Goal: Information Seeking & Learning: Compare options

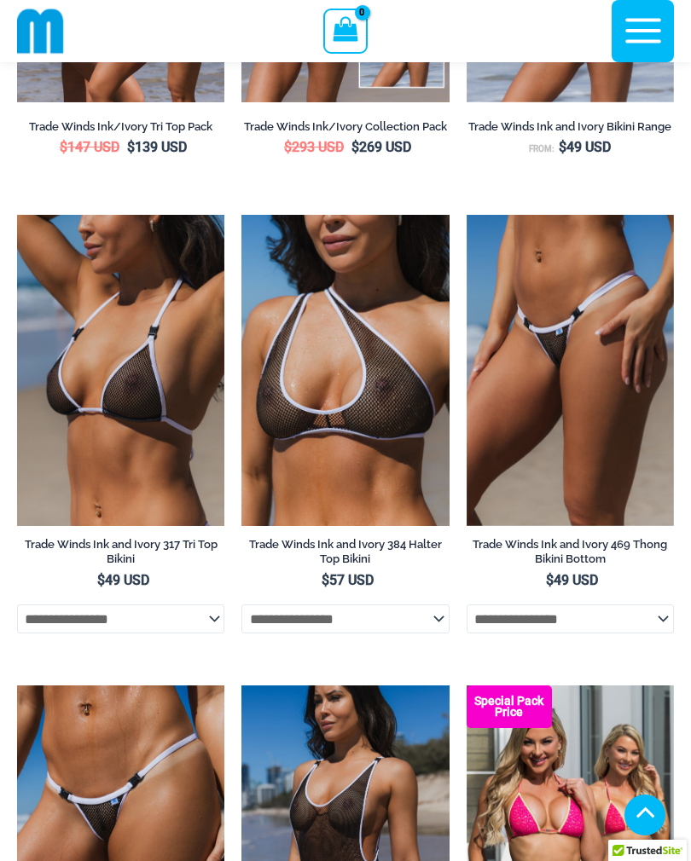
scroll to position [840, 0]
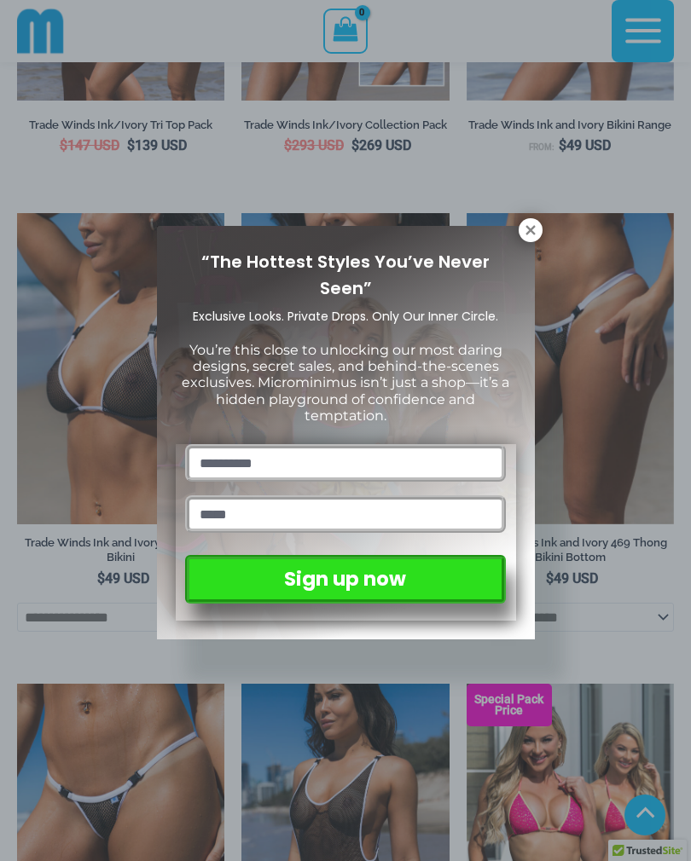
click at [537, 233] on icon at bounding box center [530, 230] width 15 height 15
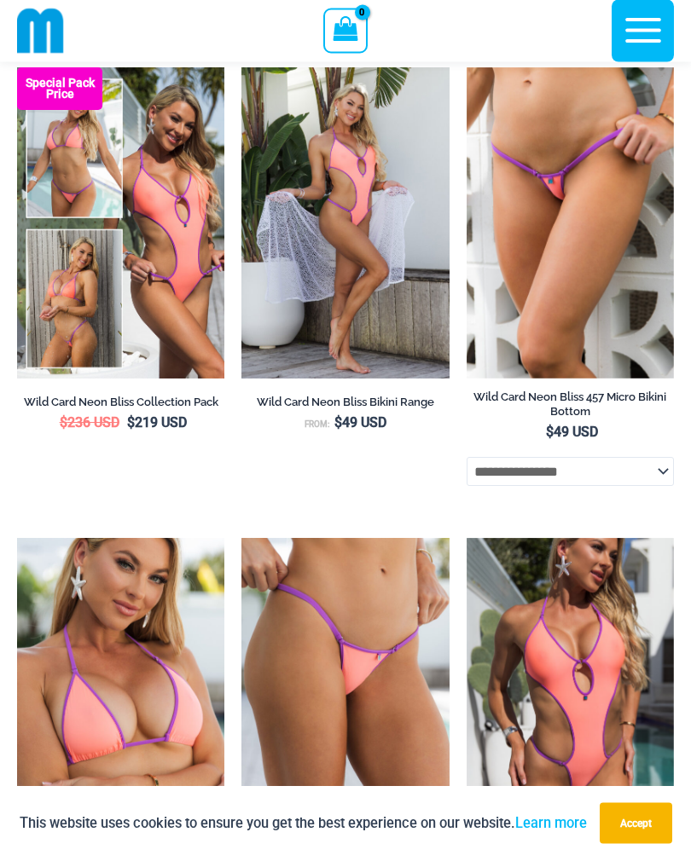
scroll to position [3341, 0]
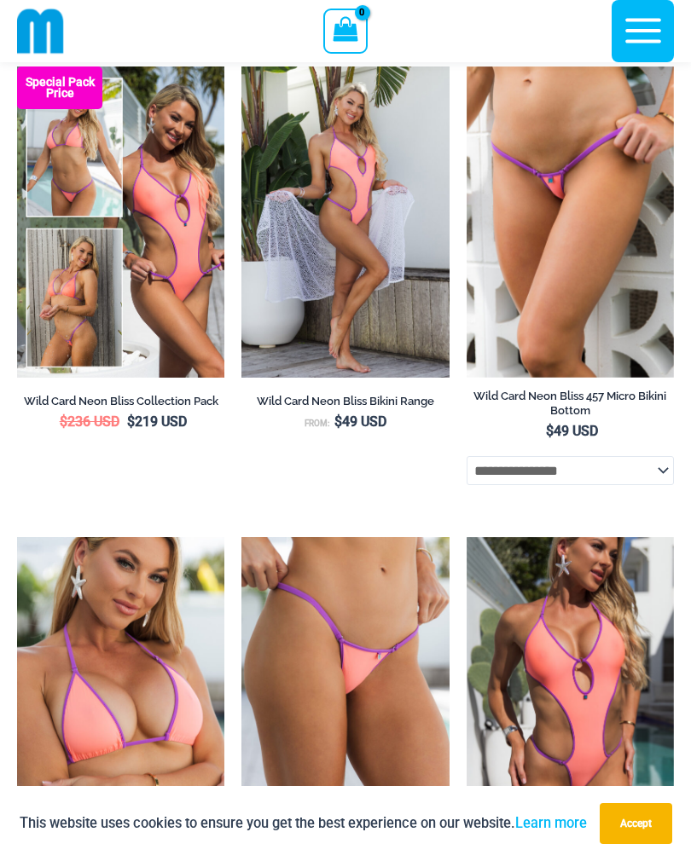
click at [467, 67] on img at bounding box center [467, 67] width 0 height 0
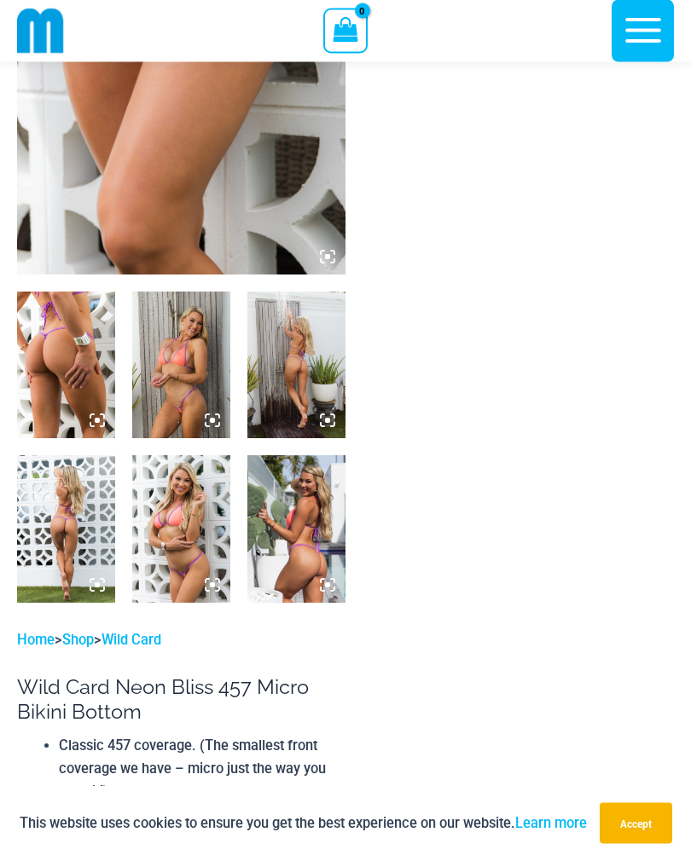
click at [293, 515] on img at bounding box center [296, 529] width 98 height 147
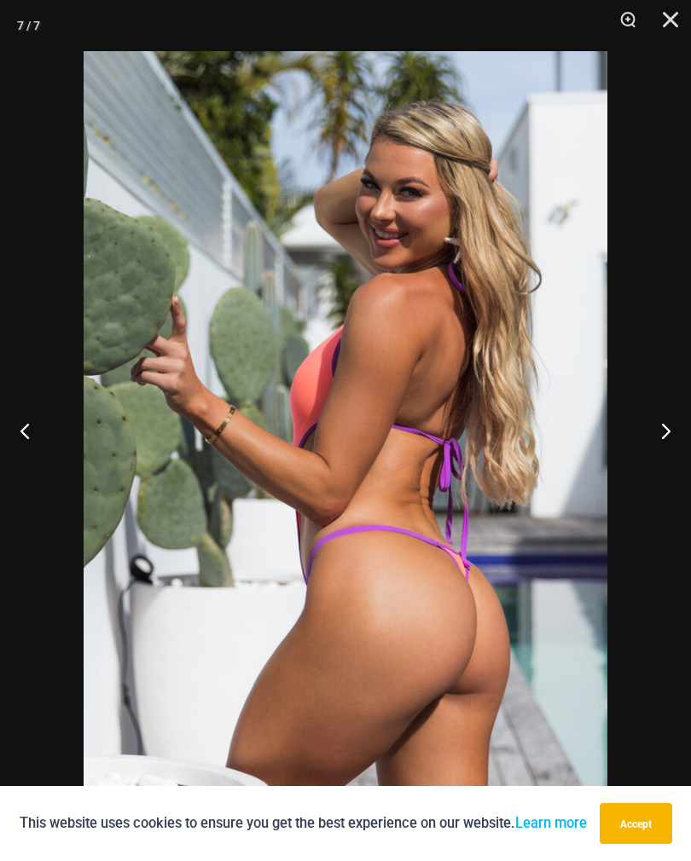
click at [663, 459] on button "Next" at bounding box center [659, 430] width 64 height 85
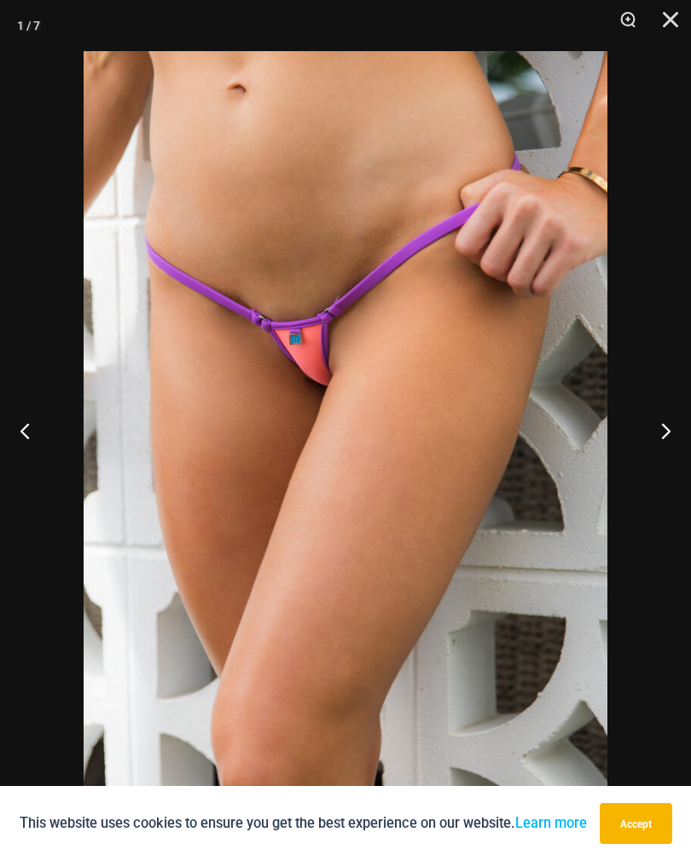
click at [665, 461] on button "Next" at bounding box center [659, 430] width 64 height 85
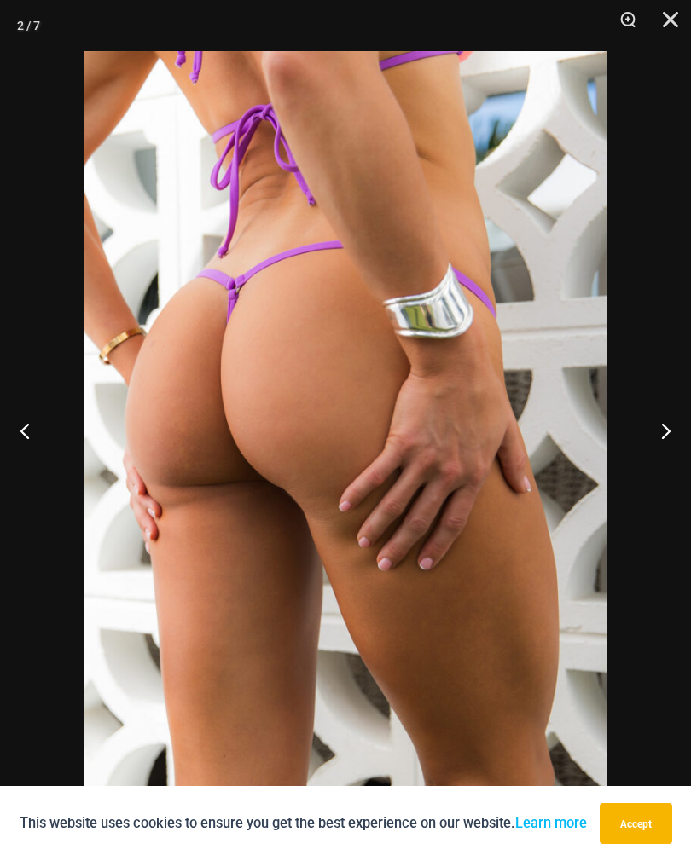
click at [664, 462] on button "Next" at bounding box center [659, 430] width 64 height 85
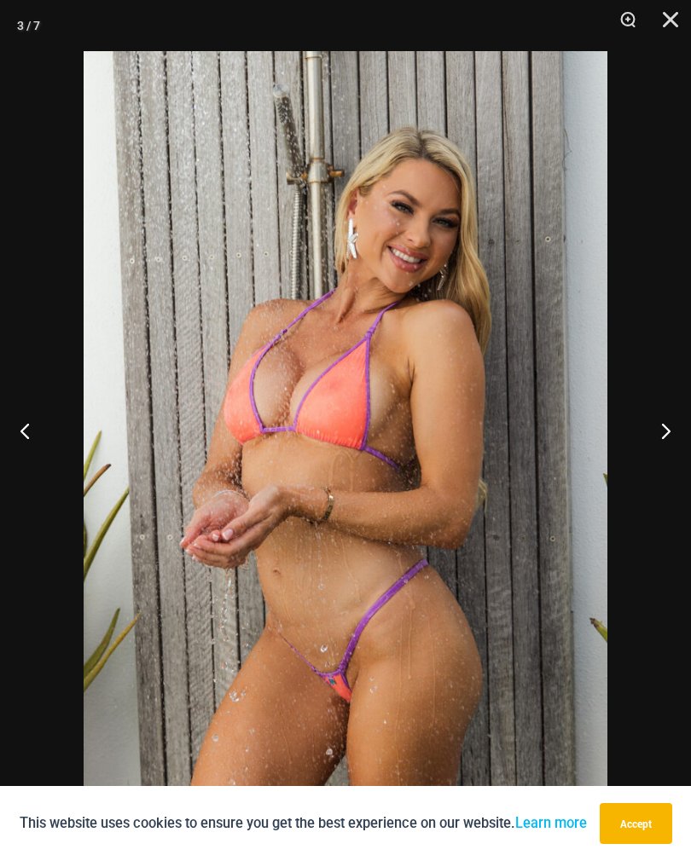
click at [664, 469] on button "Next" at bounding box center [659, 430] width 64 height 85
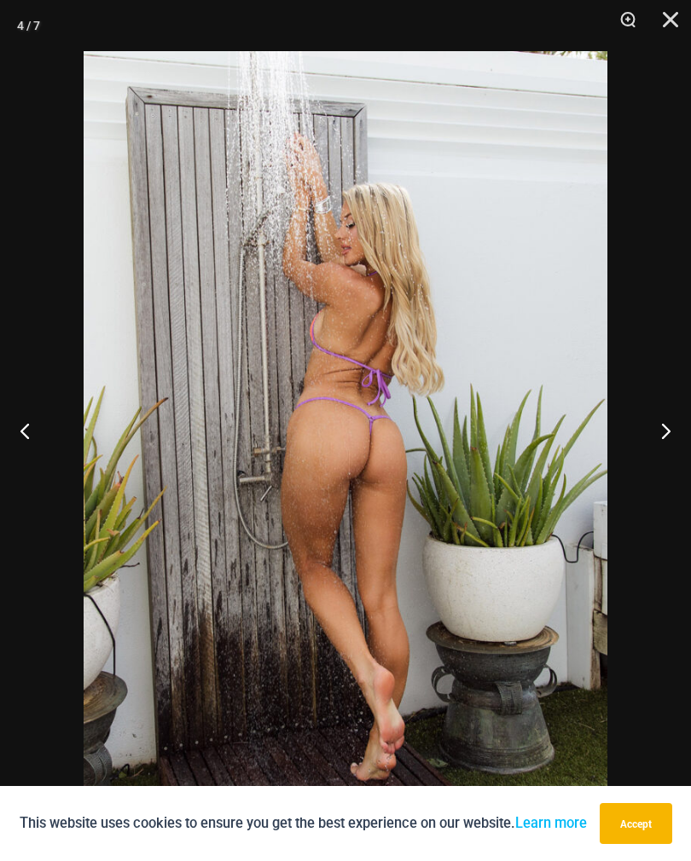
click at [664, 470] on button "Next" at bounding box center [659, 430] width 64 height 85
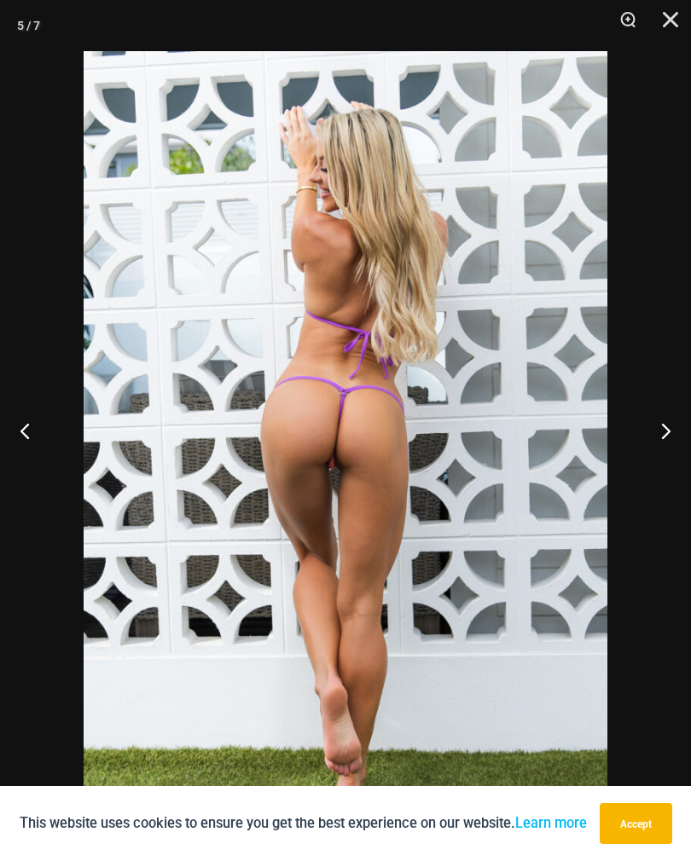
click at [664, 469] on button "Next" at bounding box center [659, 430] width 64 height 85
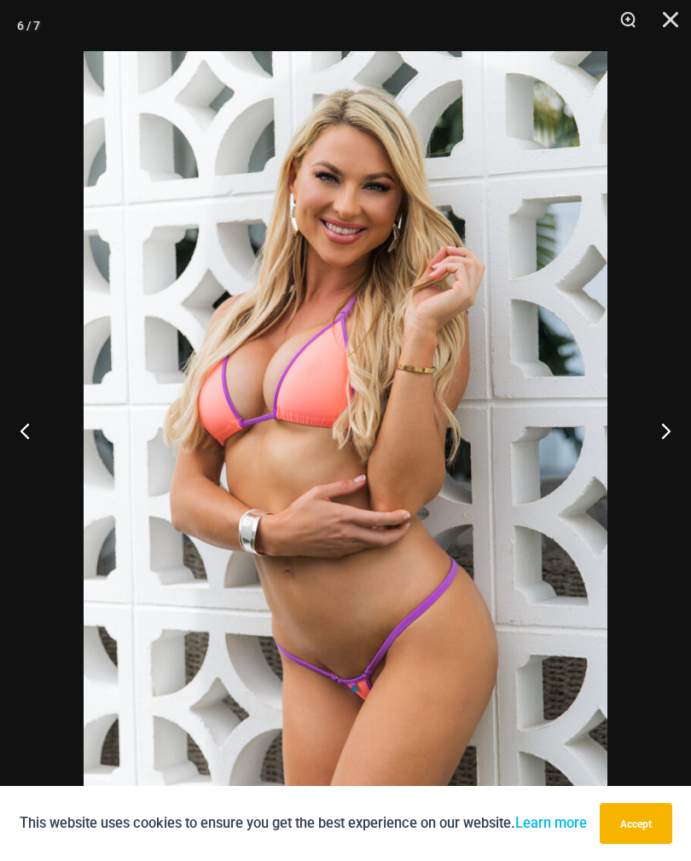
click at [664, 472] on button "Next" at bounding box center [659, 430] width 64 height 85
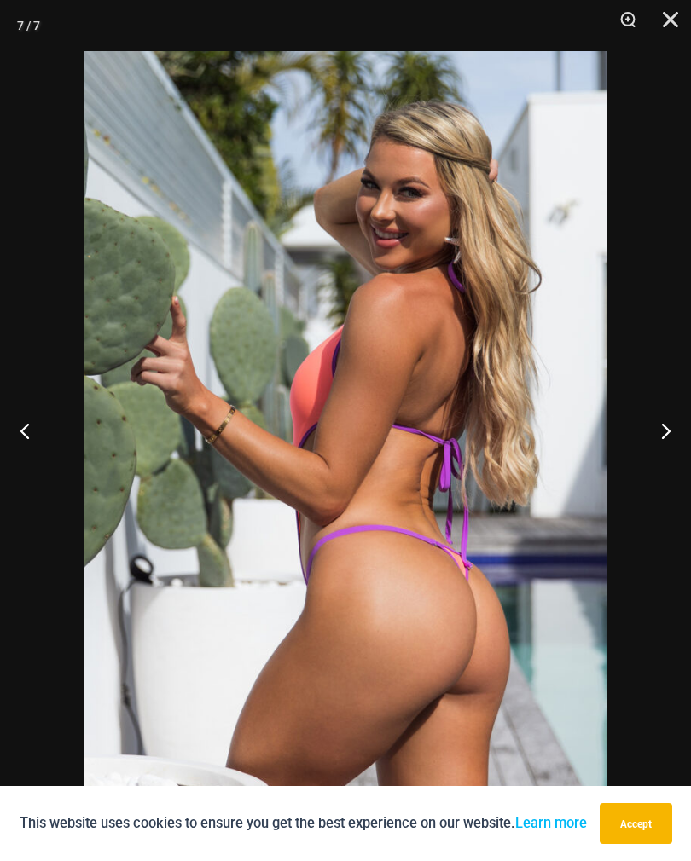
click at [664, 472] on button "Next" at bounding box center [659, 430] width 64 height 85
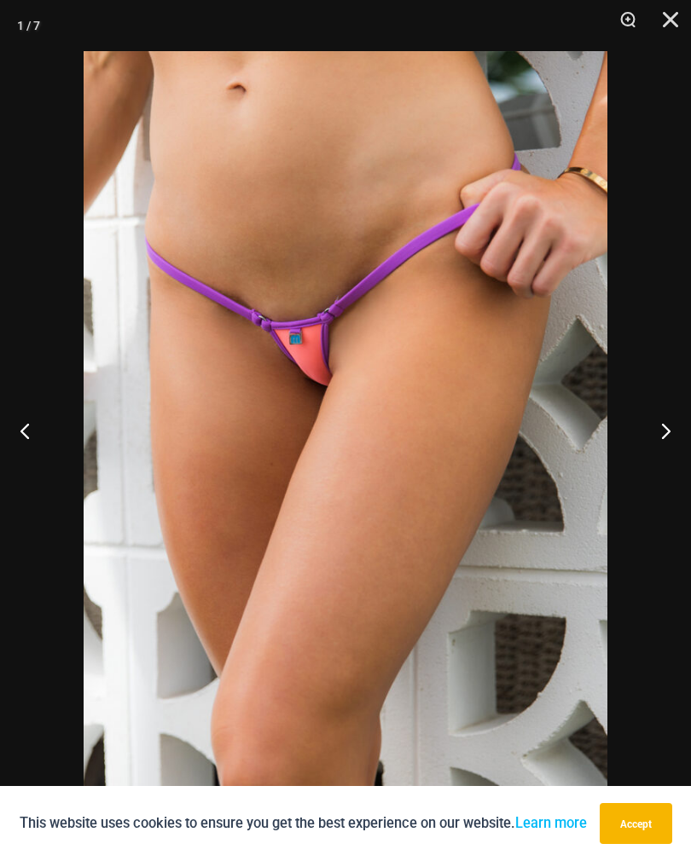
click at [665, 470] on button "Next" at bounding box center [659, 430] width 64 height 85
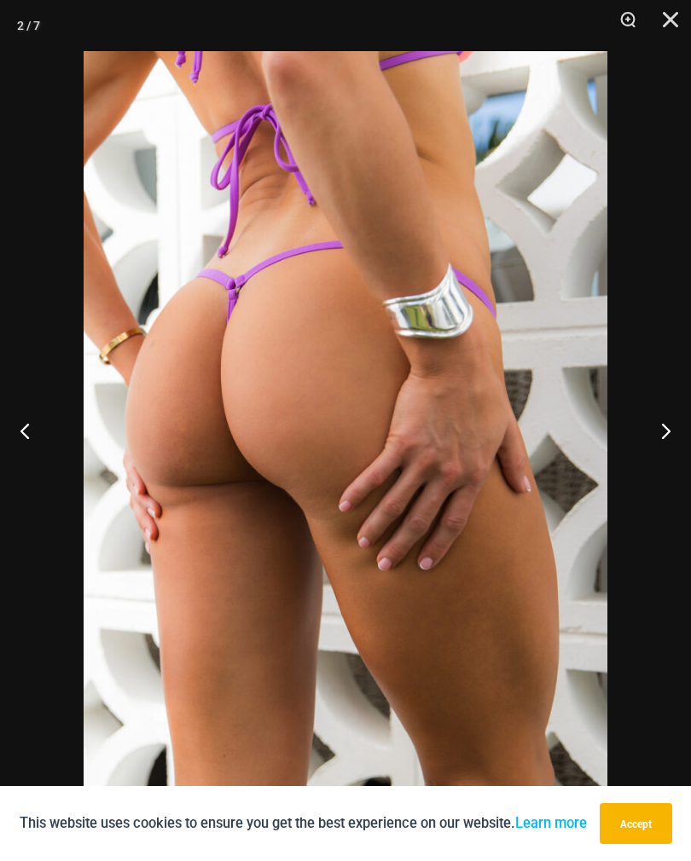
click at [665, 469] on button "Next" at bounding box center [659, 430] width 64 height 85
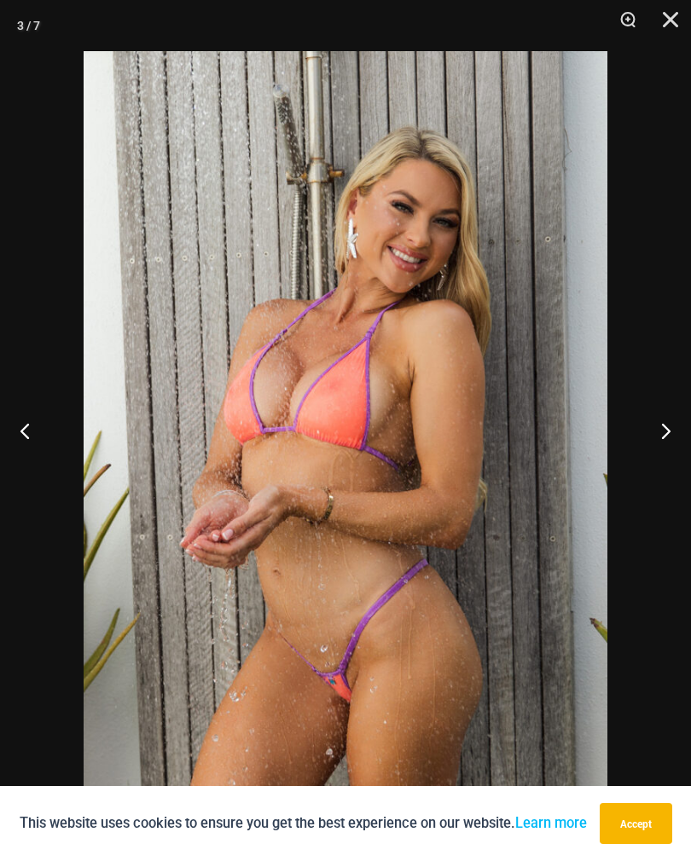
click at [666, 471] on button "Next" at bounding box center [659, 430] width 64 height 85
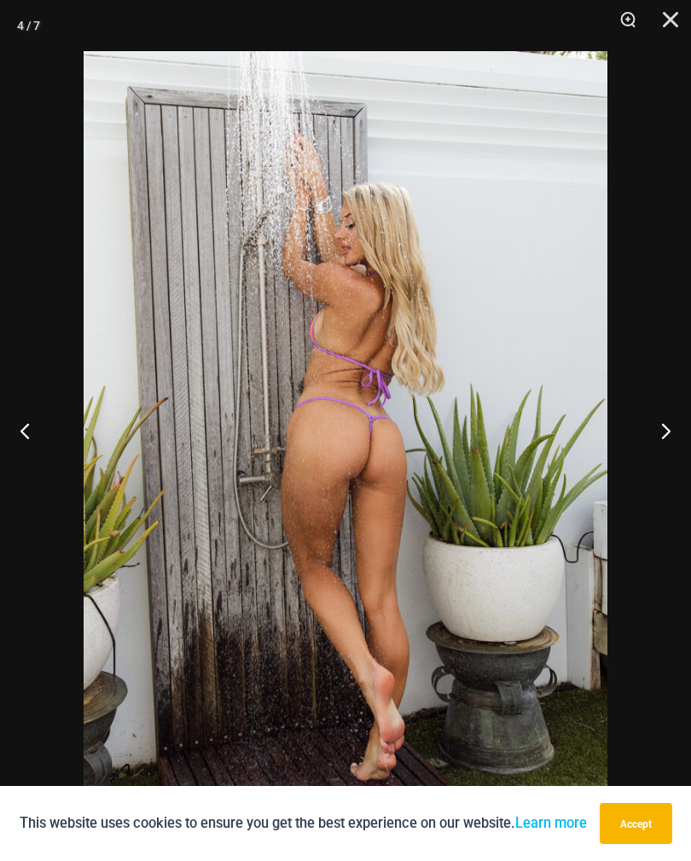
click at [664, 472] on button "Next" at bounding box center [659, 430] width 64 height 85
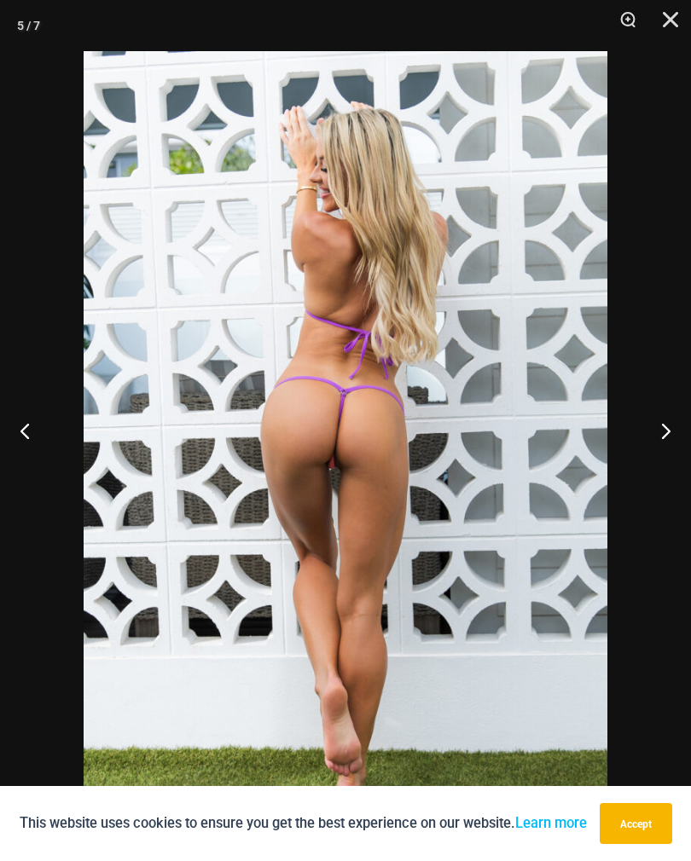
click at [639, 844] on button "Accept" at bounding box center [636, 823] width 72 height 41
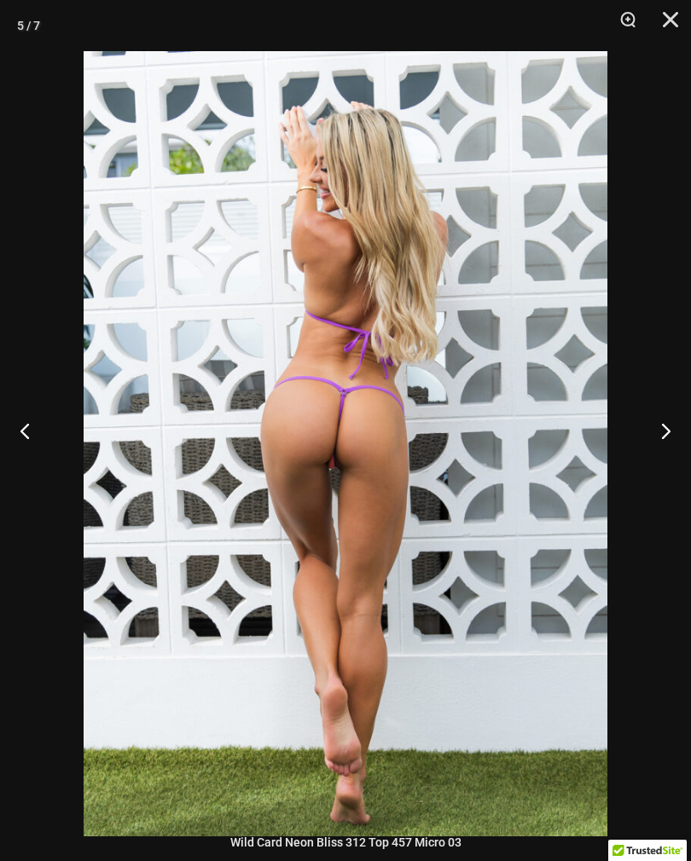
click at [658, 447] on button "Next" at bounding box center [659, 430] width 64 height 85
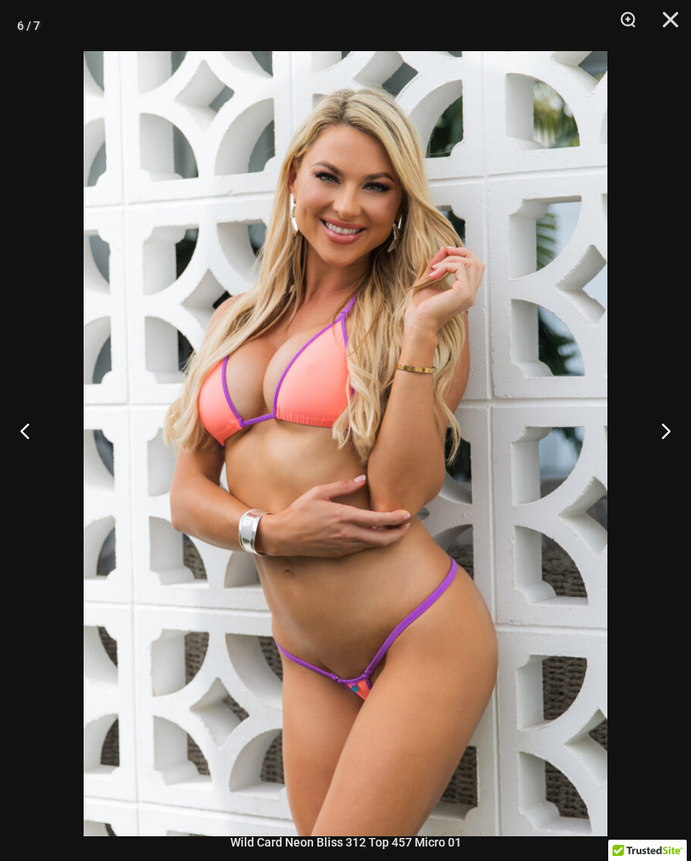
click at [658, 447] on button "Next" at bounding box center [659, 430] width 64 height 85
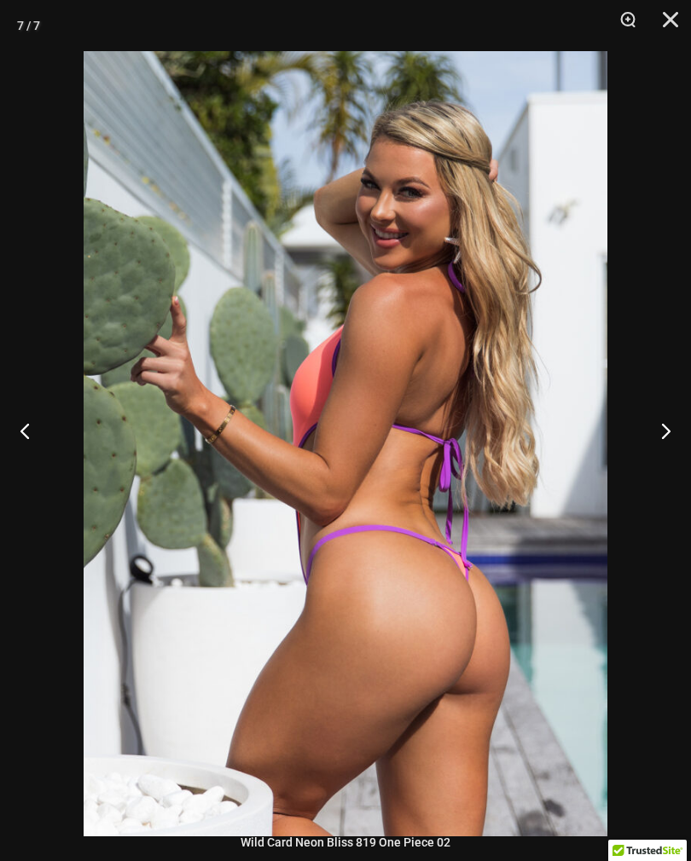
click at [681, 9] on button "Close" at bounding box center [664, 25] width 43 height 51
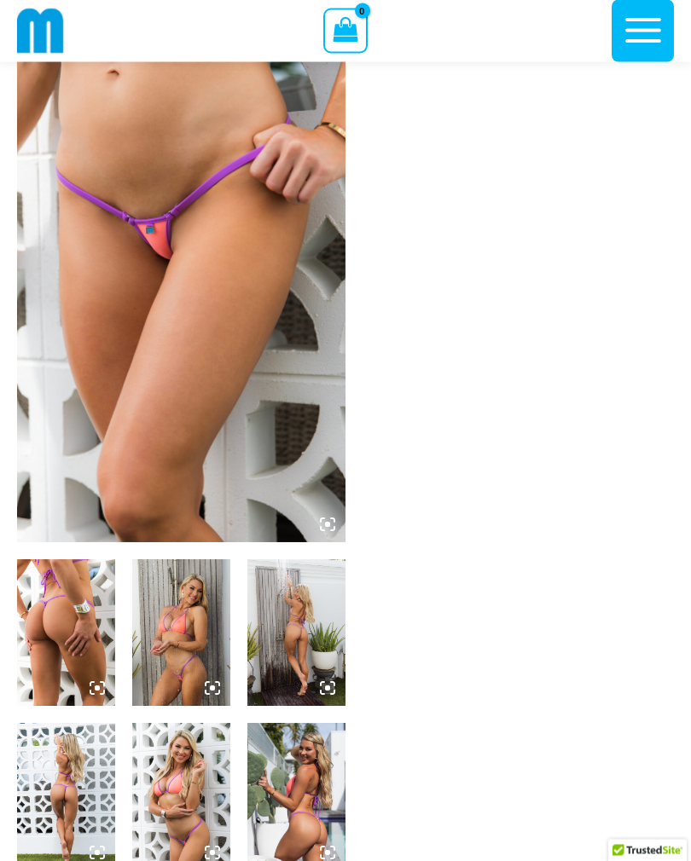
scroll to position [47, 0]
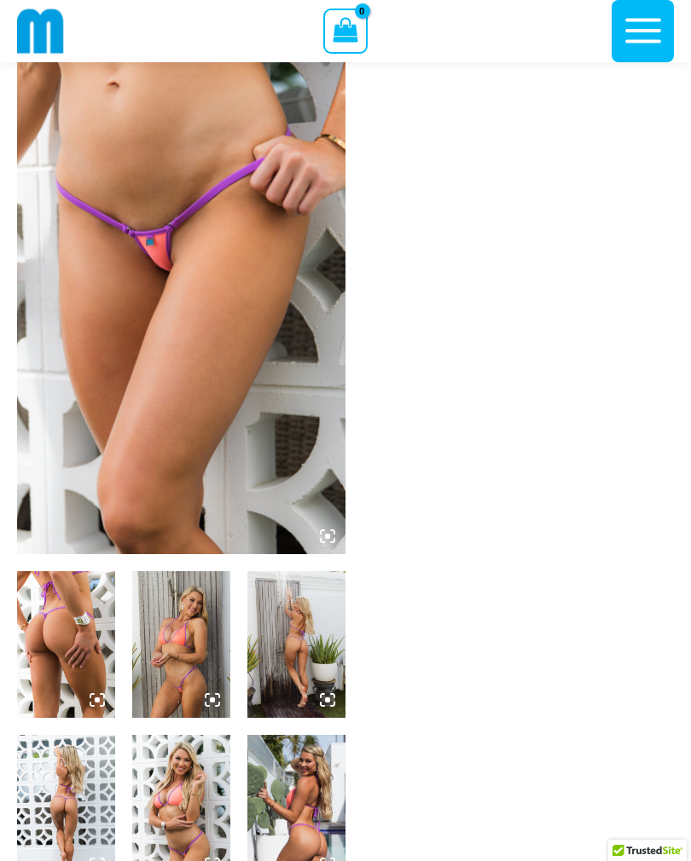
click at [246, 332] on img at bounding box center [181, 307] width 328 height 493
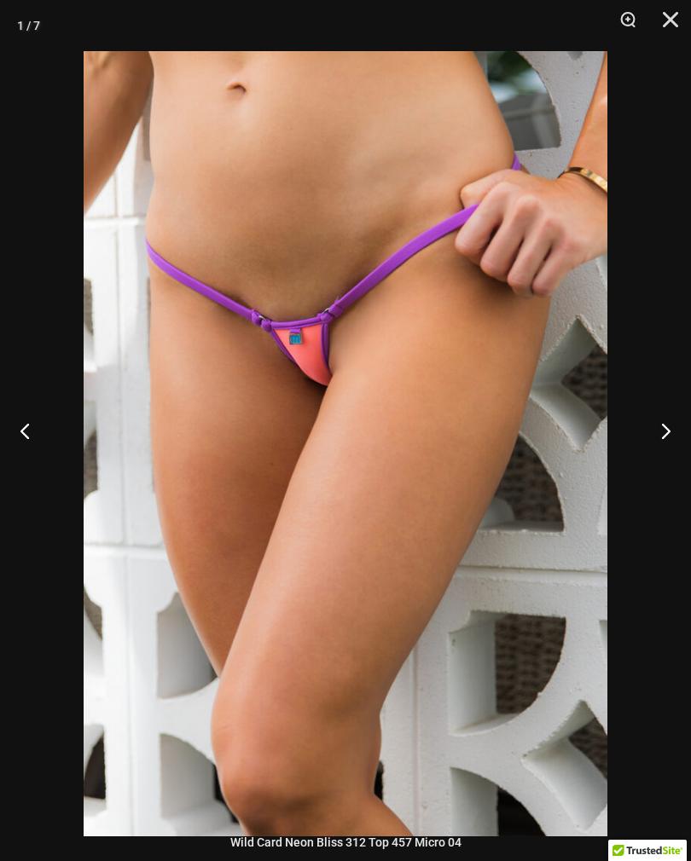
click at [43, 458] on button "Previous" at bounding box center [32, 430] width 64 height 85
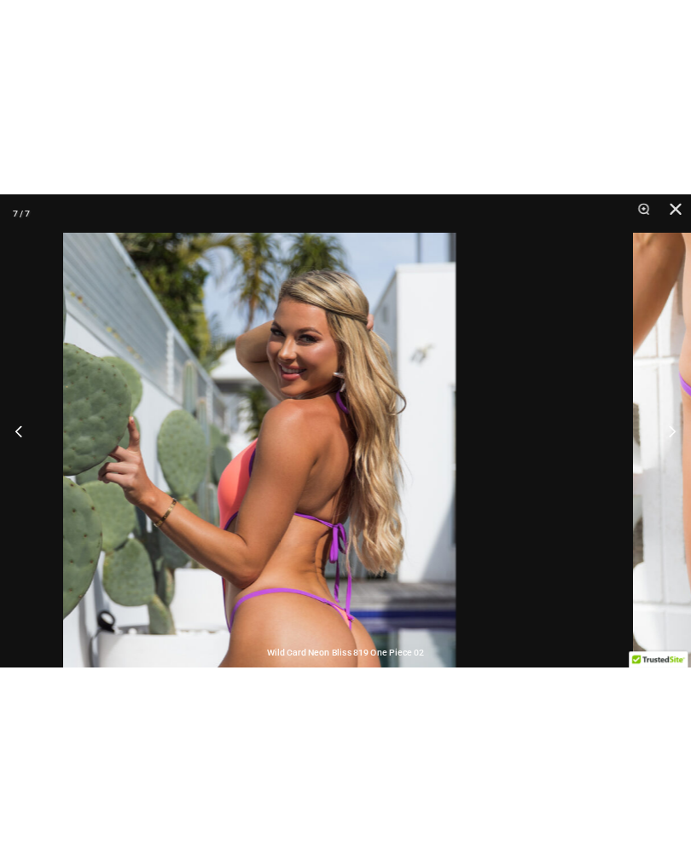
scroll to position [0, 0]
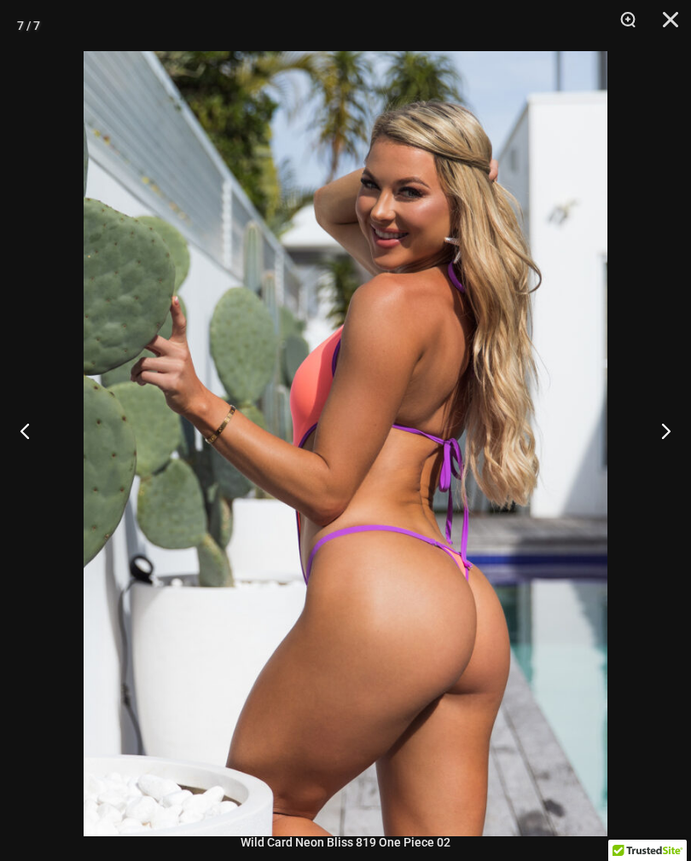
click at [661, 455] on button "Next" at bounding box center [659, 430] width 64 height 85
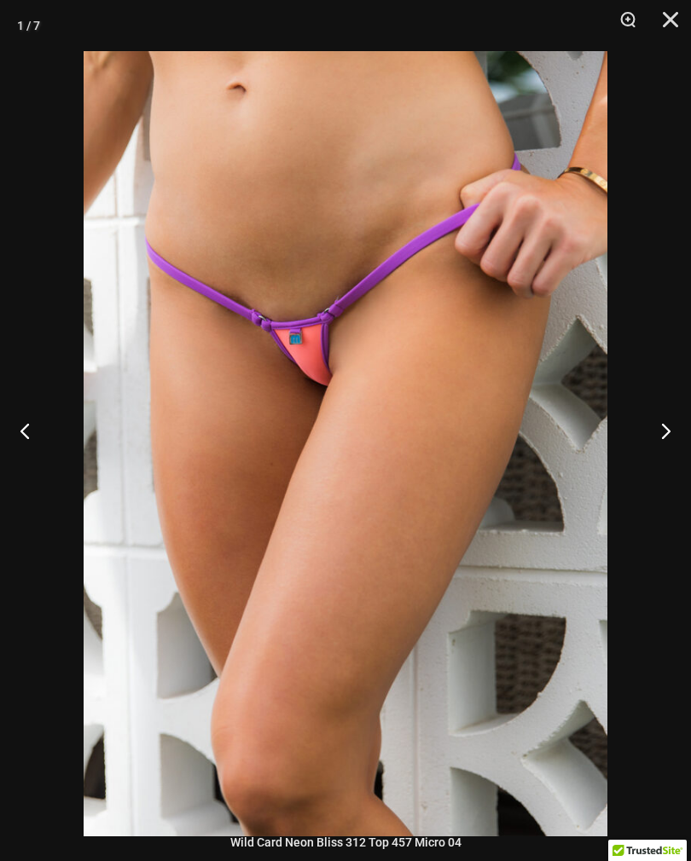
click at [666, 443] on button "Next" at bounding box center [659, 430] width 64 height 85
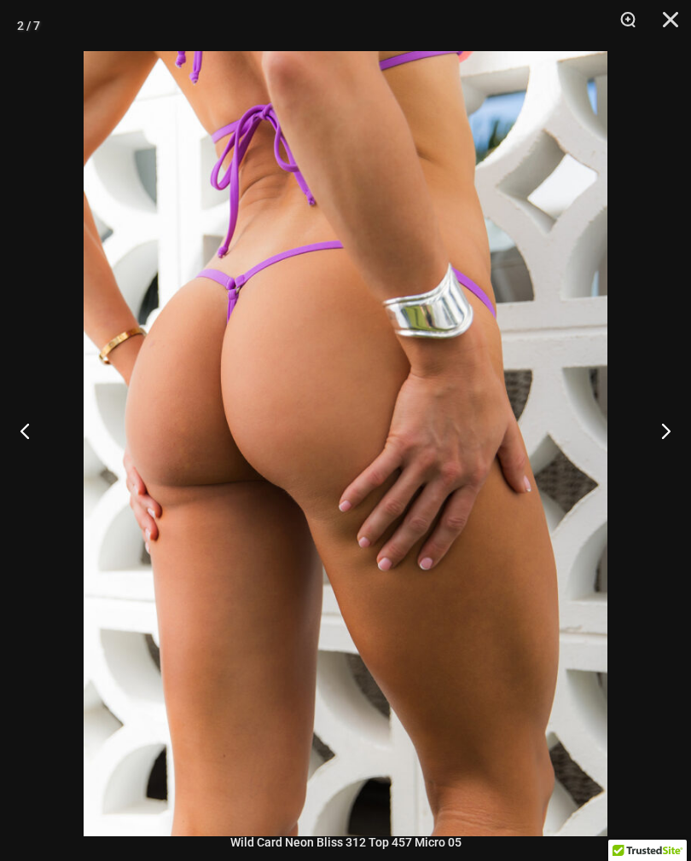
click at [668, 441] on button "Next" at bounding box center [659, 430] width 64 height 85
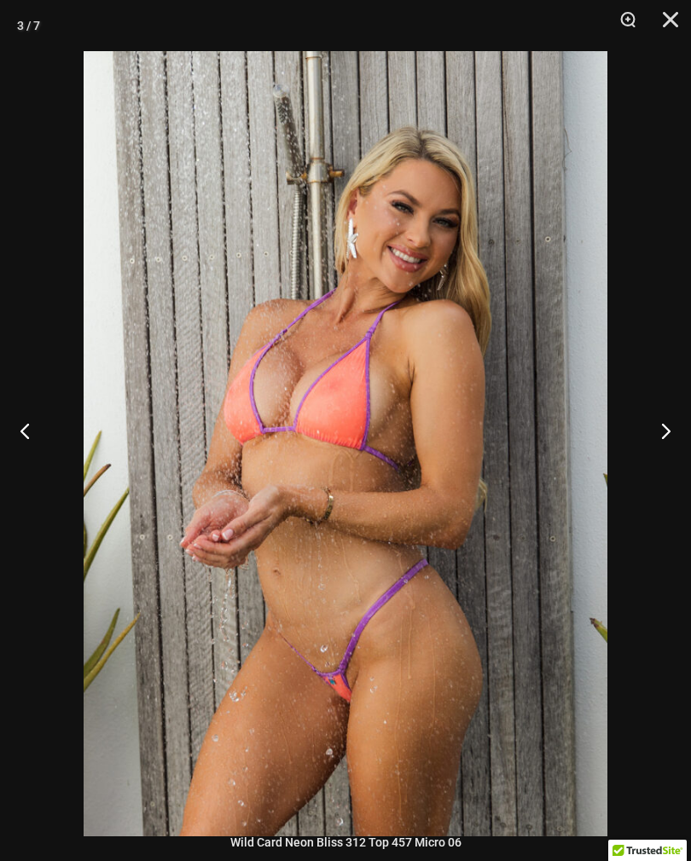
click at [674, 440] on button "Next" at bounding box center [659, 430] width 64 height 85
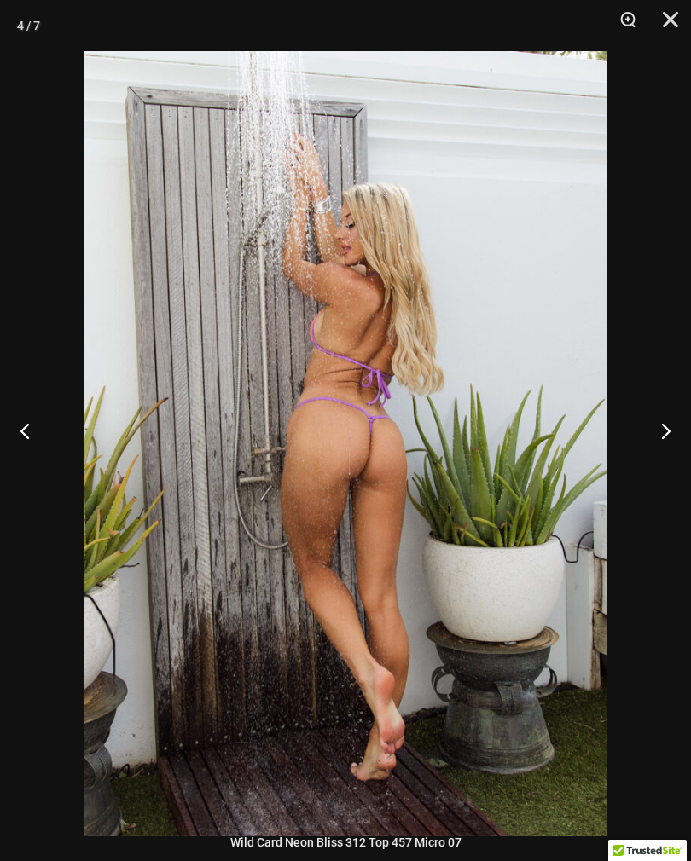
click at [677, 441] on button "Next" at bounding box center [659, 430] width 64 height 85
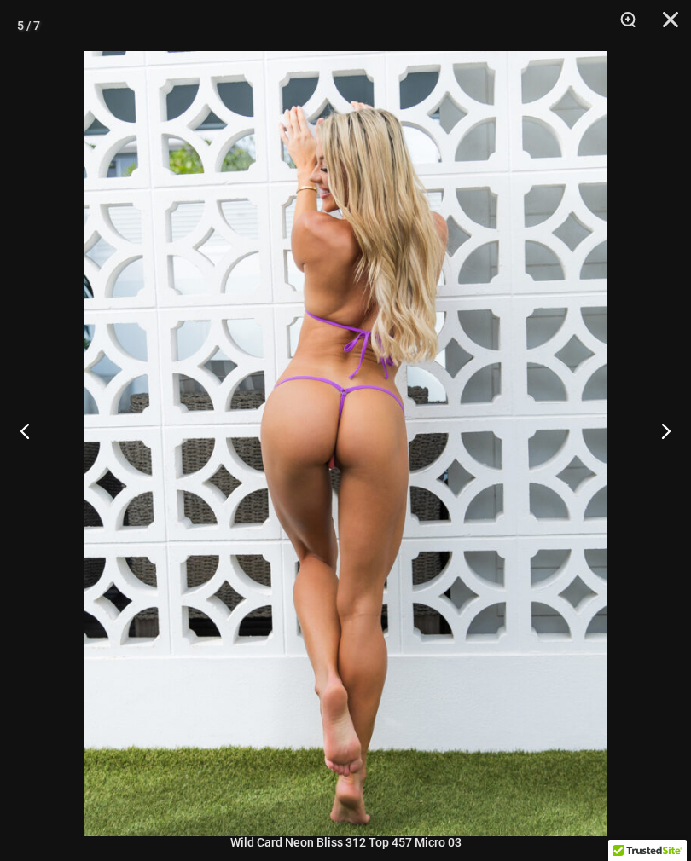
click at [676, 440] on button "Next" at bounding box center [659, 430] width 64 height 85
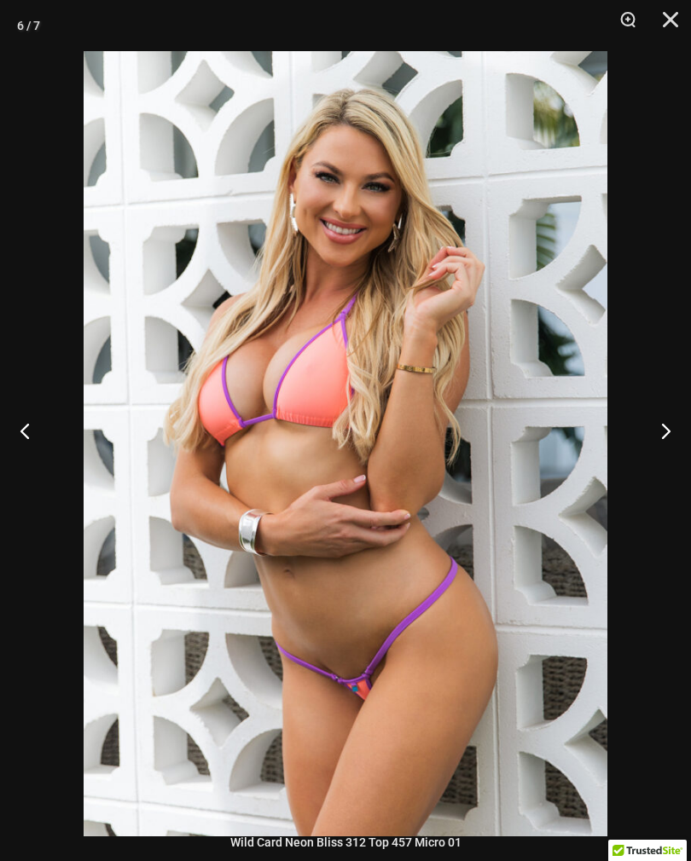
click at [674, 441] on button "Next" at bounding box center [659, 430] width 64 height 85
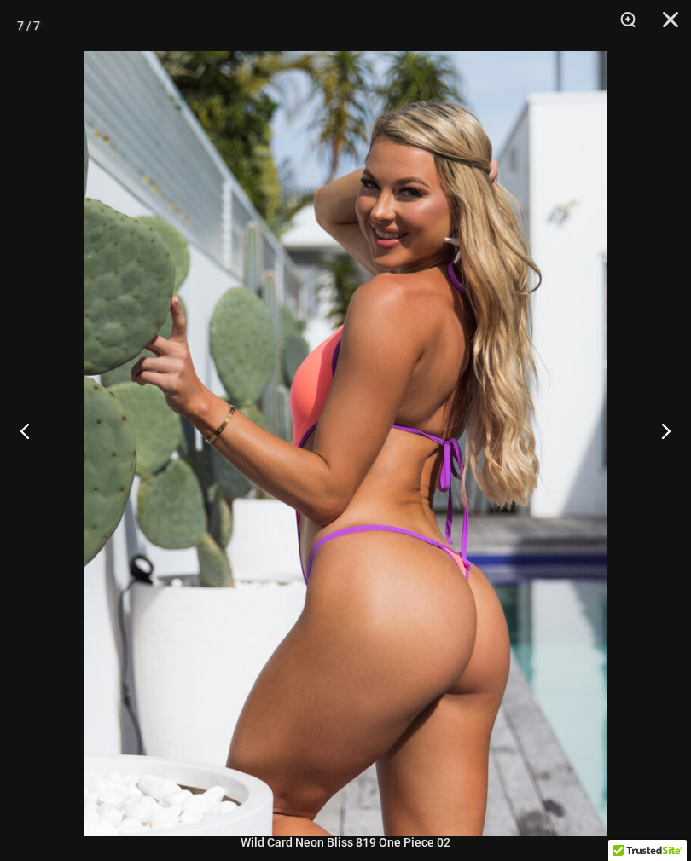
click at [676, 441] on button "Next" at bounding box center [659, 430] width 64 height 85
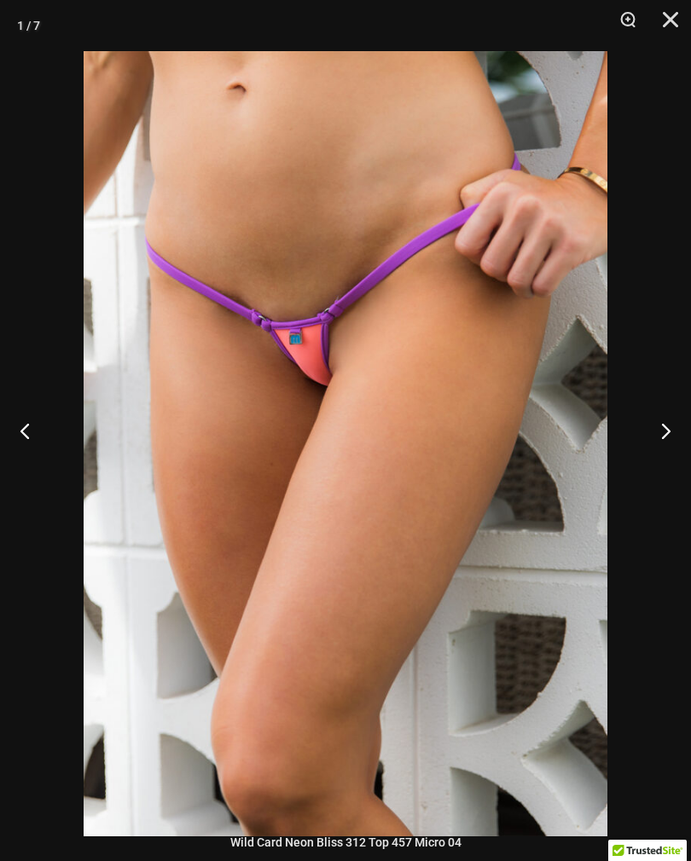
click at [678, 436] on button "Next" at bounding box center [659, 430] width 64 height 85
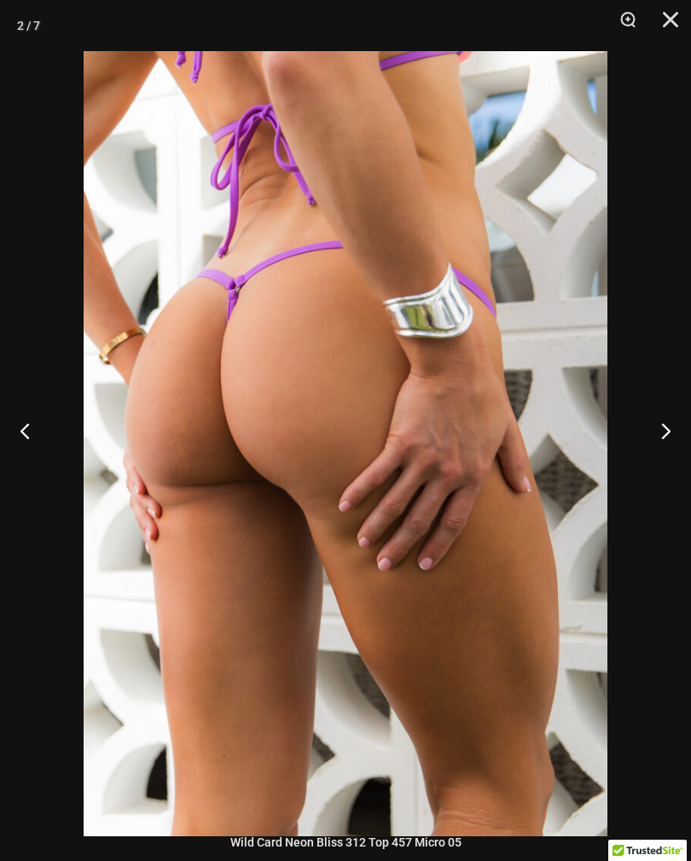
click at [680, 436] on button "Next" at bounding box center [659, 430] width 64 height 85
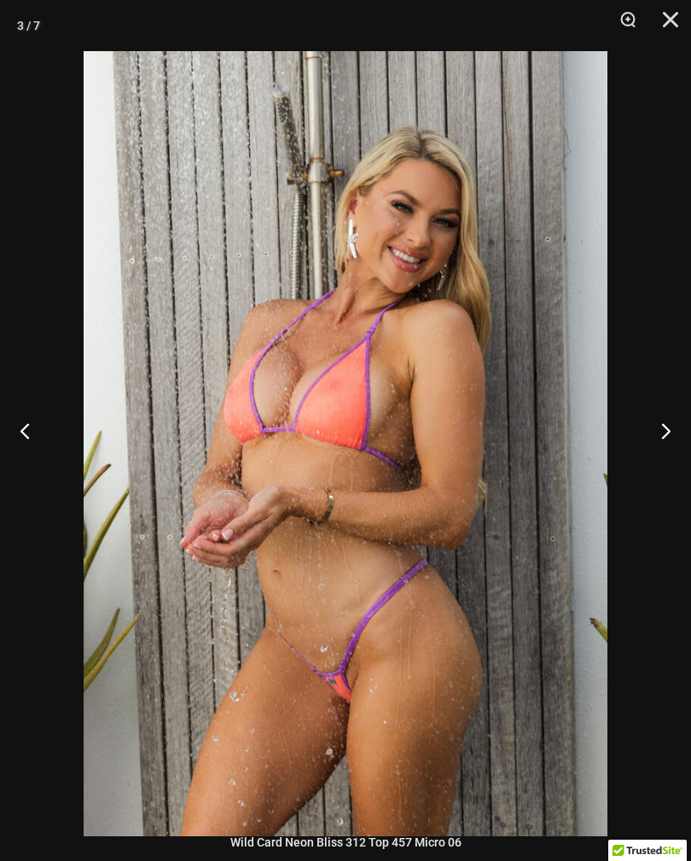
click at [680, 436] on button "Next" at bounding box center [659, 430] width 64 height 85
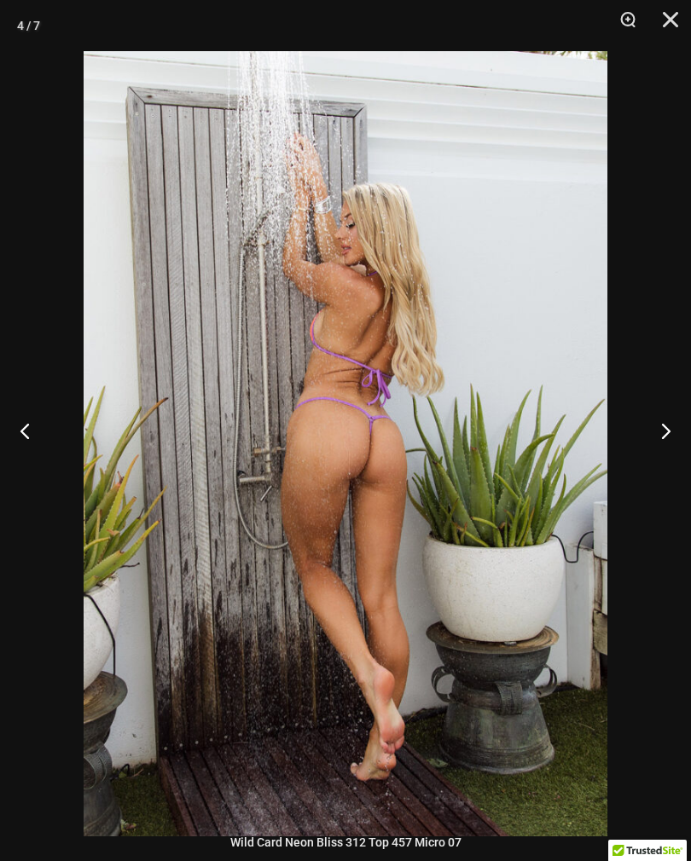
click at [682, 5] on button "Close" at bounding box center [664, 25] width 43 height 51
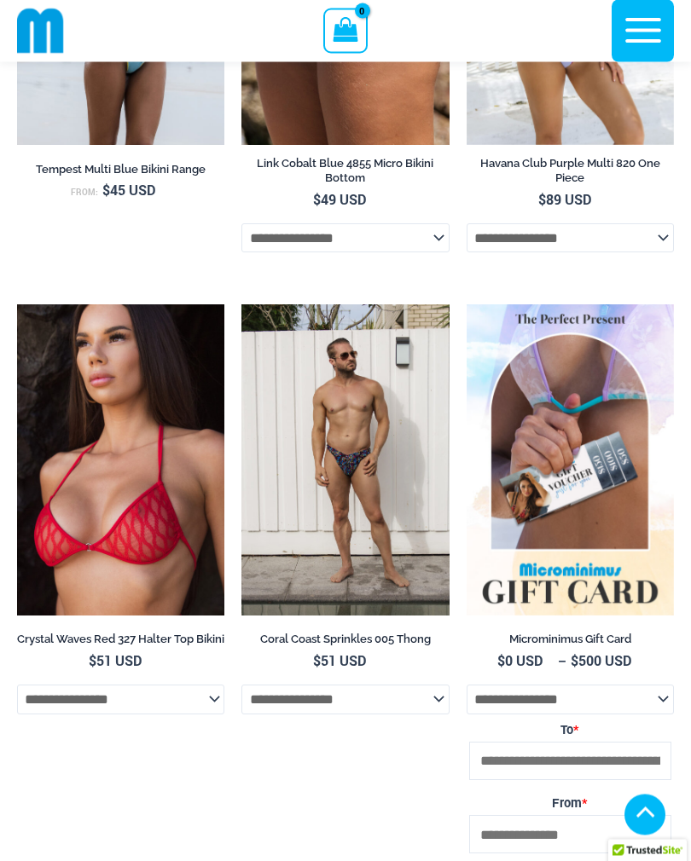
scroll to position [4418, 0]
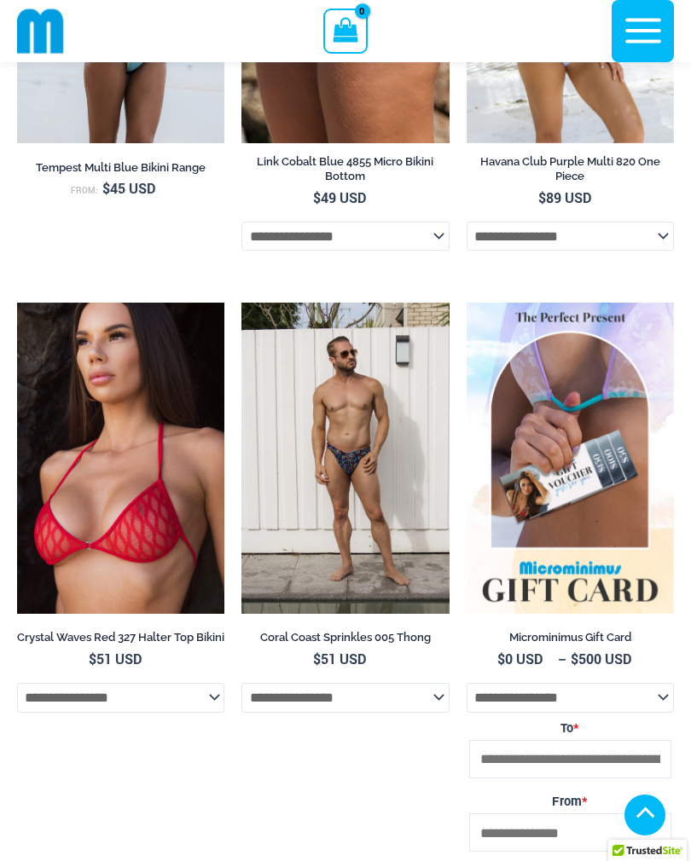
click at [241, 303] on img at bounding box center [241, 303] width 0 height 0
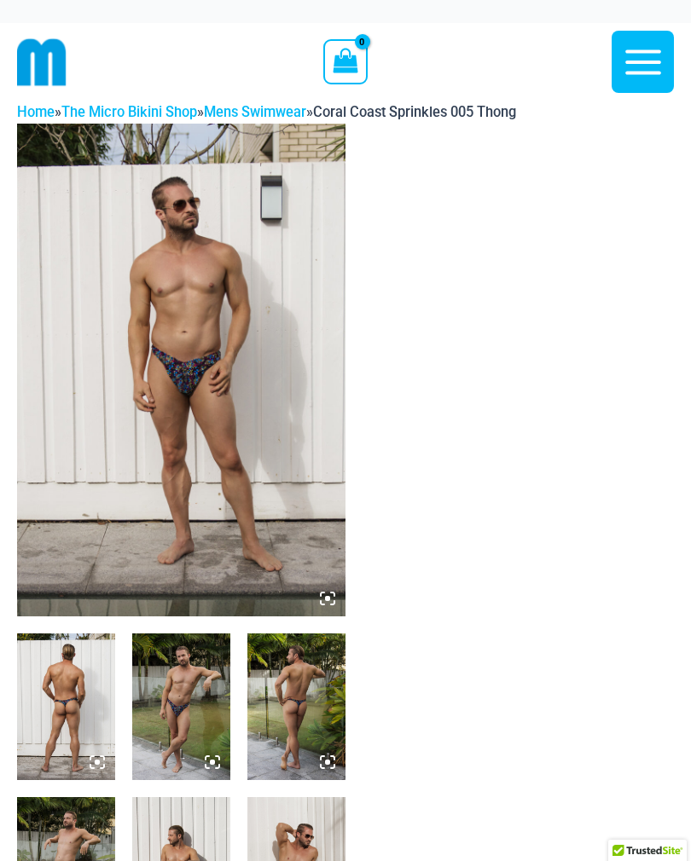
click at [271, 437] on img at bounding box center [181, 370] width 328 height 493
click at [316, 705] on img at bounding box center [296, 707] width 98 height 147
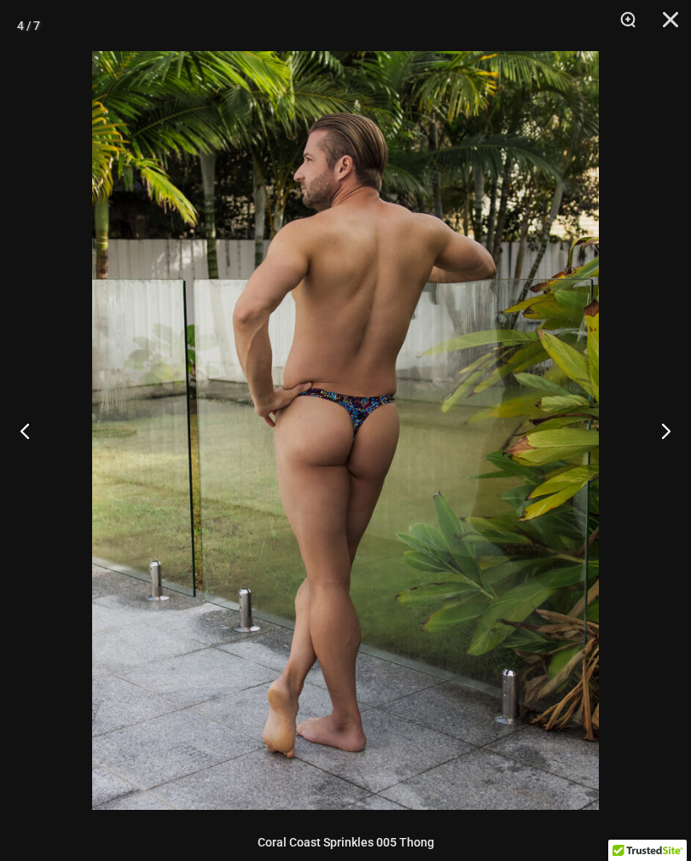
click at [661, 429] on button "Next" at bounding box center [659, 430] width 64 height 85
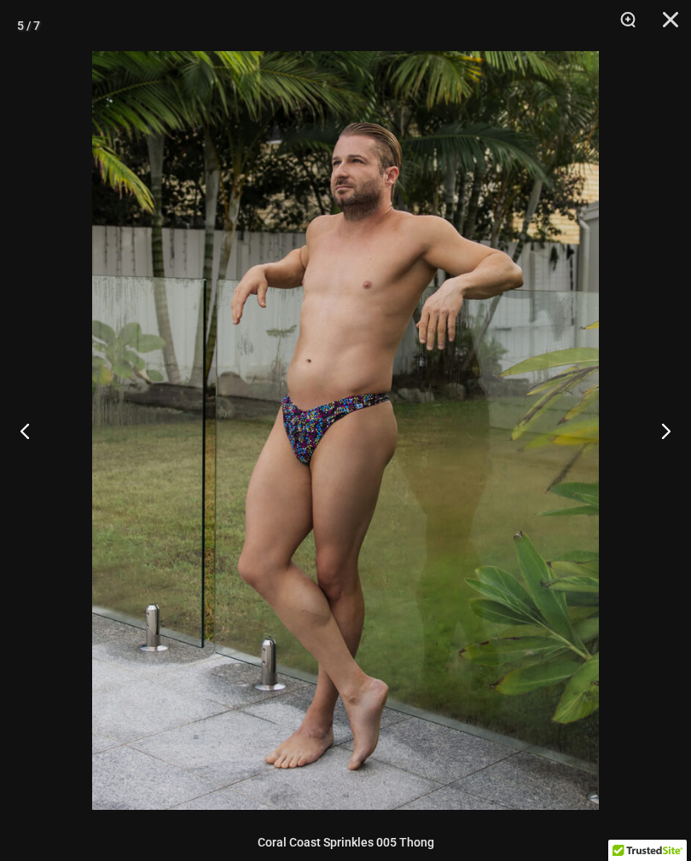
click at [662, 428] on button "Next" at bounding box center [659, 430] width 64 height 85
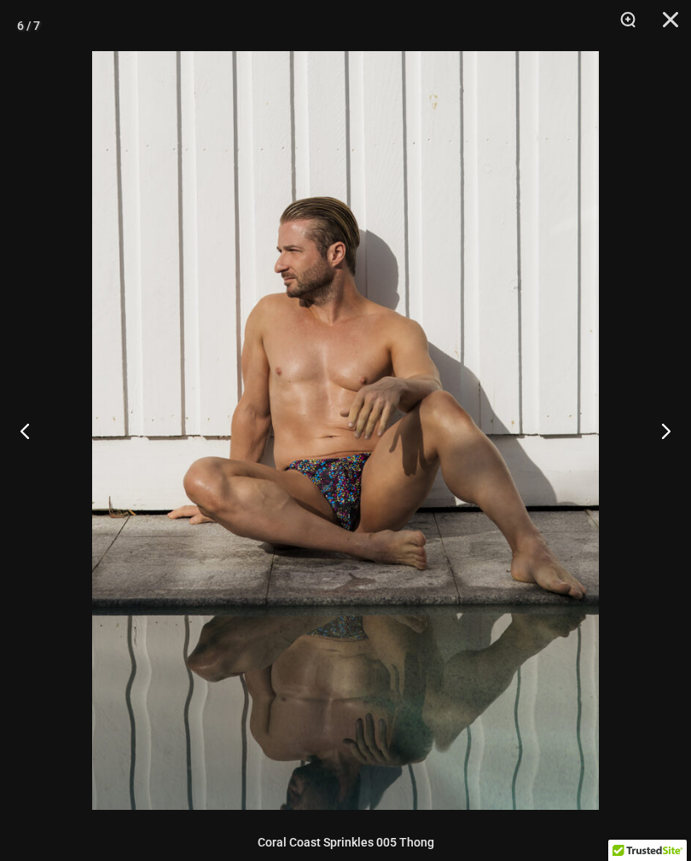
click at [663, 429] on button "Next" at bounding box center [659, 430] width 64 height 85
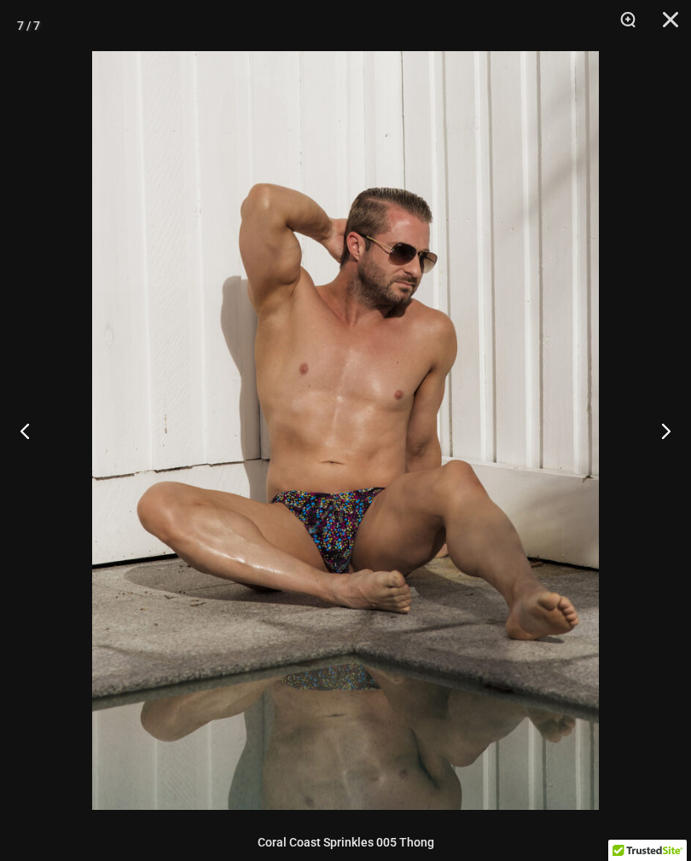
click at [663, 428] on button "Next" at bounding box center [659, 430] width 64 height 85
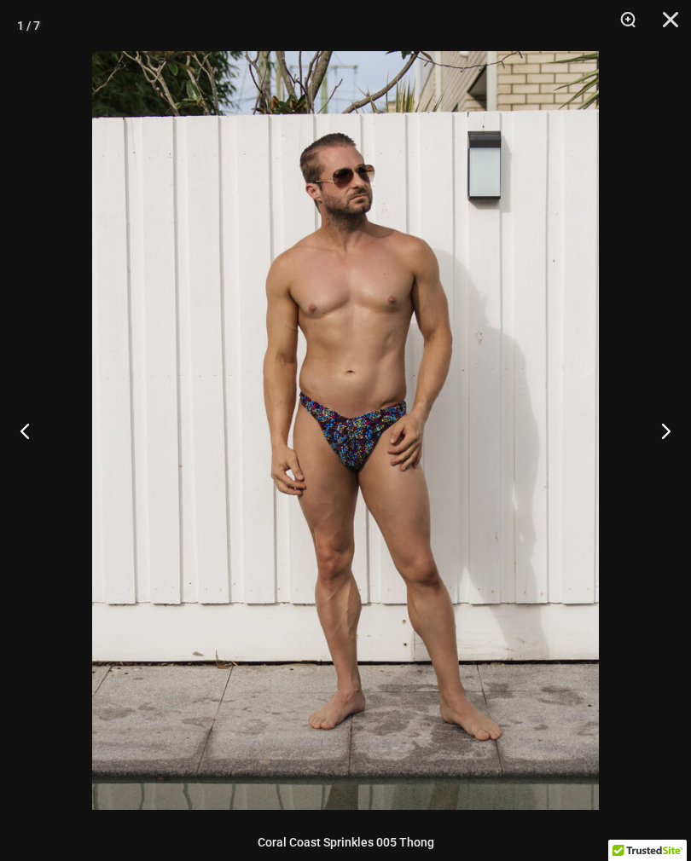
click at [665, 426] on button "Next" at bounding box center [659, 430] width 64 height 85
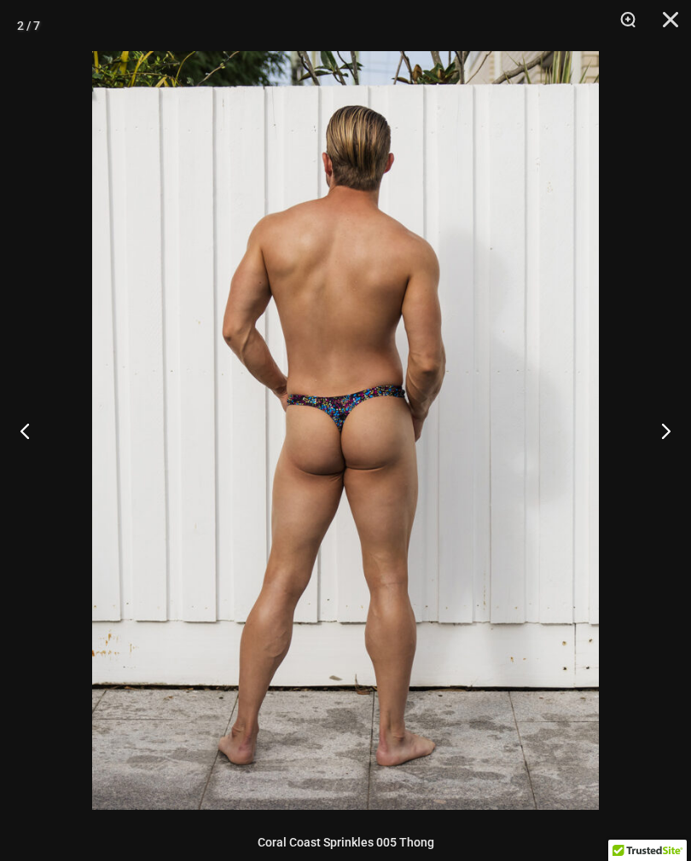
click at [665, 426] on button "Next" at bounding box center [659, 430] width 64 height 85
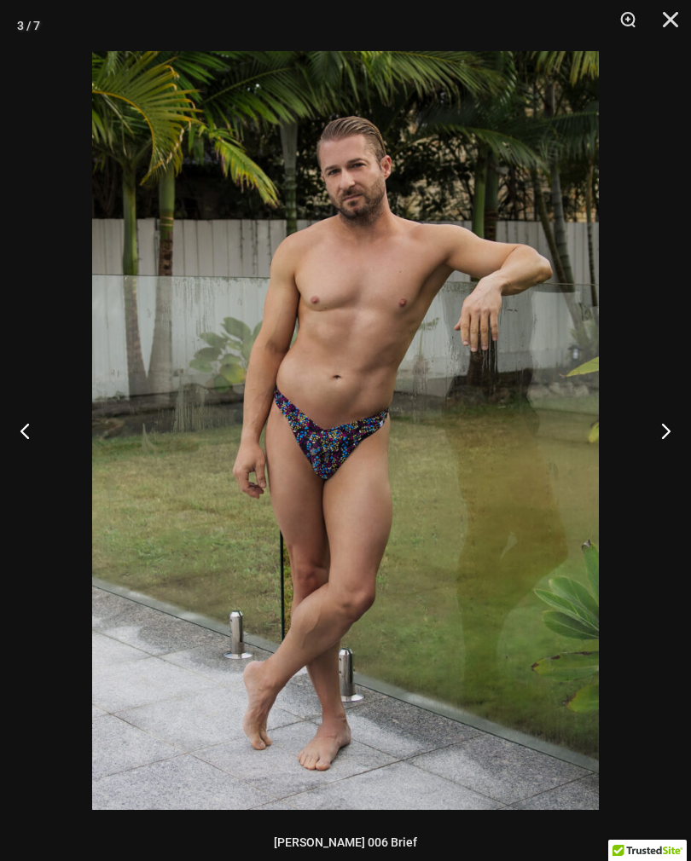
click at [665, 425] on button "Next" at bounding box center [659, 430] width 64 height 85
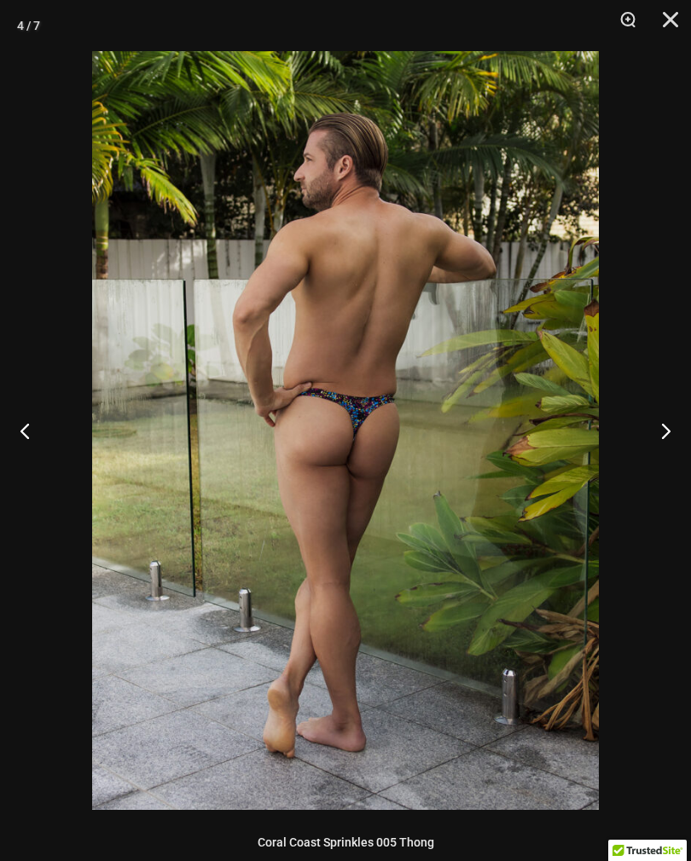
click at [667, 420] on button "Next" at bounding box center [659, 430] width 64 height 85
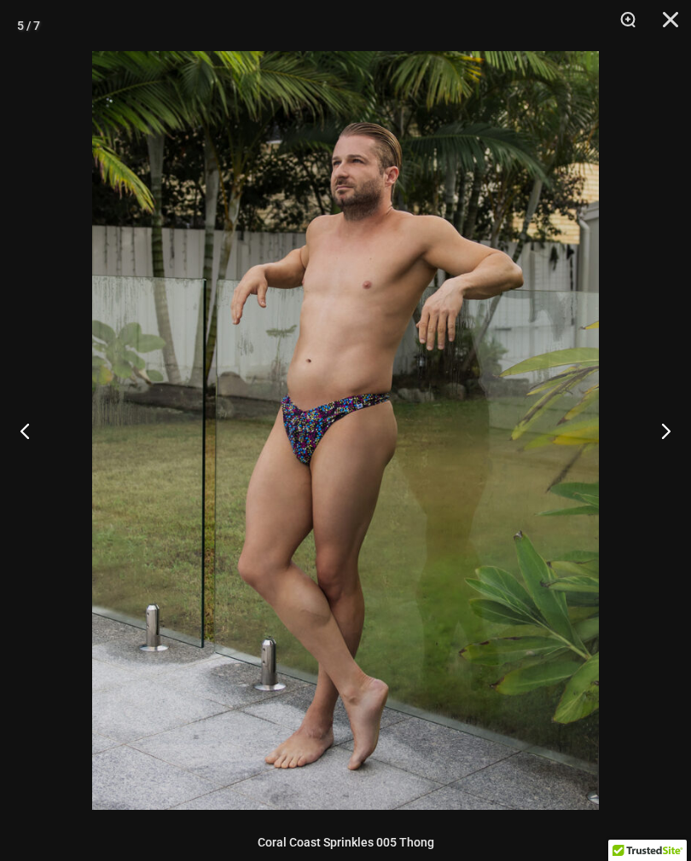
click at [668, 420] on button "Next" at bounding box center [659, 430] width 64 height 85
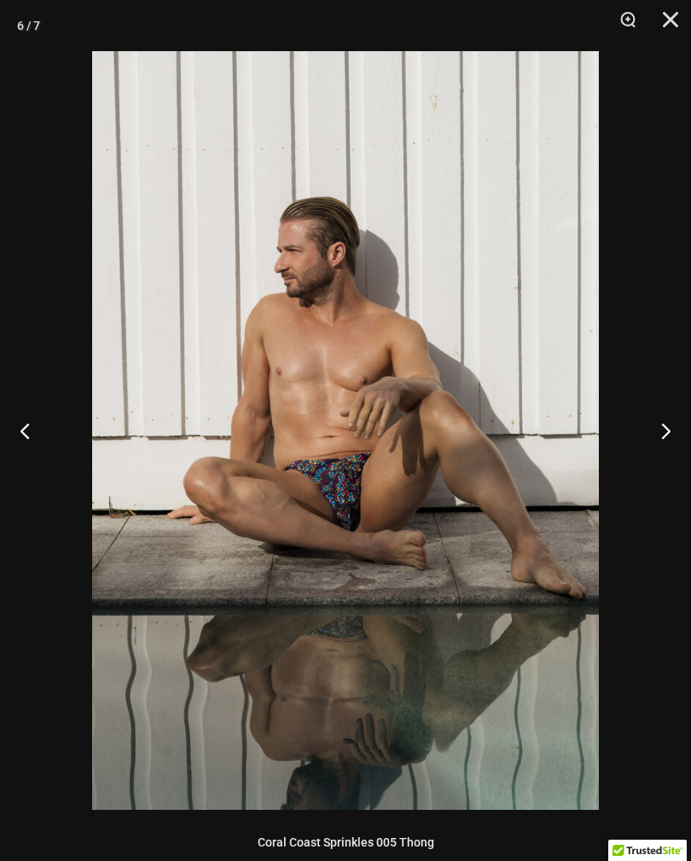
click at [667, 422] on button "Next" at bounding box center [659, 430] width 64 height 85
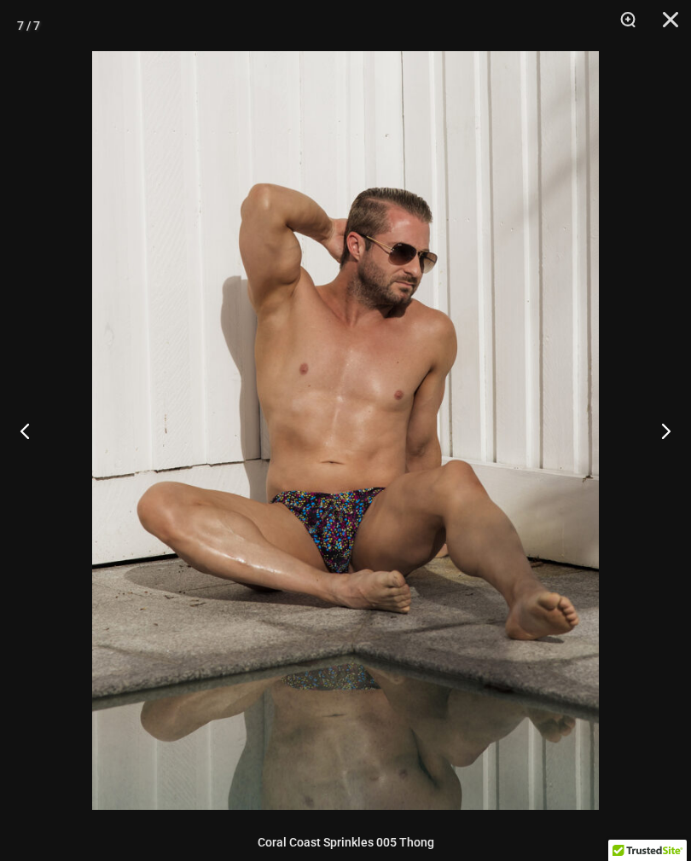
click at [665, 423] on button "Next" at bounding box center [659, 430] width 64 height 85
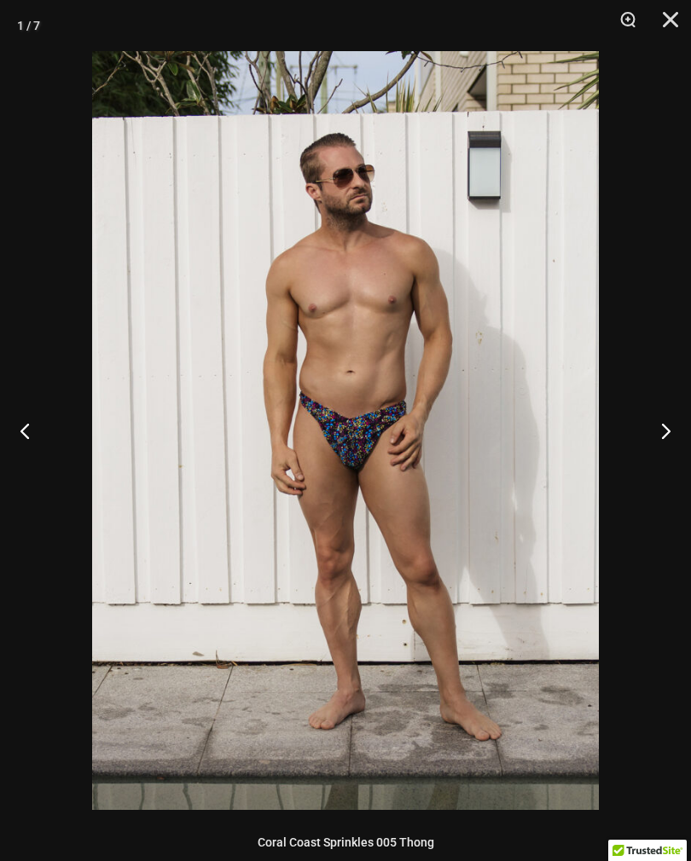
click at [666, 420] on button "Next" at bounding box center [659, 430] width 64 height 85
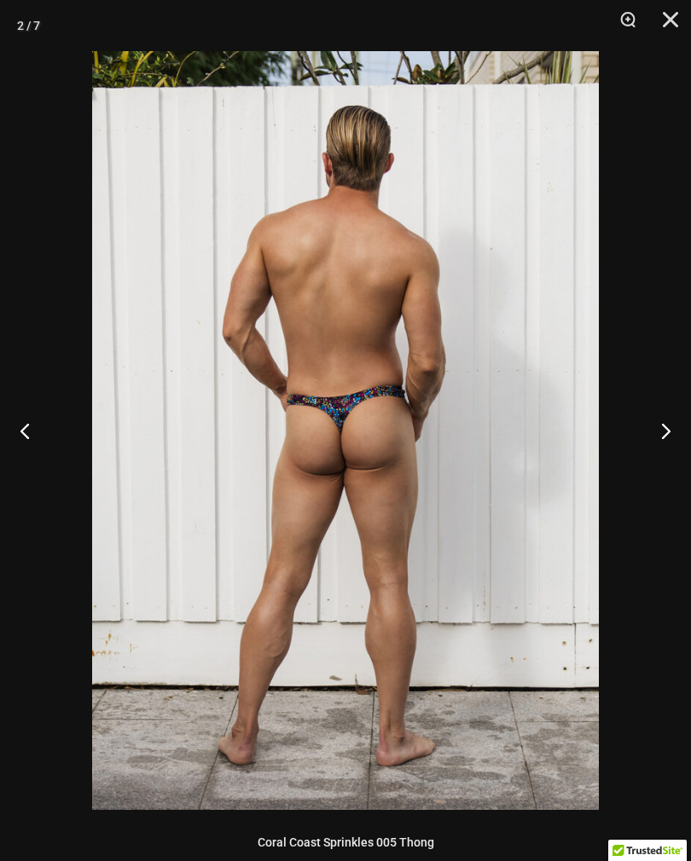
click at [665, 422] on button "Next" at bounding box center [659, 430] width 64 height 85
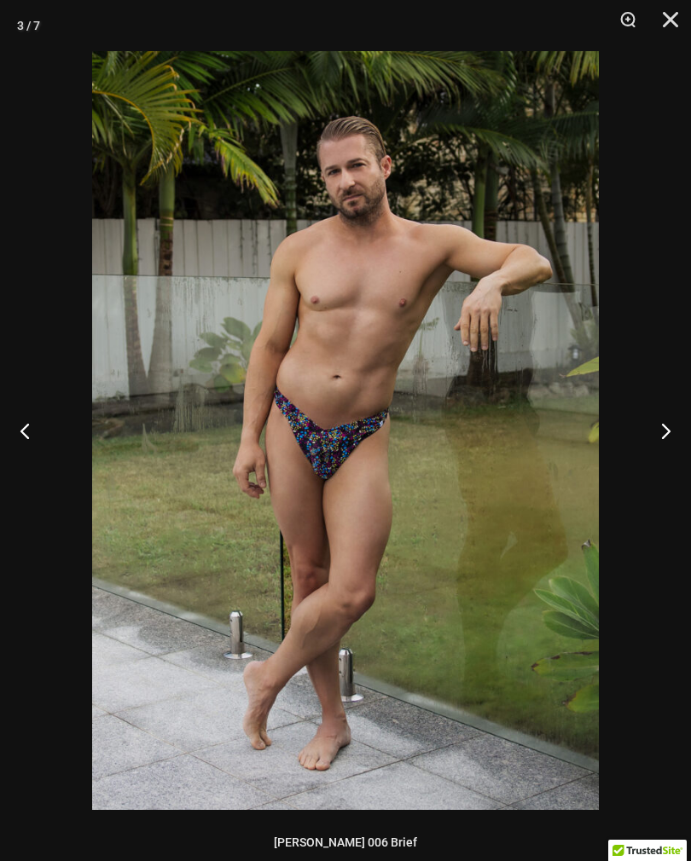
click at [665, 421] on button "Next" at bounding box center [659, 430] width 64 height 85
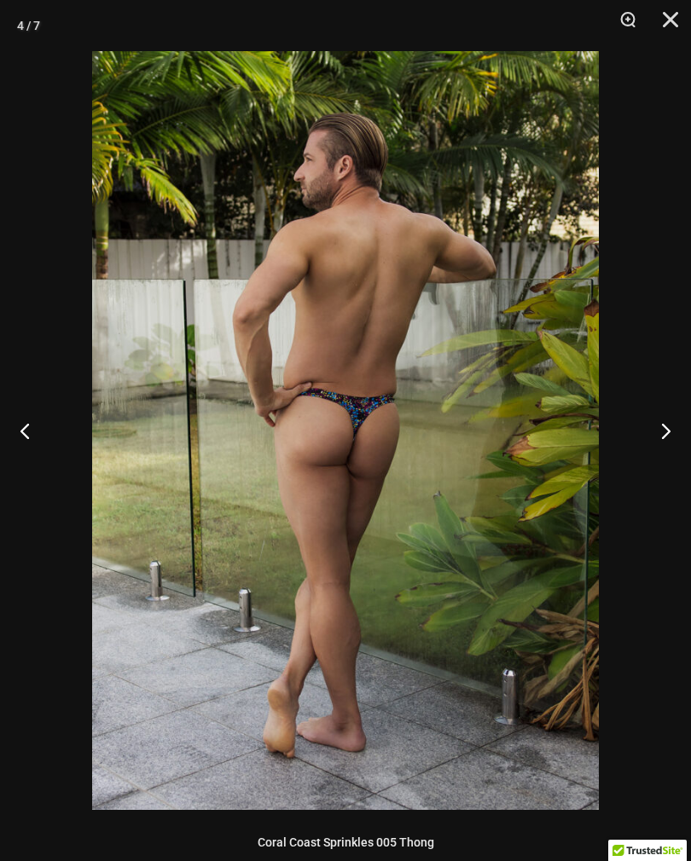
click at [682, 10] on button "Close" at bounding box center [664, 25] width 43 height 51
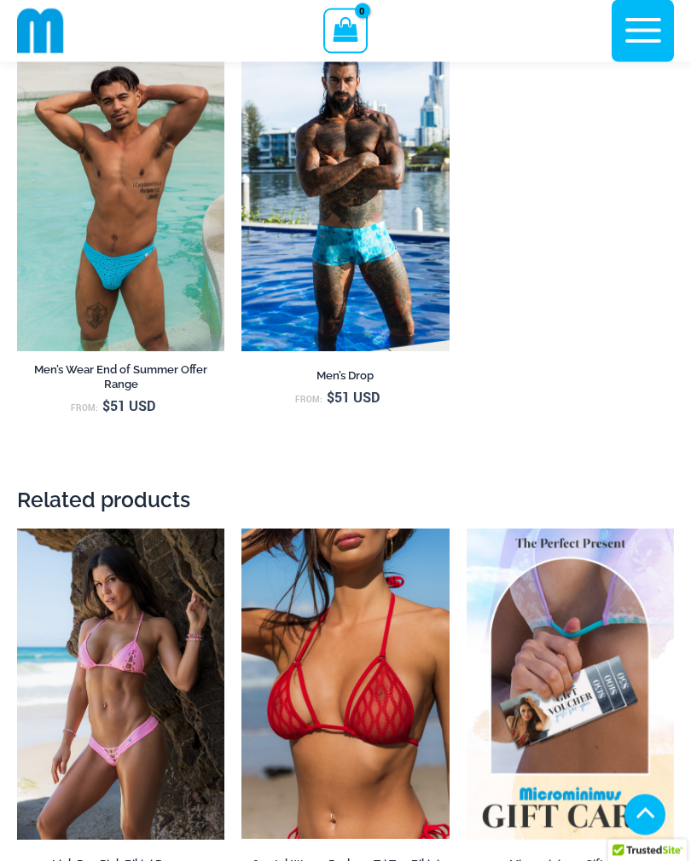
scroll to position [2382, 0]
click at [241, 40] on img at bounding box center [241, 40] width 0 height 0
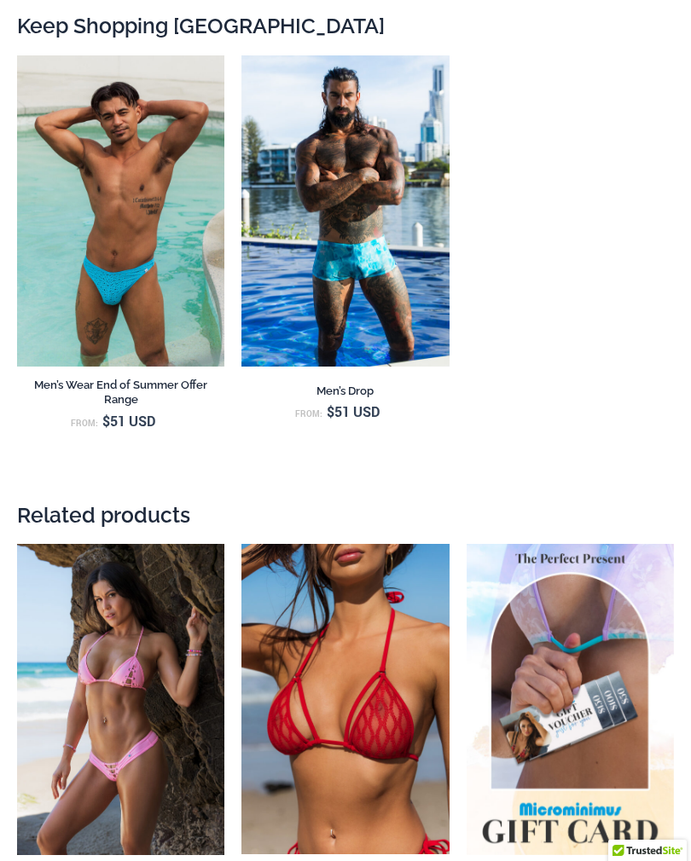
scroll to position [2408, 0]
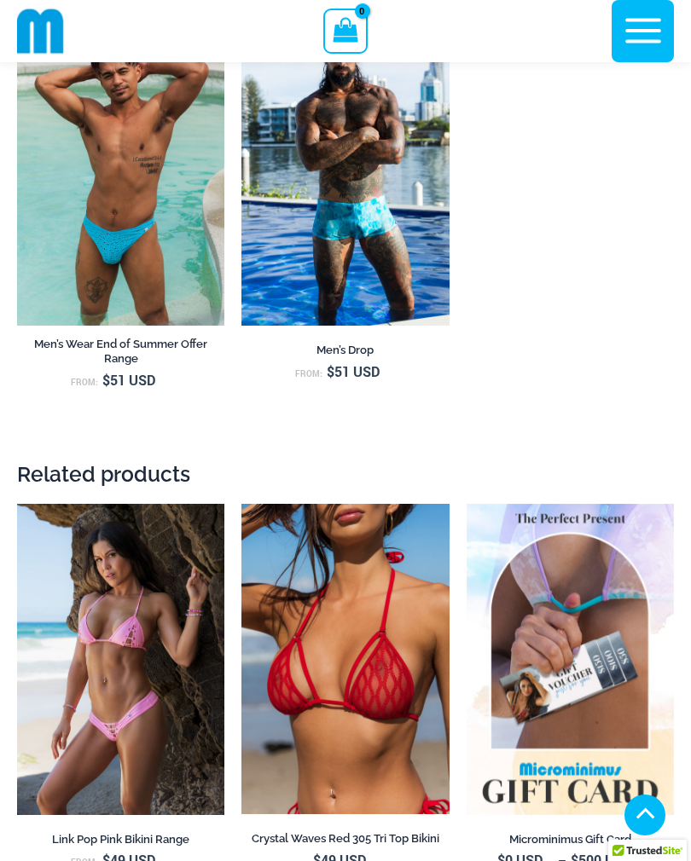
click at [17, 14] on img at bounding box center [17, 14] width 0 height 0
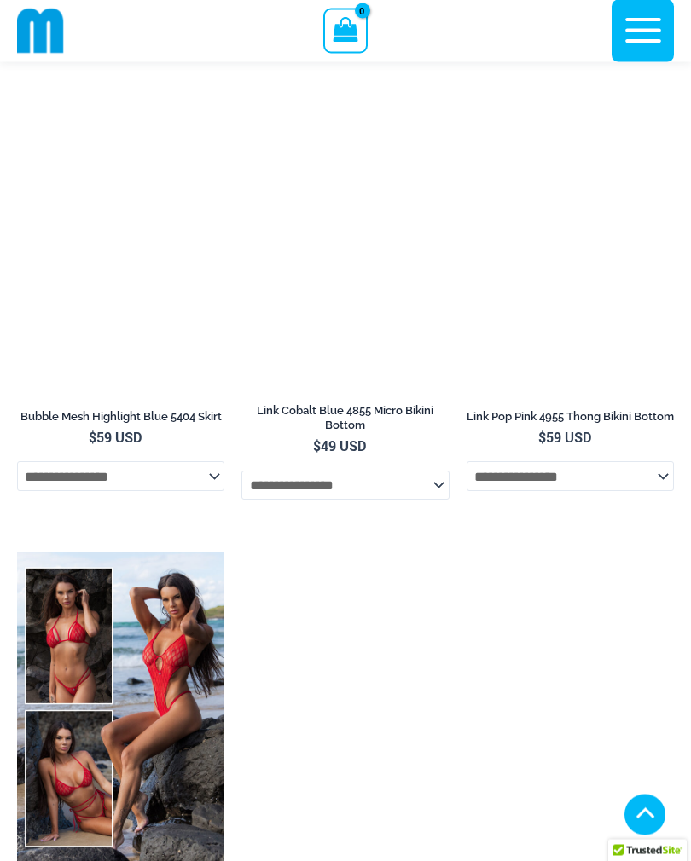
scroll to position [3661, 0]
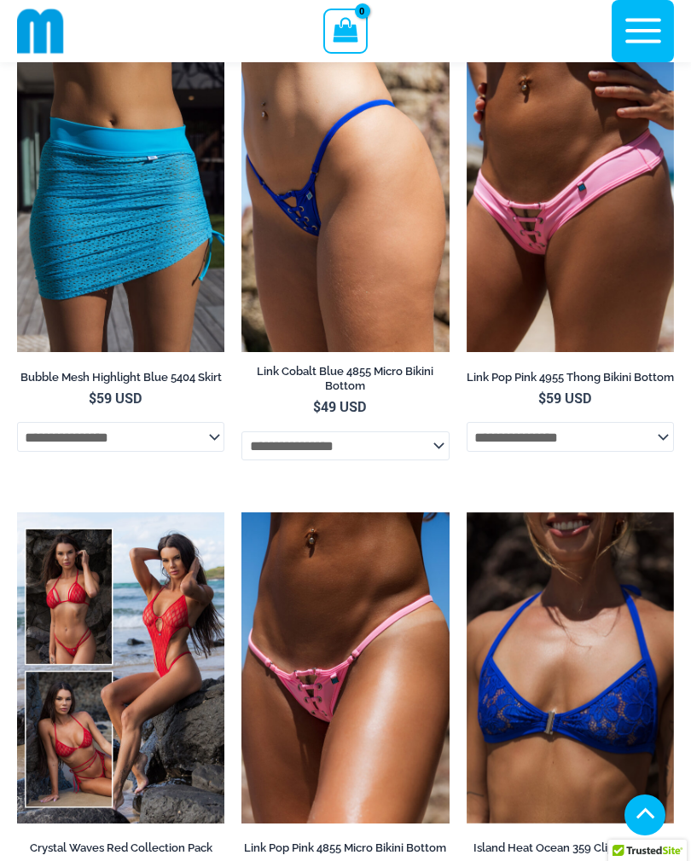
click at [241, 42] on img at bounding box center [241, 42] width 0 height 0
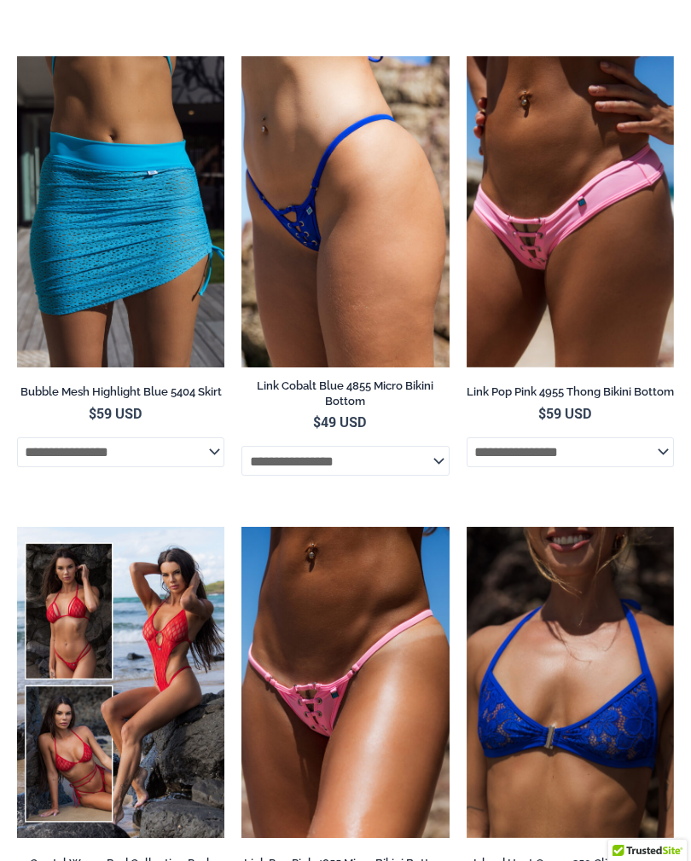
scroll to position [3689, 0]
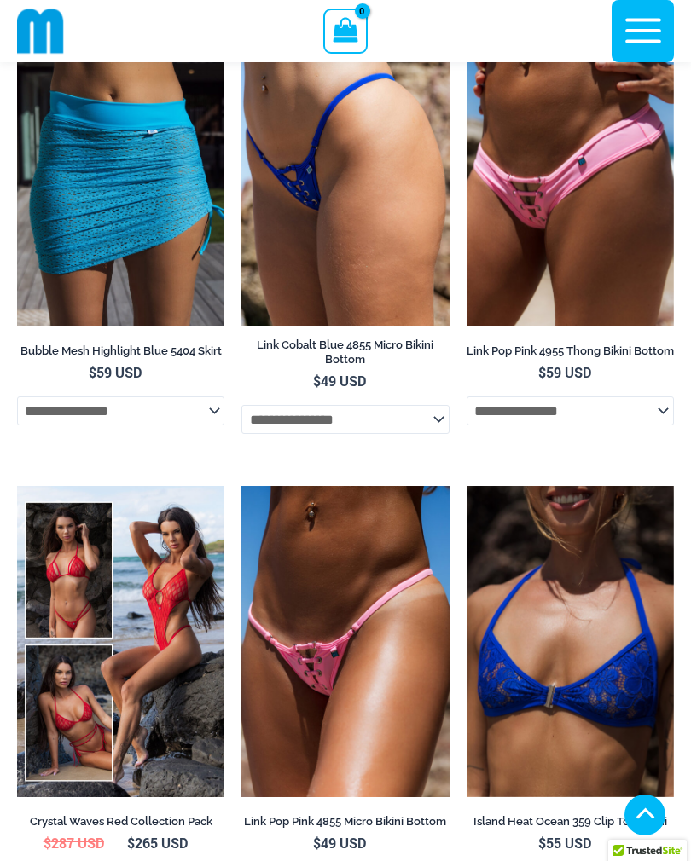
click at [17, 15] on img at bounding box center [17, 15] width 0 height 0
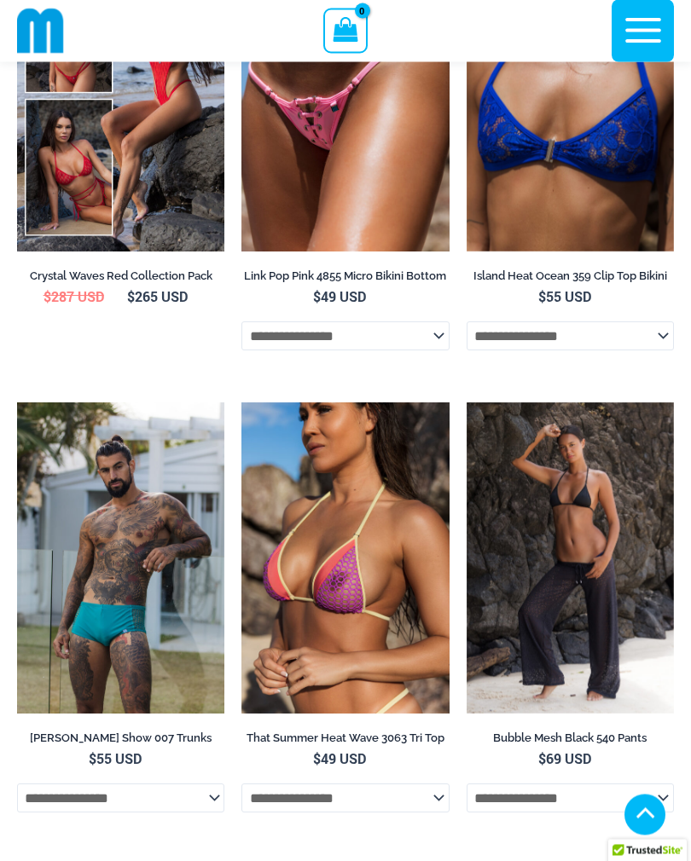
scroll to position [4233, 0]
click at [241, 403] on img at bounding box center [241, 403] width 0 height 0
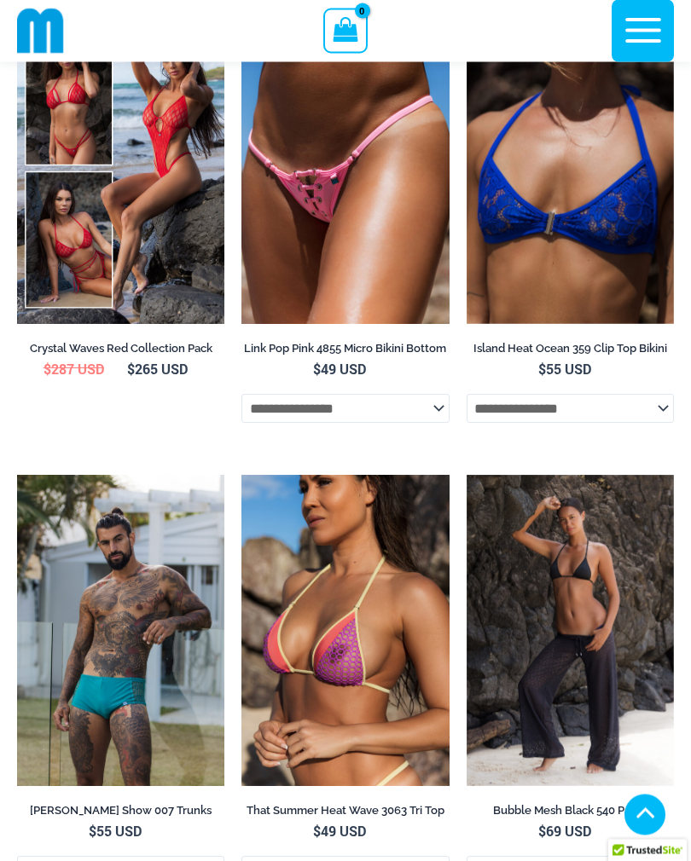
scroll to position [4161, 0]
click at [241, 13] on img at bounding box center [241, 13] width 0 height 0
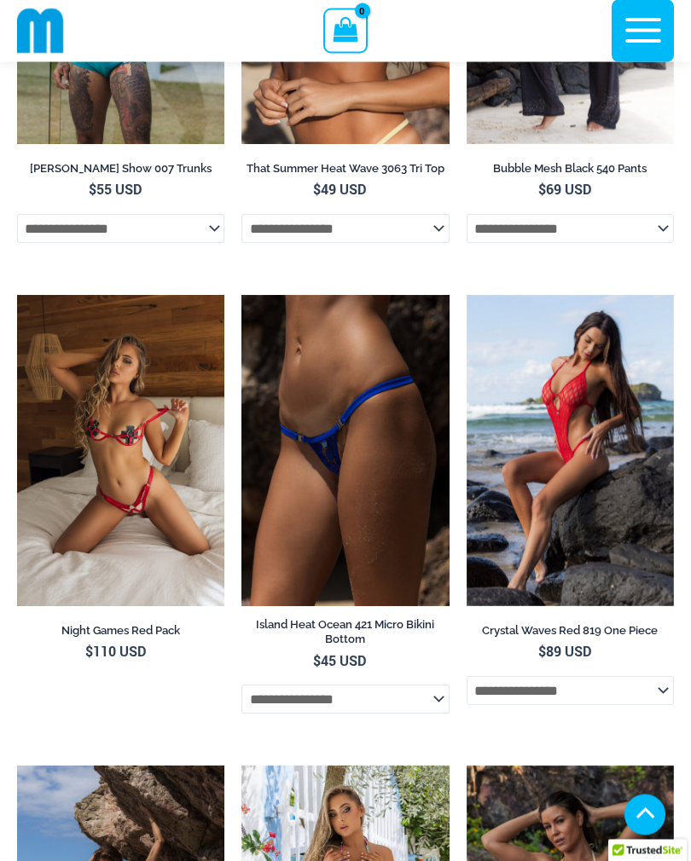
scroll to position [4803, 0]
click at [241, 295] on img at bounding box center [241, 295] width 0 height 0
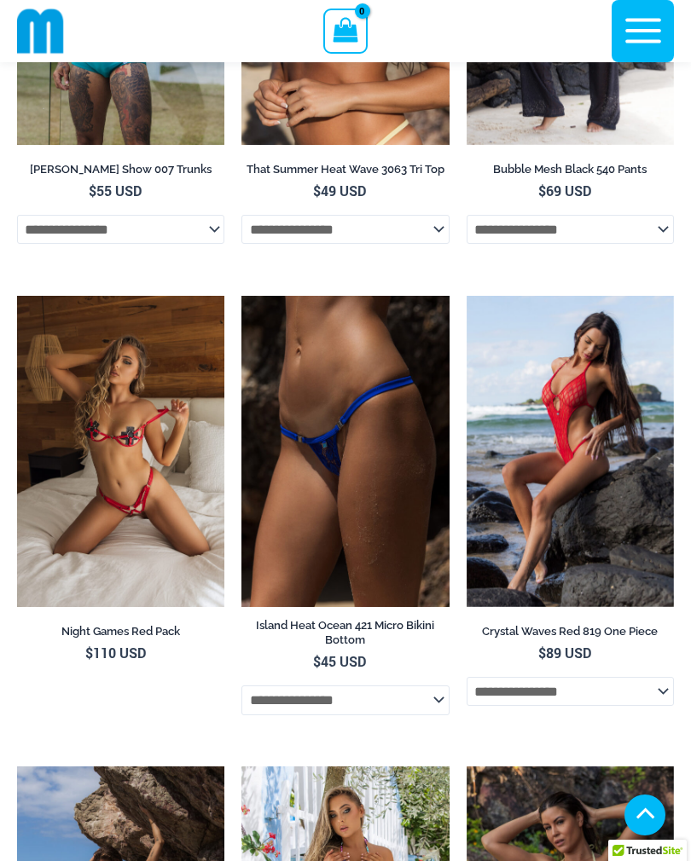
click at [17, 296] on img at bounding box center [17, 296] width 0 height 0
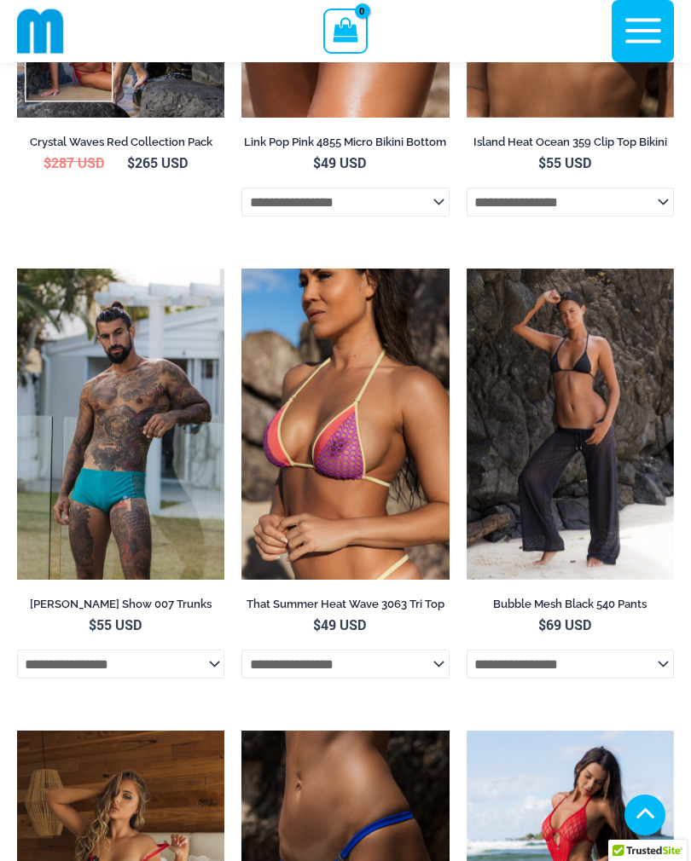
scroll to position [4354, 0]
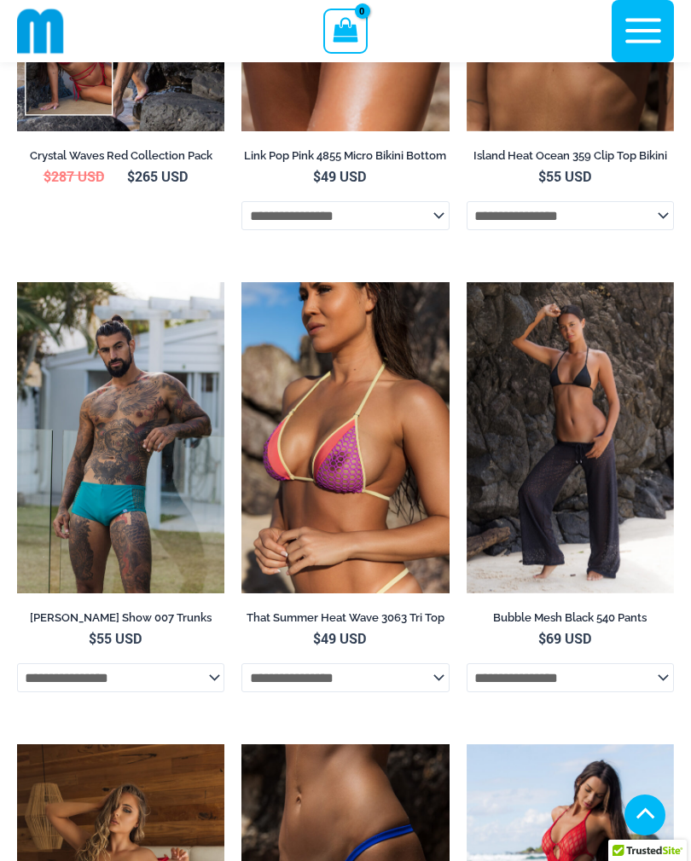
click at [467, 282] on img at bounding box center [467, 282] width 0 height 0
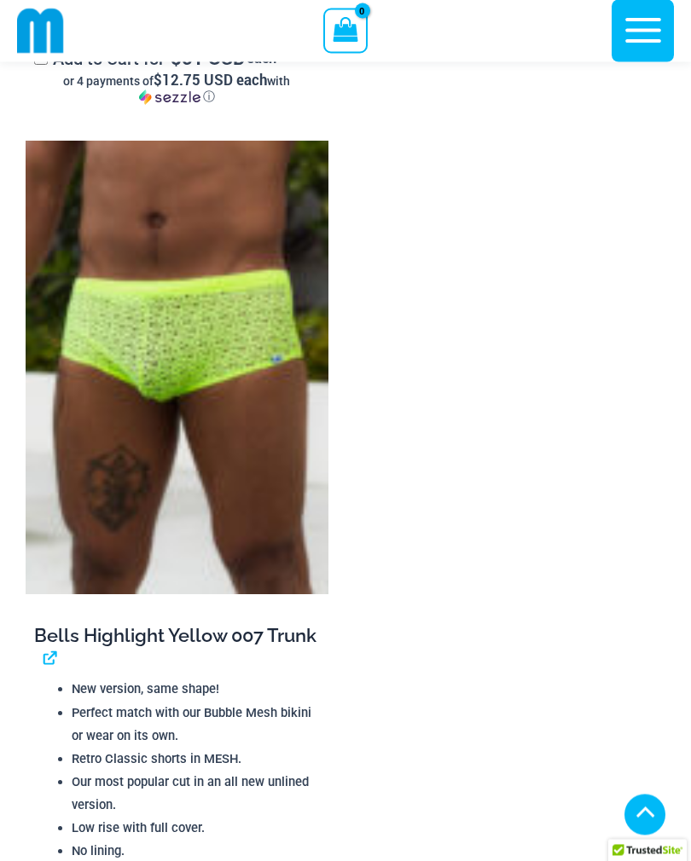
scroll to position [4227, 0]
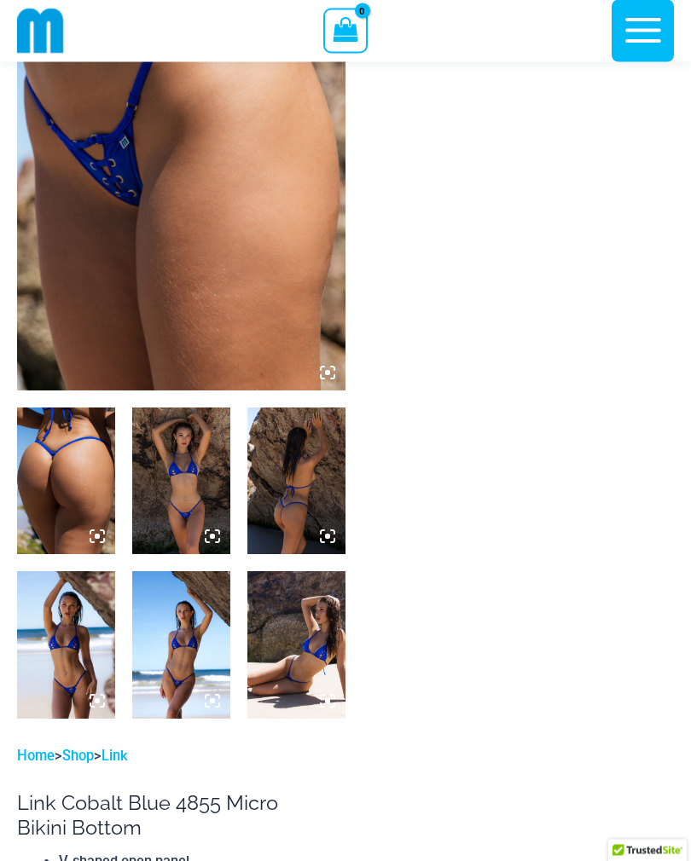
click at [212, 511] on img at bounding box center [181, 482] width 98 height 147
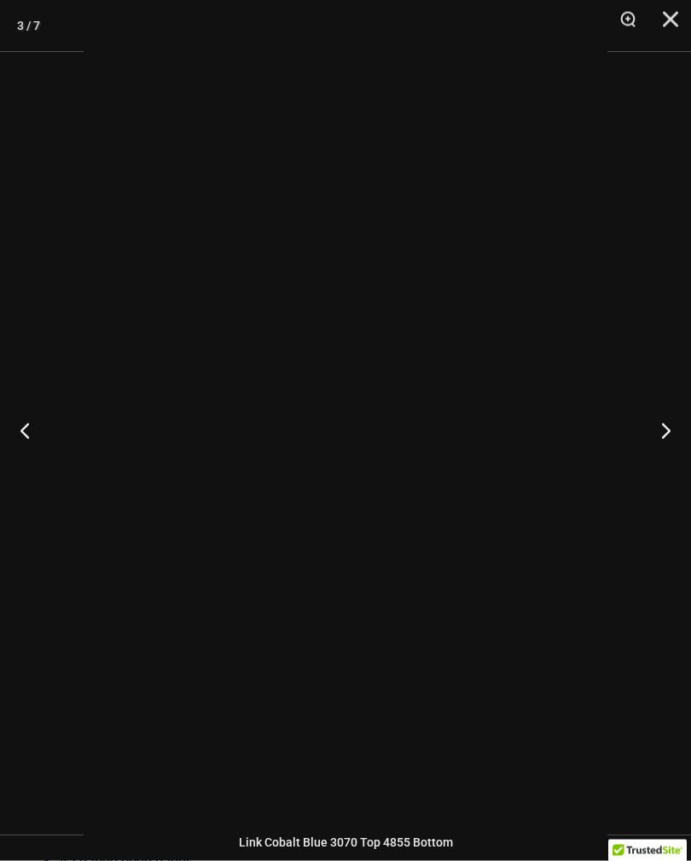
scroll to position [211, 0]
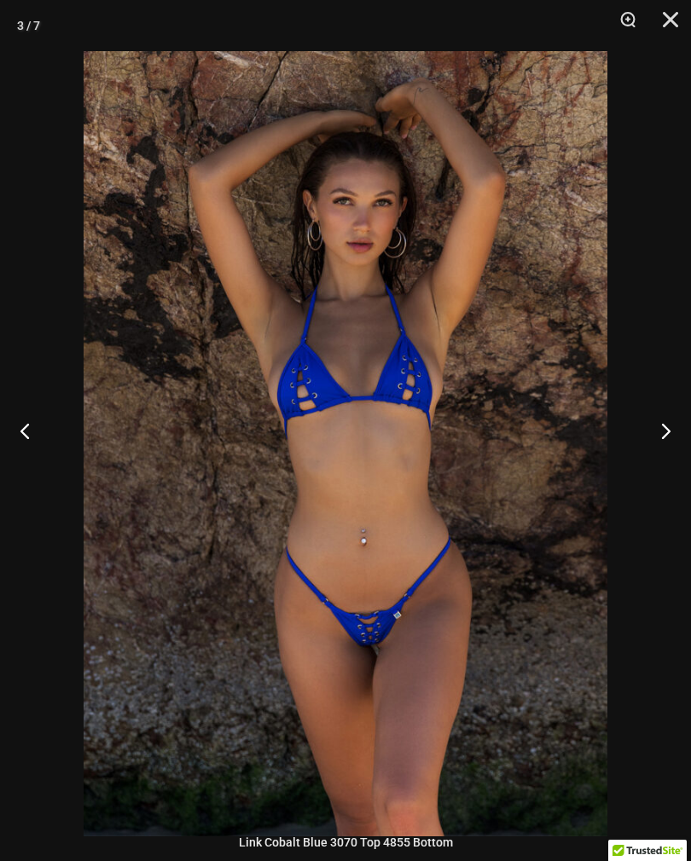
click at [662, 446] on button "Next" at bounding box center [659, 430] width 64 height 85
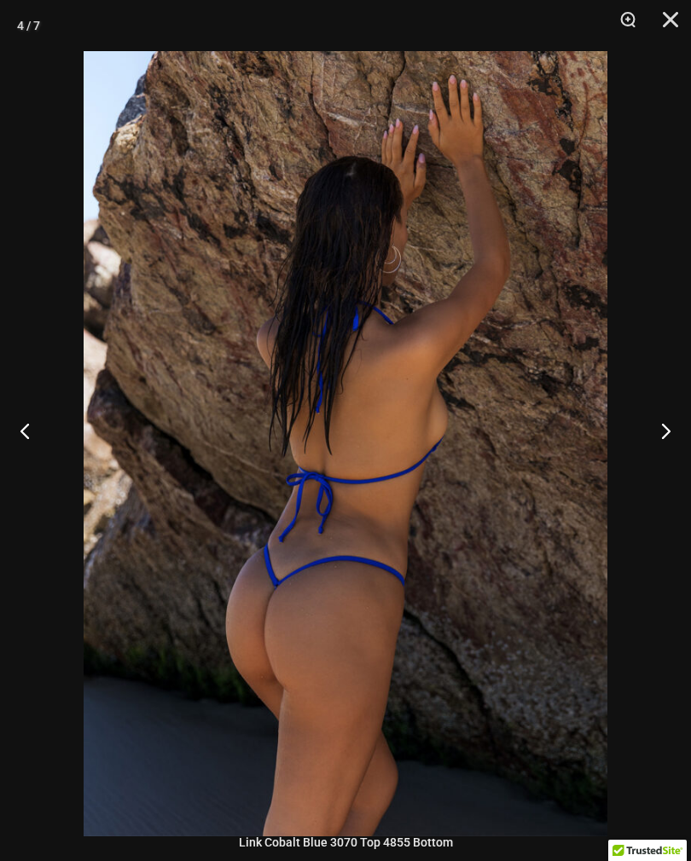
click at [665, 455] on button "Next" at bounding box center [659, 430] width 64 height 85
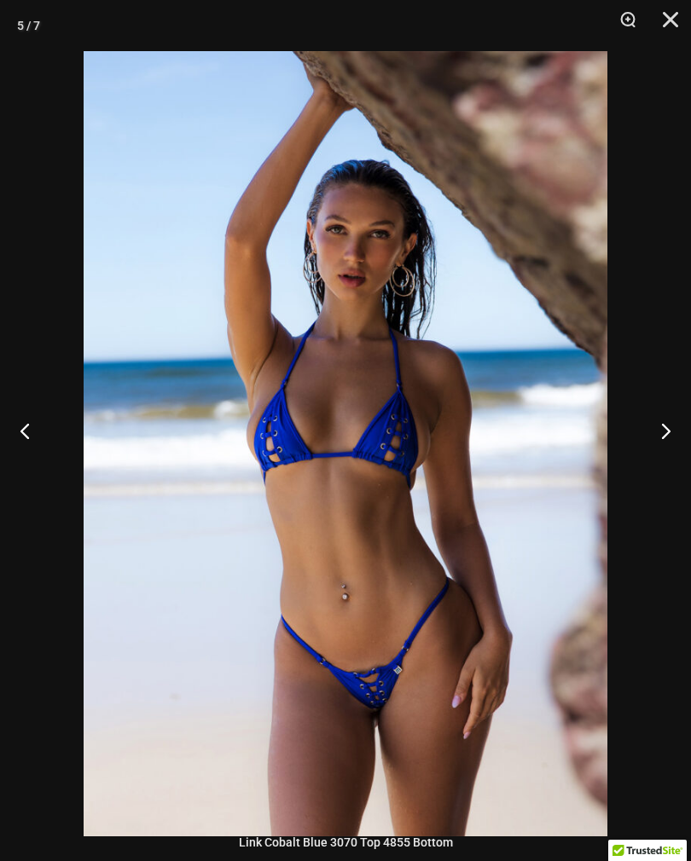
click at [665, 448] on button "Next" at bounding box center [659, 430] width 64 height 85
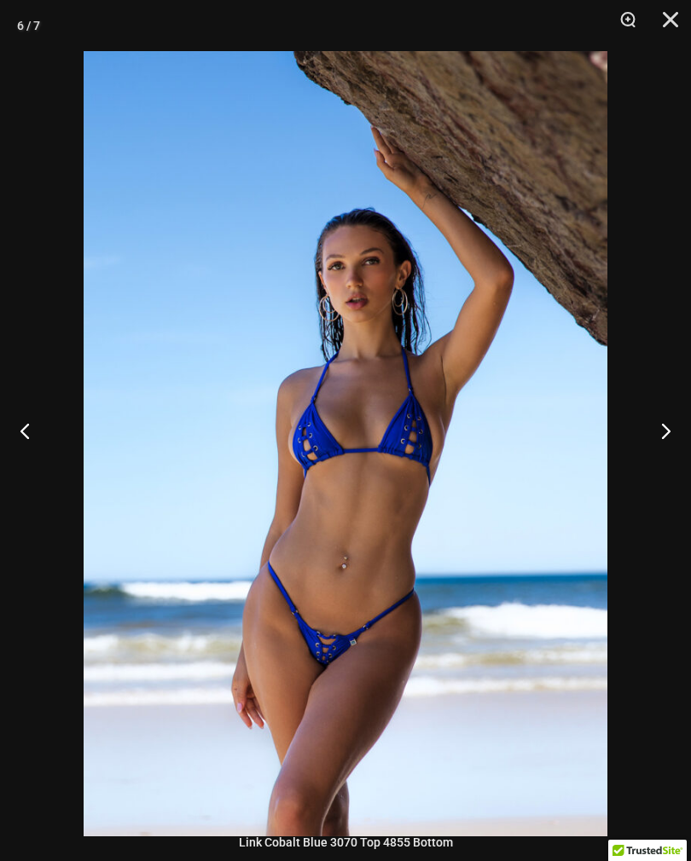
click at [664, 446] on button "Next" at bounding box center [659, 430] width 64 height 85
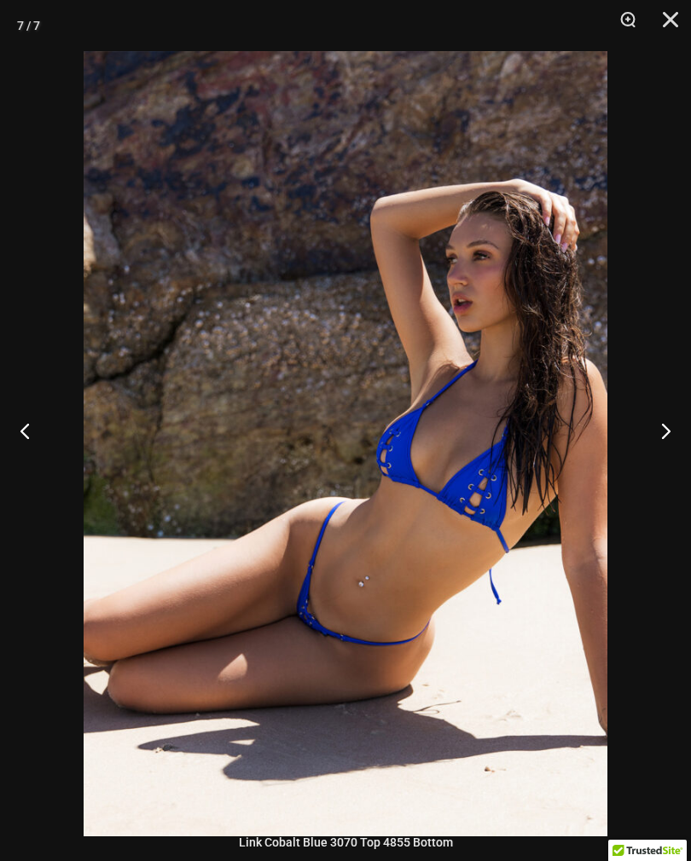
click at [664, 444] on button "Next" at bounding box center [659, 430] width 64 height 85
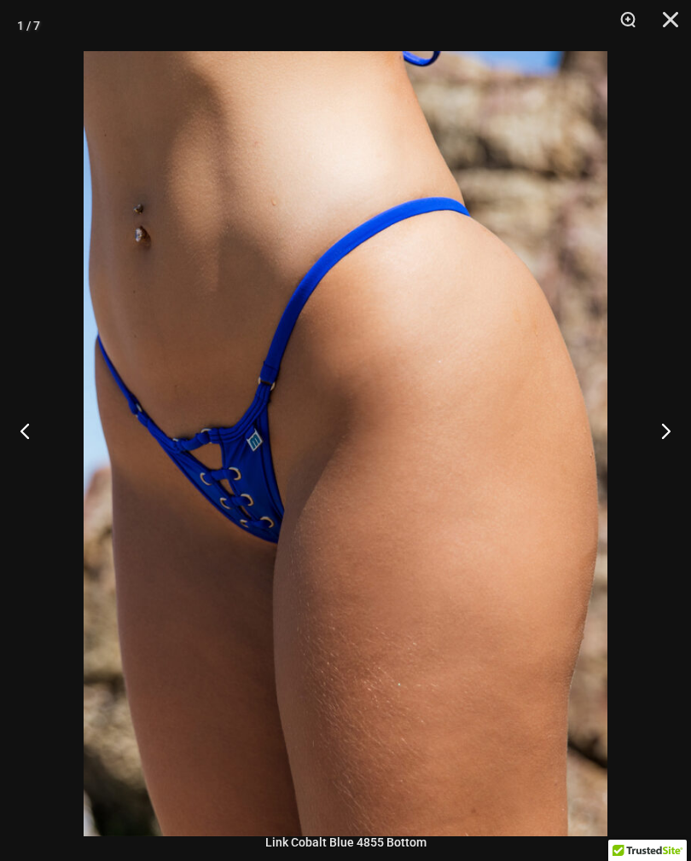
click at [665, 440] on button "Next" at bounding box center [659, 430] width 64 height 85
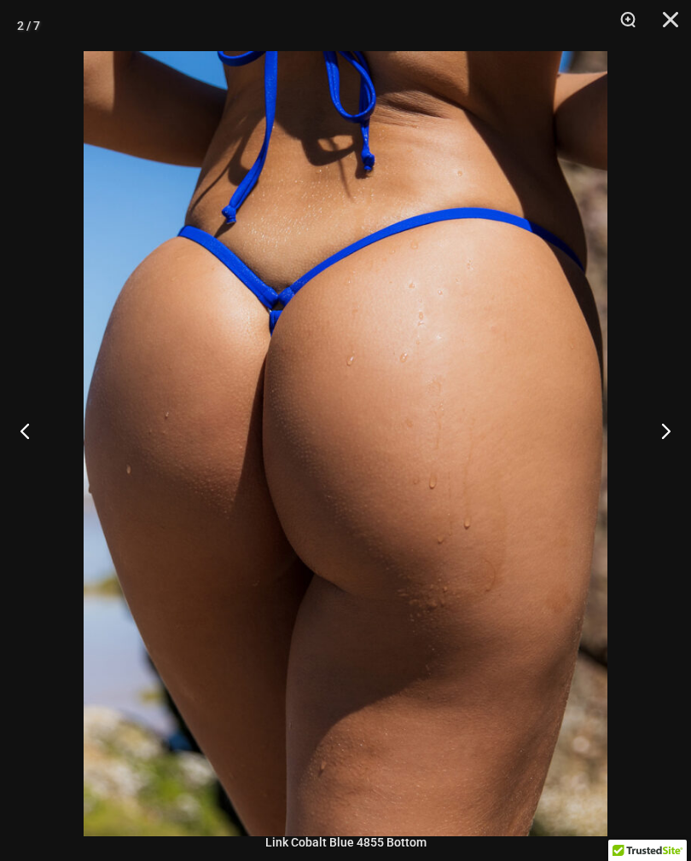
click at [666, 438] on button "Next" at bounding box center [659, 430] width 64 height 85
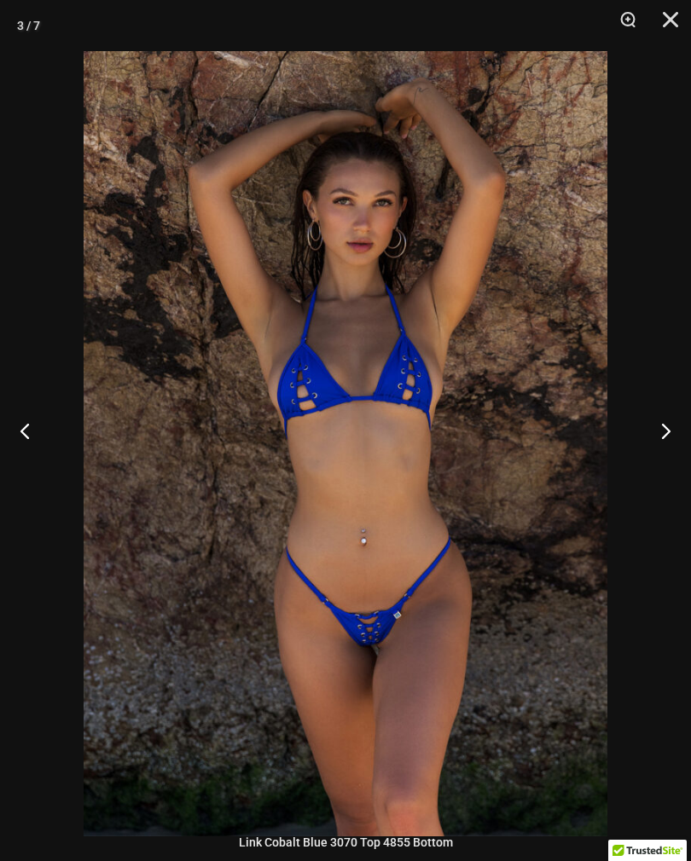
click at [681, 2] on button "Close" at bounding box center [664, 25] width 43 height 51
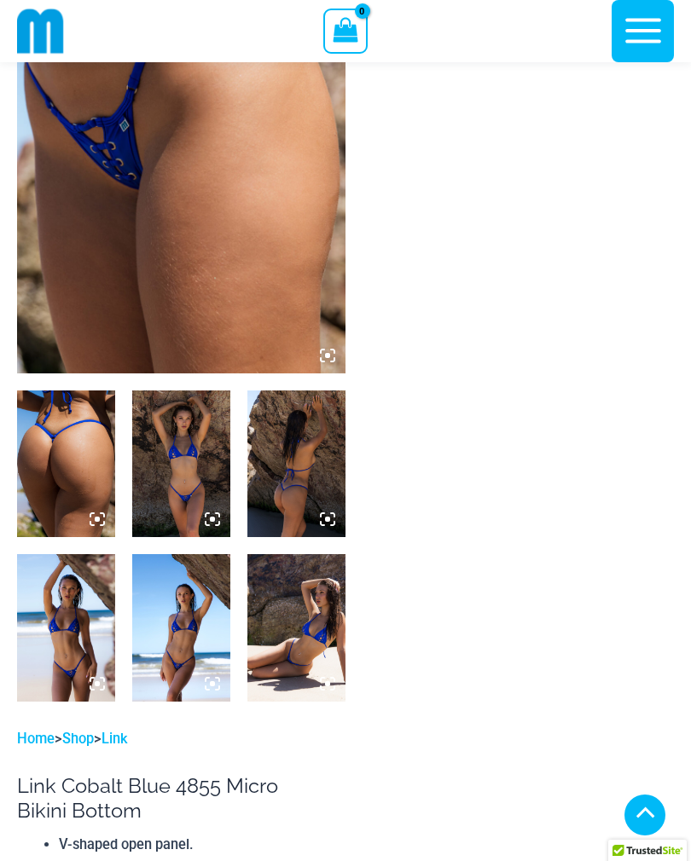
scroll to position [0, 0]
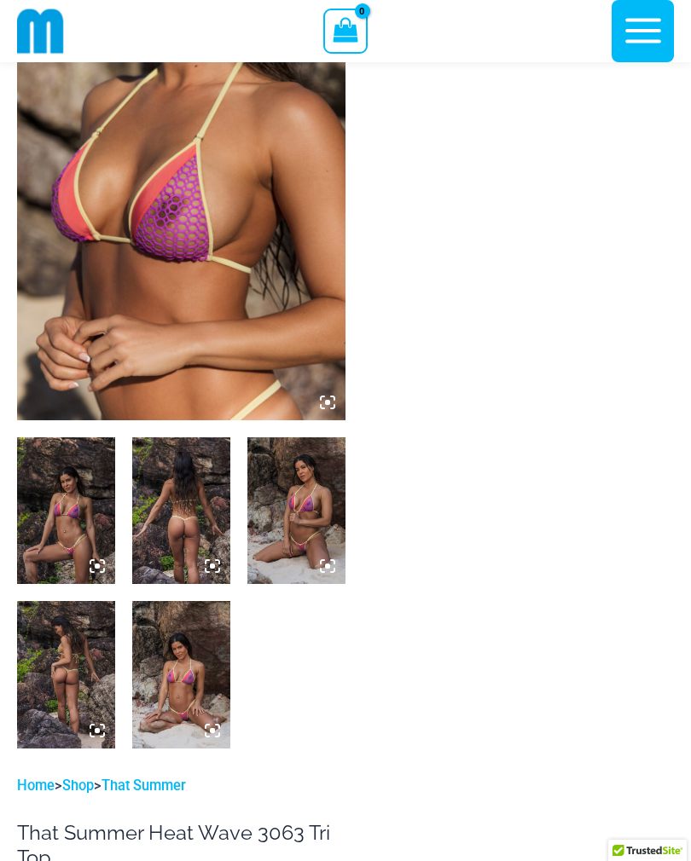
scroll to position [189, 0]
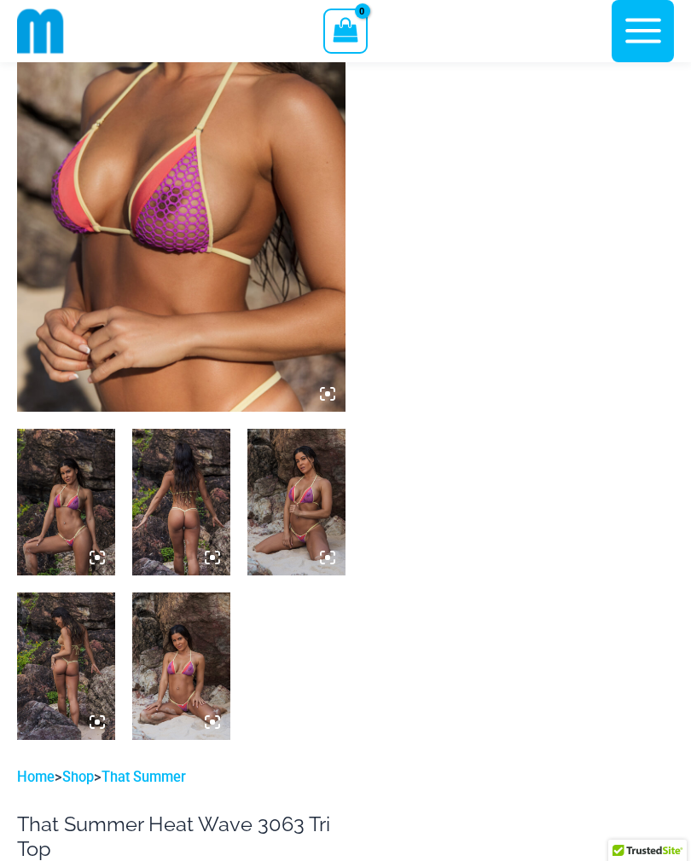
click at [294, 499] on img at bounding box center [296, 502] width 98 height 147
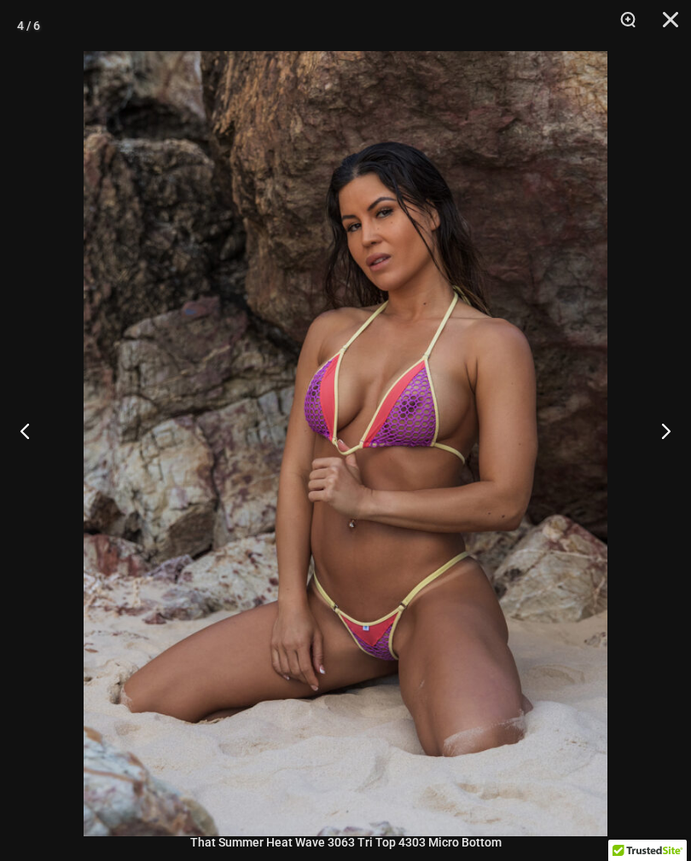
click at [659, 449] on button "Next" at bounding box center [659, 430] width 64 height 85
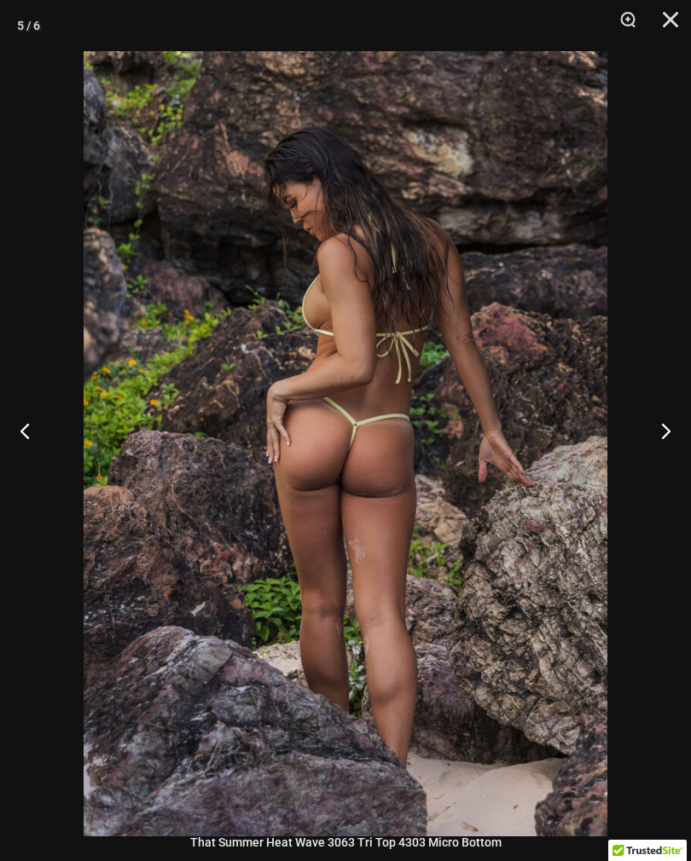
click at [659, 446] on button "Next" at bounding box center [659, 430] width 64 height 85
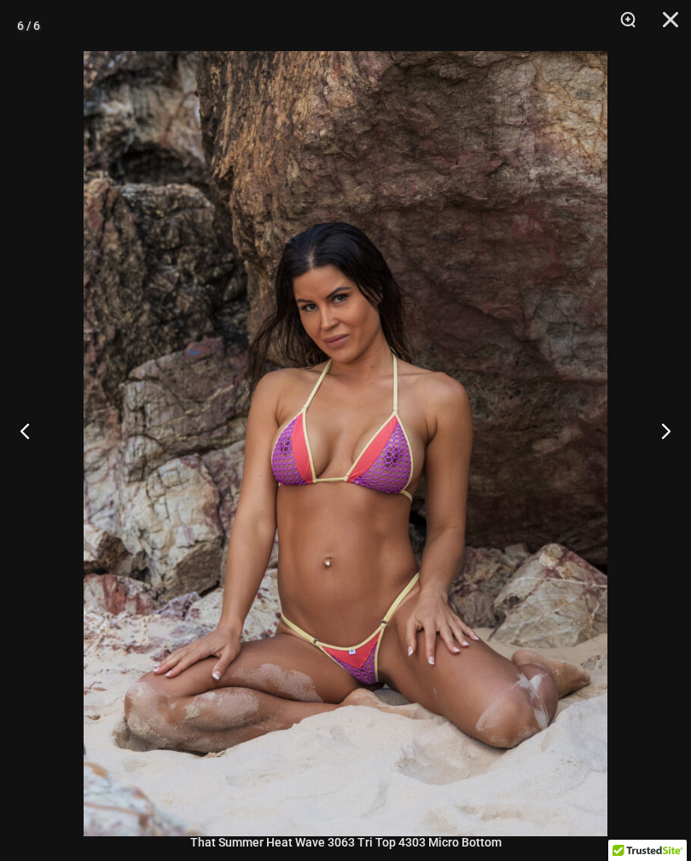
click at [658, 448] on button "Next" at bounding box center [659, 430] width 64 height 85
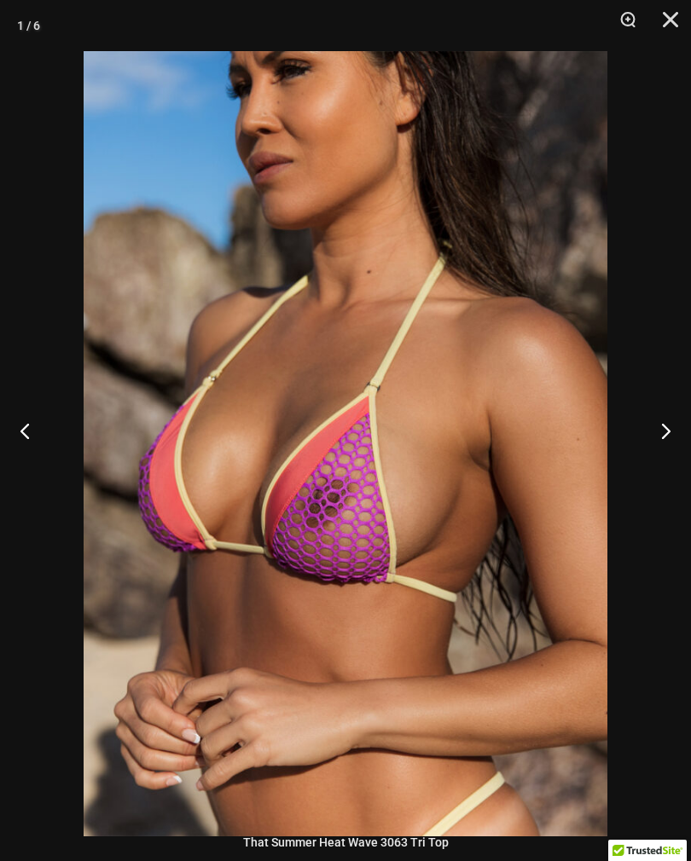
click at [658, 450] on button "Next" at bounding box center [659, 430] width 64 height 85
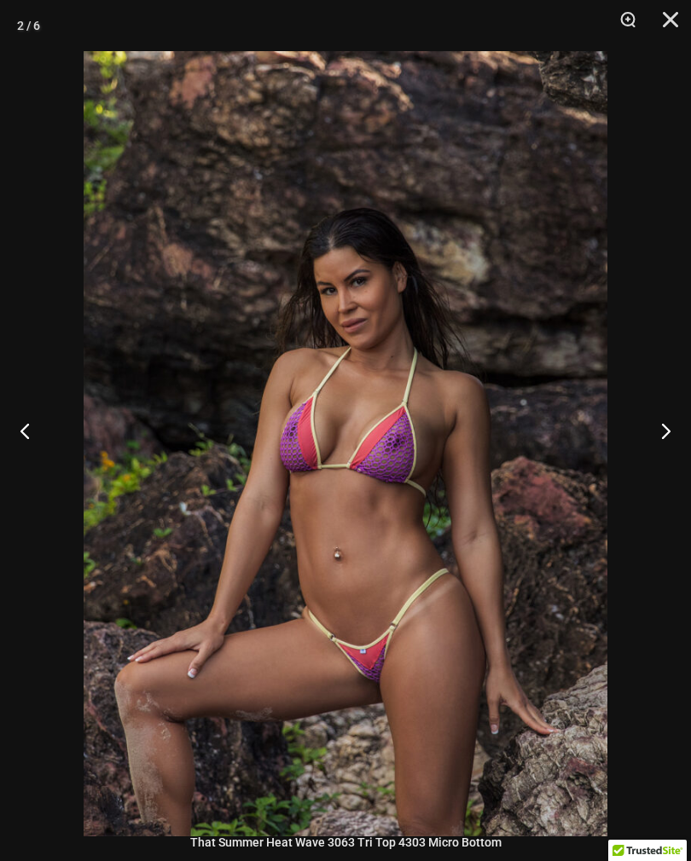
click at [662, 454] on button "Next" at bounding box center [659, 430] width 64 height 85
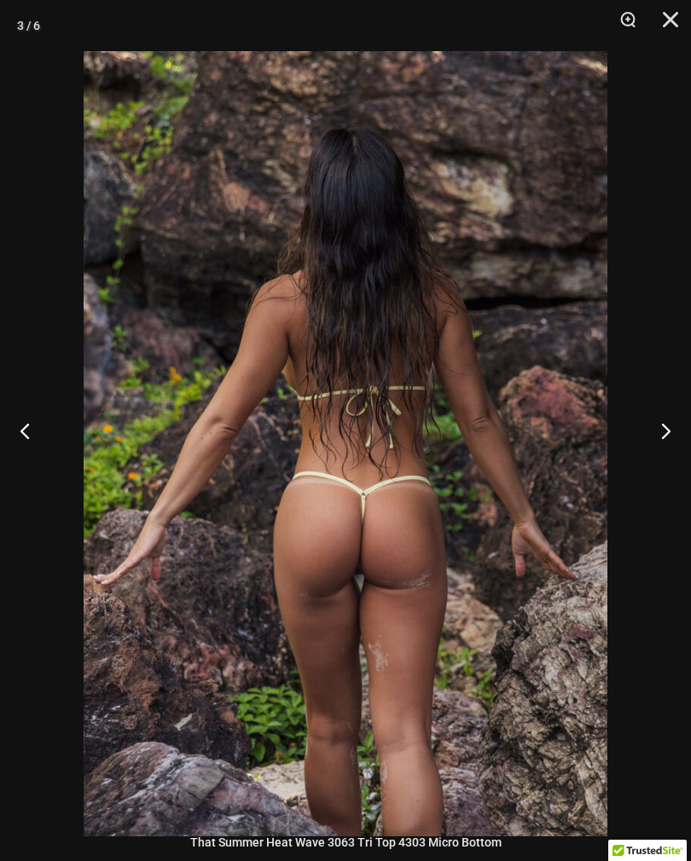
click at [662, 454] on button "Next" at bounding box center [659, 430] width 64 height 85
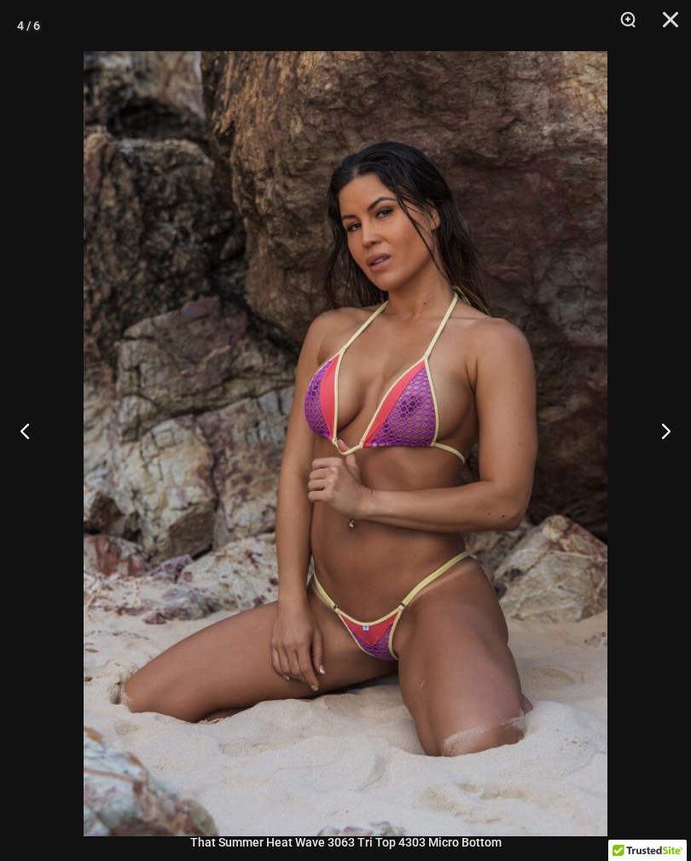
click at [678, 18] on button "Close" at bounding box center [664, 25] width 43 height 51
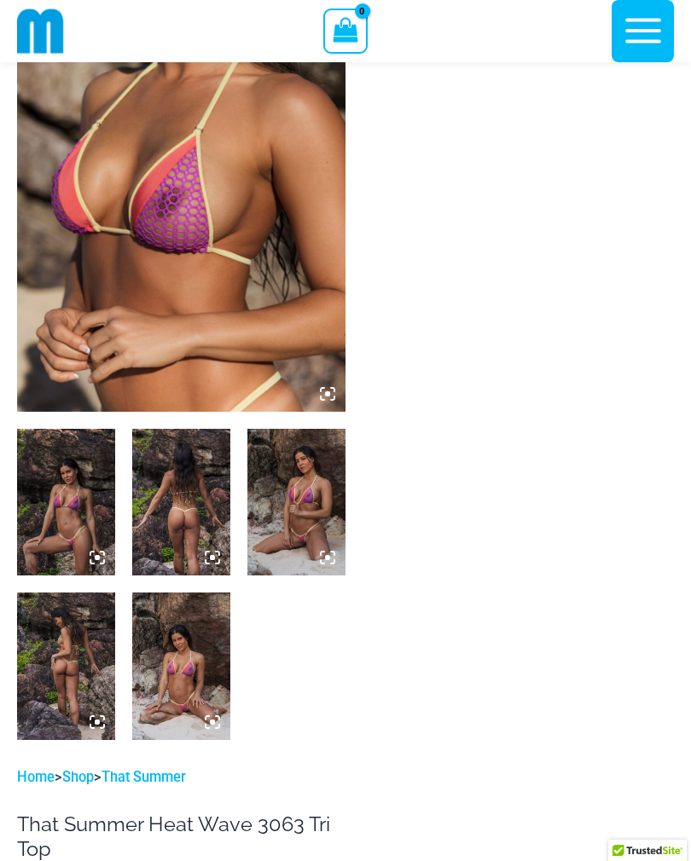
scroll to position [0, 0]
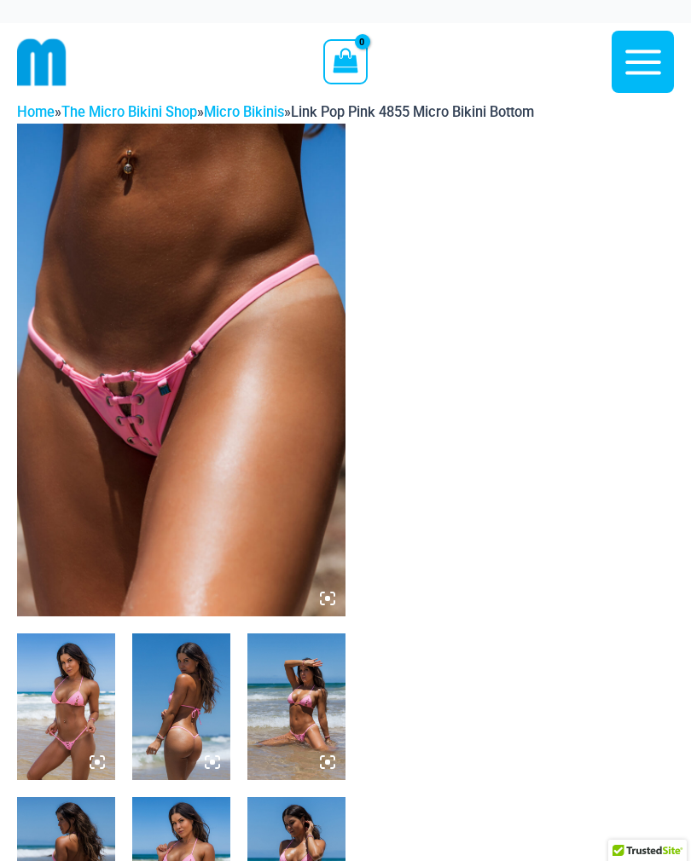
click at [271, 424] on img at bounding box center [181, 370] width 328 height 493
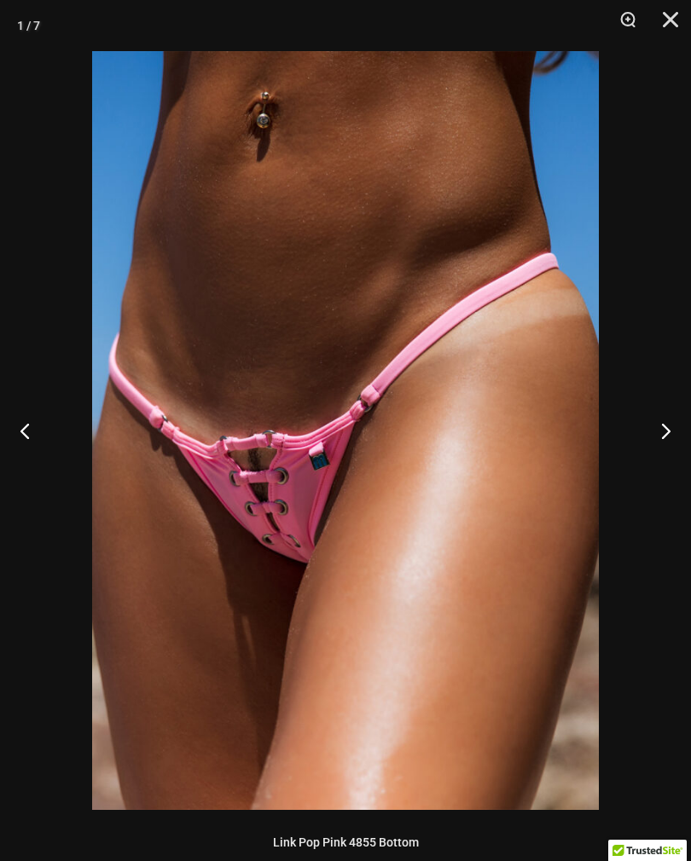
click at [663, 430] on button "Next" at bounding box center [659, 430] width 64 height 85
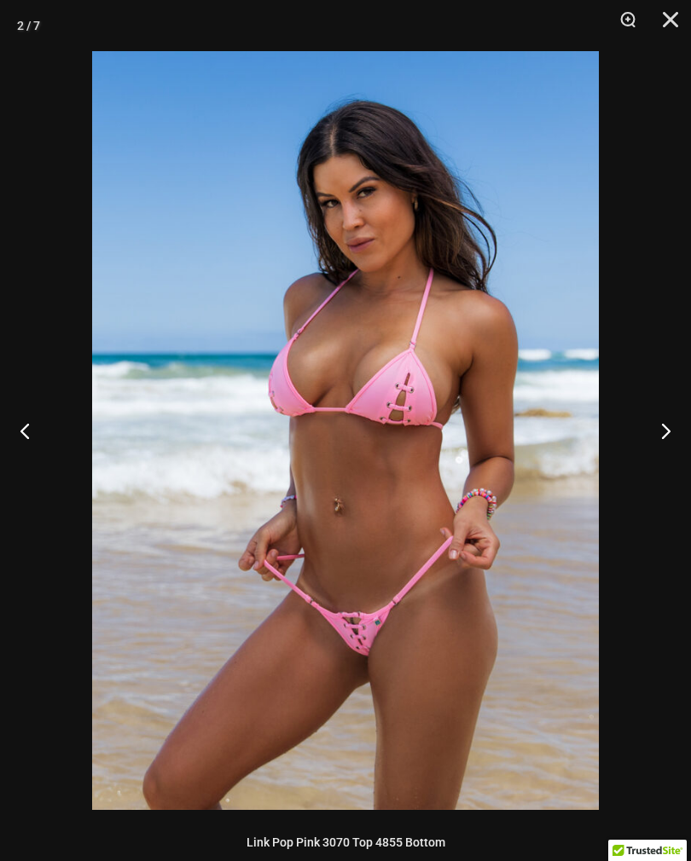
click at [662, 426] on button "Next" at bounding box center [659, 430] width 64 height 85
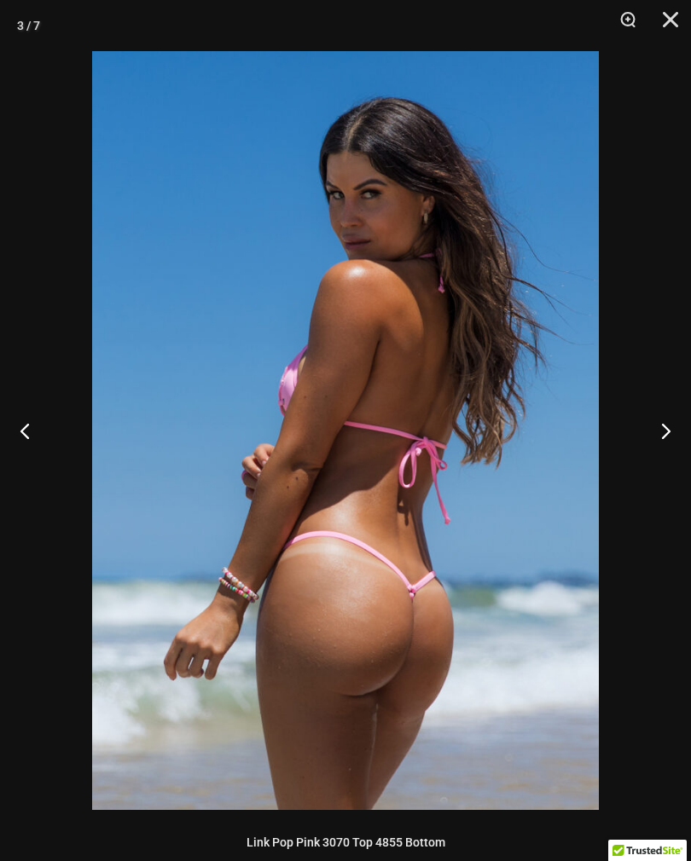
click at [663, 426] on button "Next" at bounding box center [659, 430] width 64 height 85
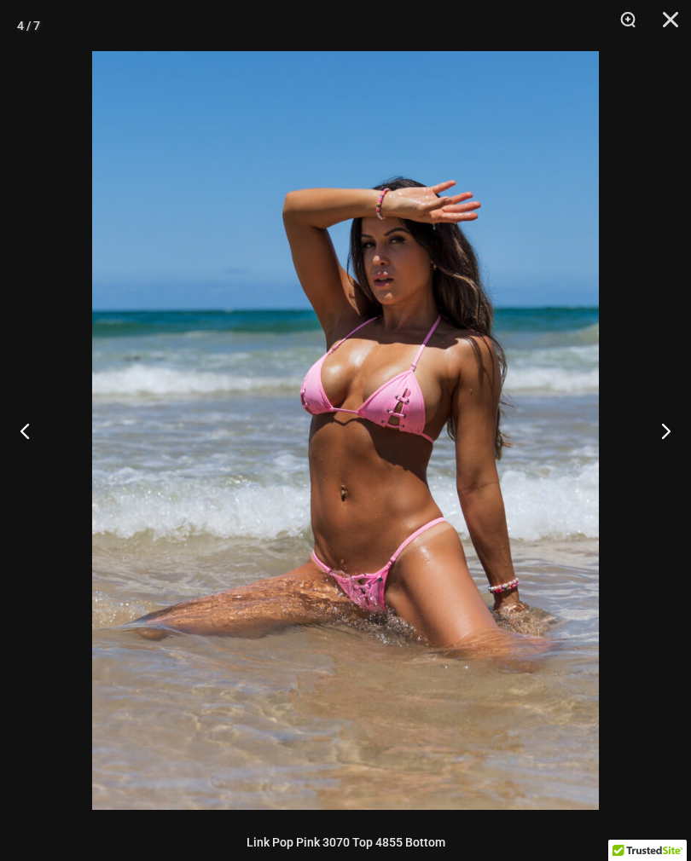
click at [661, 420] on button "Next" at bounding box center [659, 430] width 64 height 85
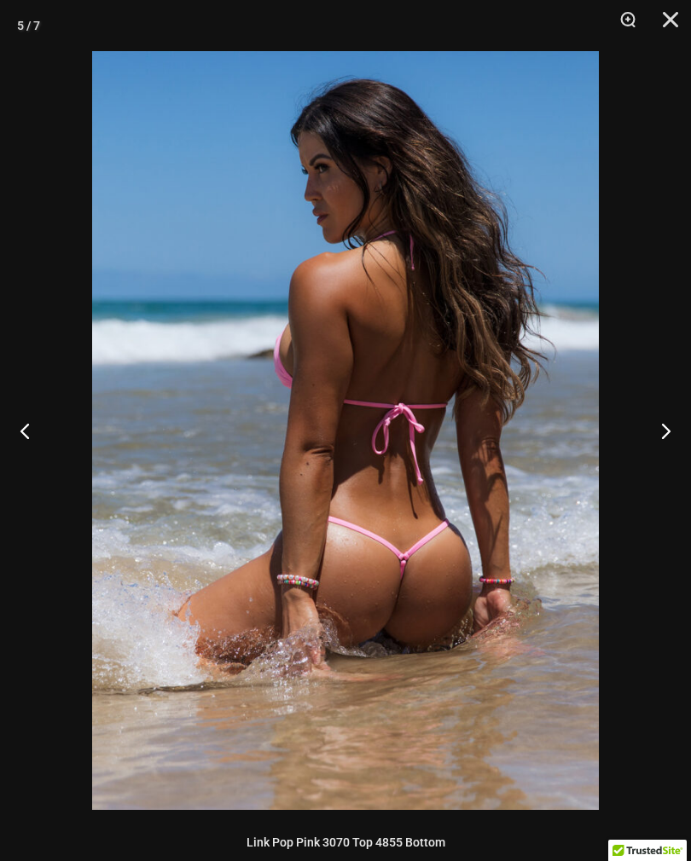
click at [661, 422] on button "Next" at bounding box center [659, 430] width 64 height 85
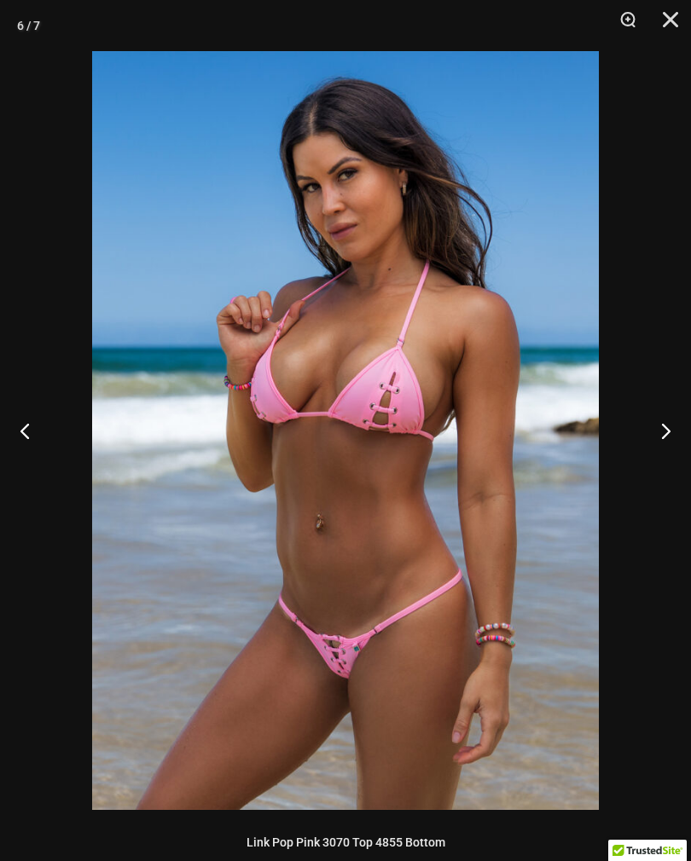
click at [662, 423] on button "Next" at bounding box center [659, 430] width 64 height 85
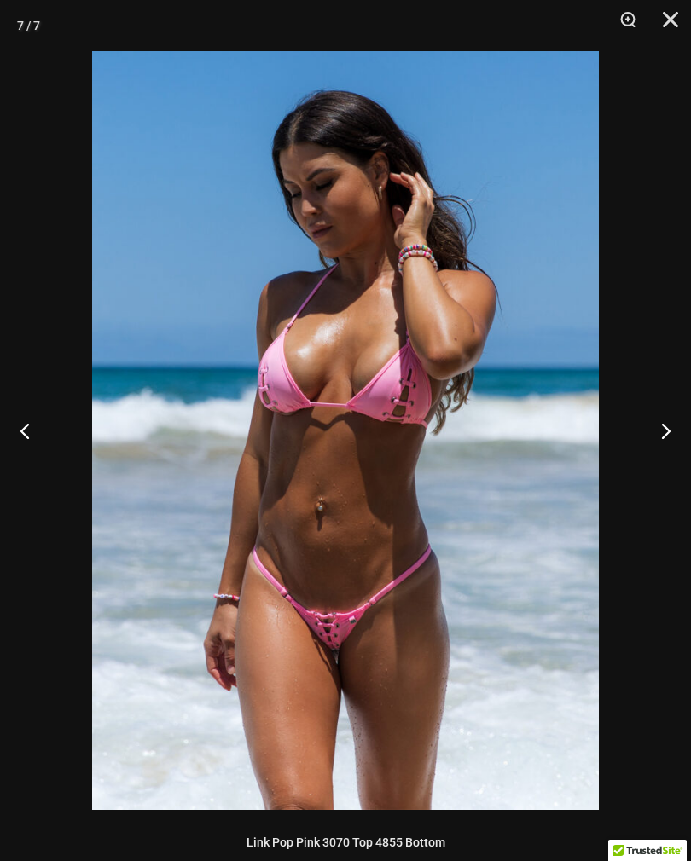
click at [678, 21] on button "Close" at bounding box center [664, 25] width 43 height 51
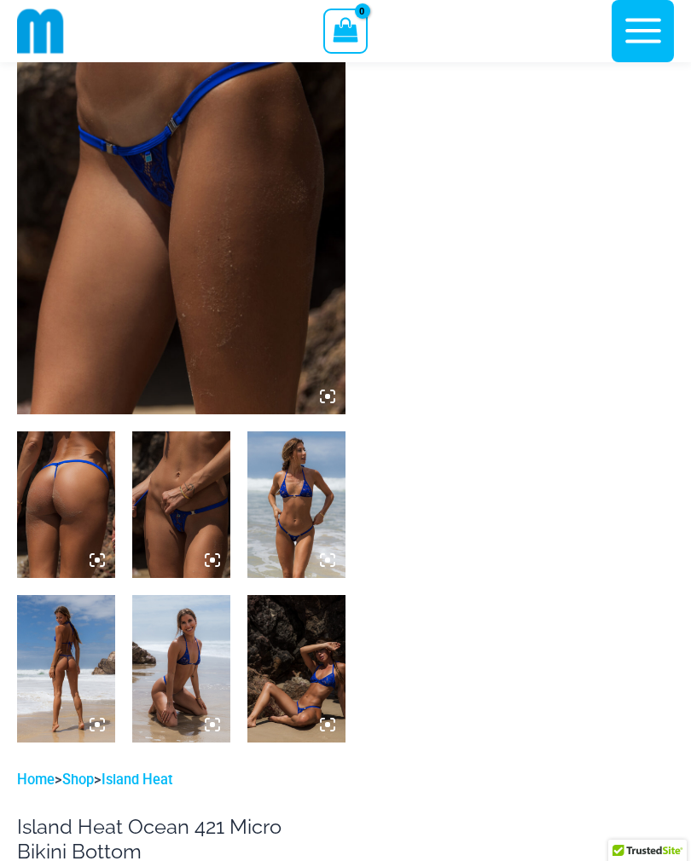
scroll to position [187, 0]
click at [235, 336] on img at bounding box center [181, 168] width 328 height 493
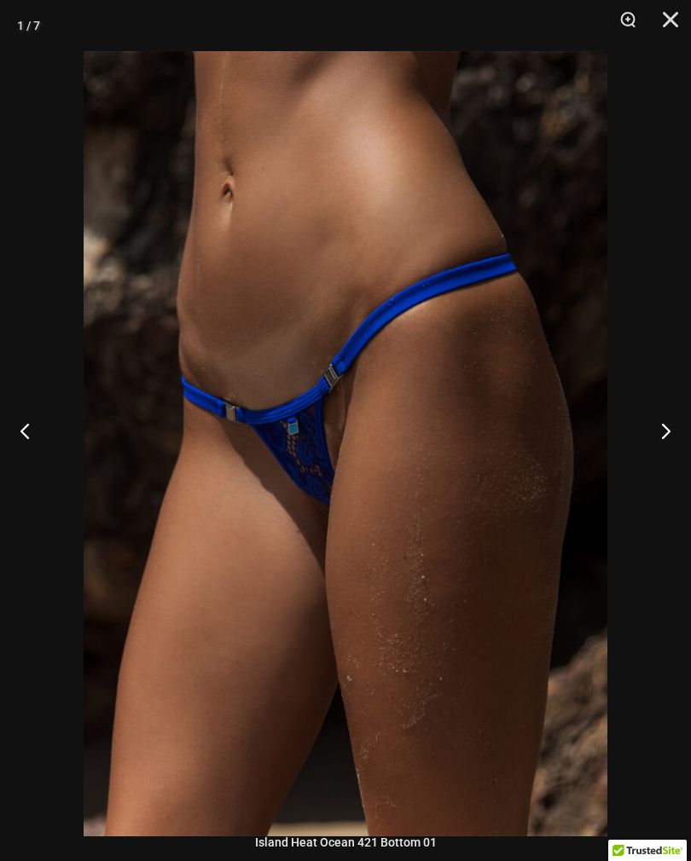
click at [653, 438] on button "Next" at bounding box center [659, 430] width 64 height 85
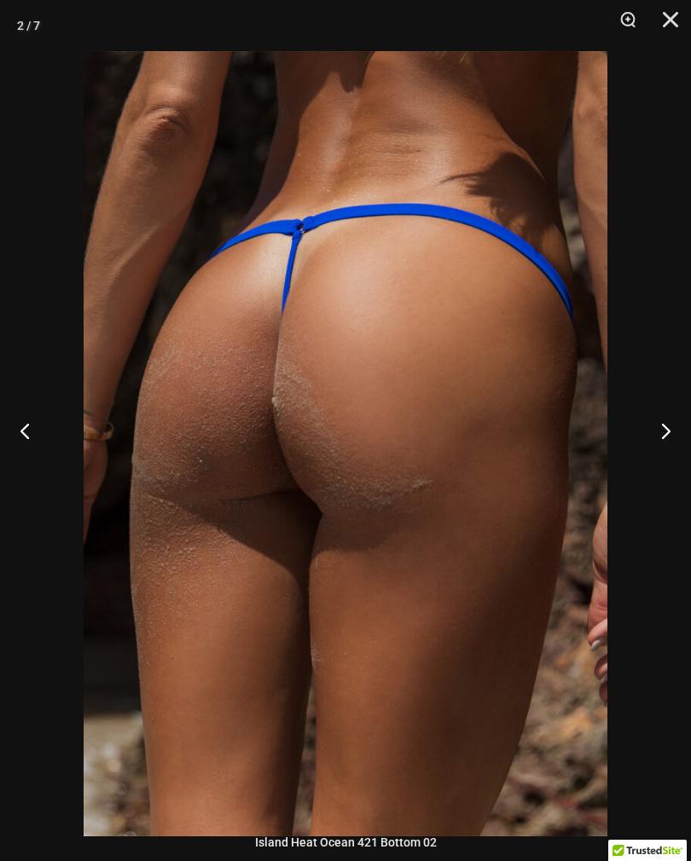
click at [658, 438] on button "Next" at bounding box center [659, 430] width 64 height 85
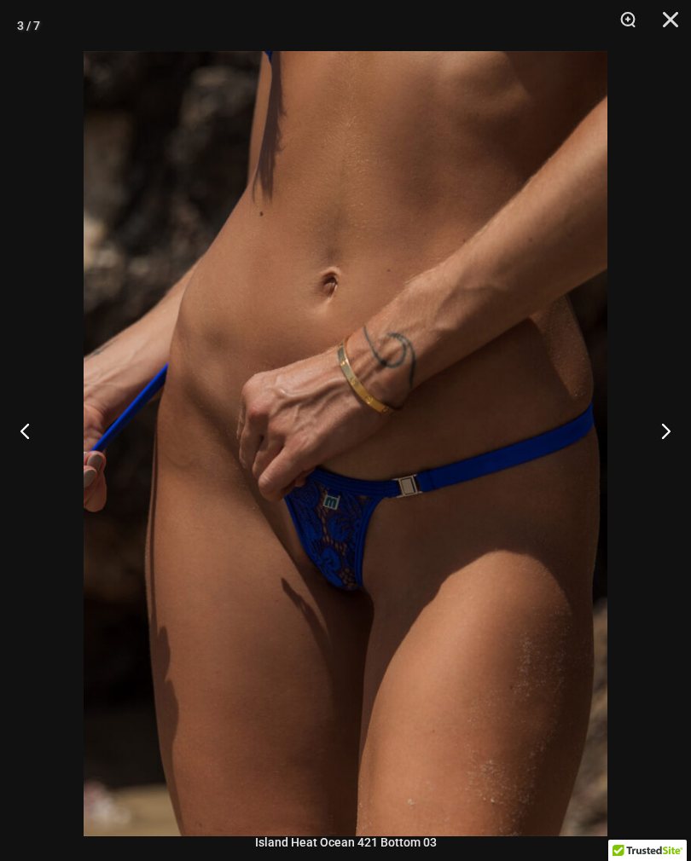
click at [650, 440] on button "Next" at bounding box center [659, 430] width 64 height 85
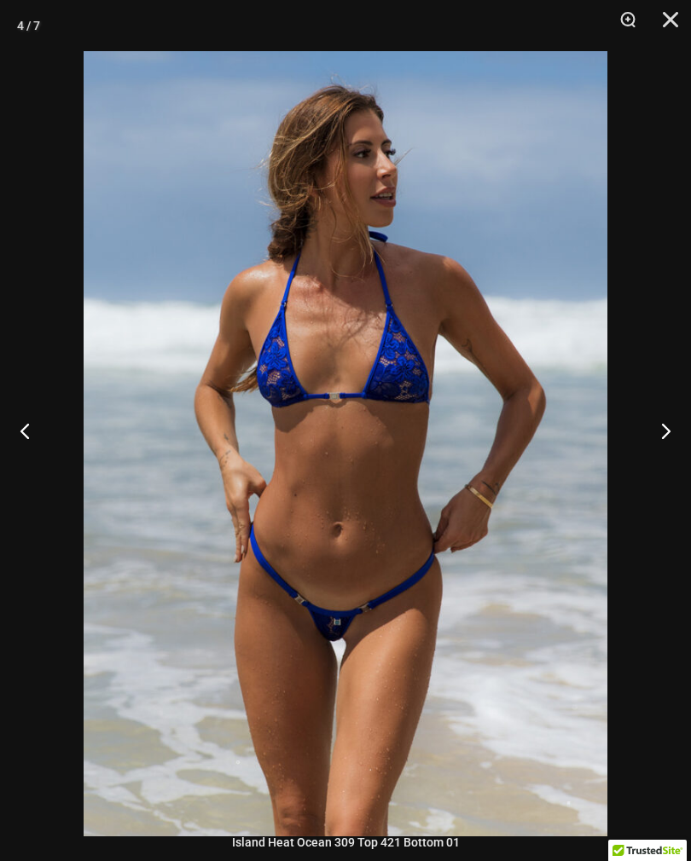
click at [652, 439] on button "Next" at bounding box center [659, 430] width 64 height 85
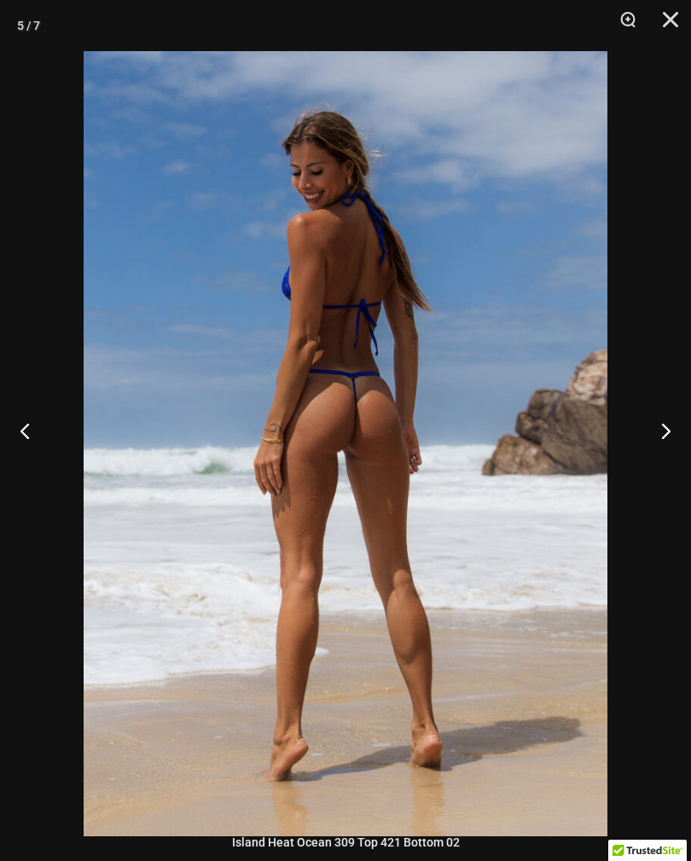
click at [650, 440] on button "Next" at bounding box center [659, 430] width 64 height 85
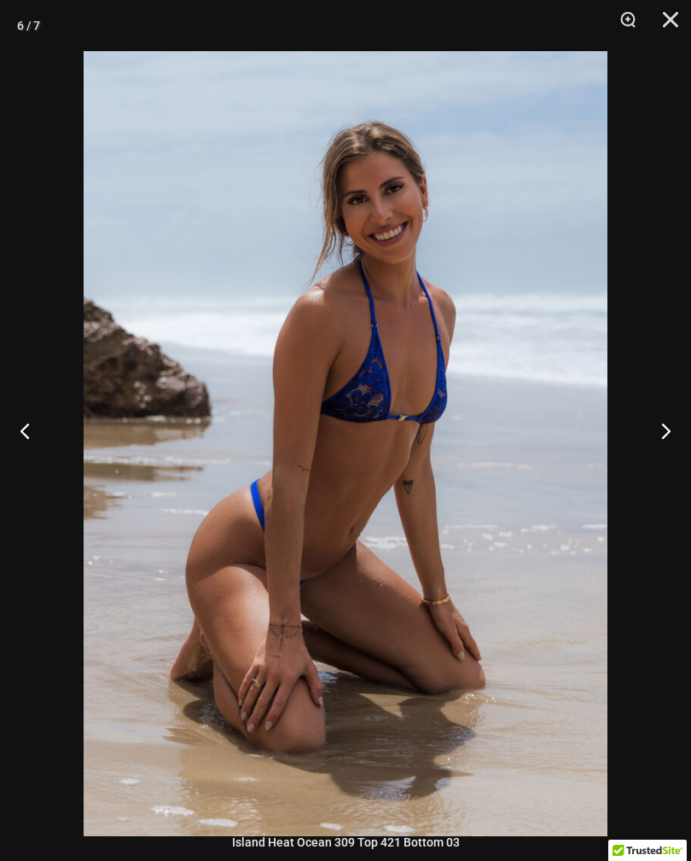
click at [652, 438] on button "Next" at bounding box center [659, 430] width 64 height 85
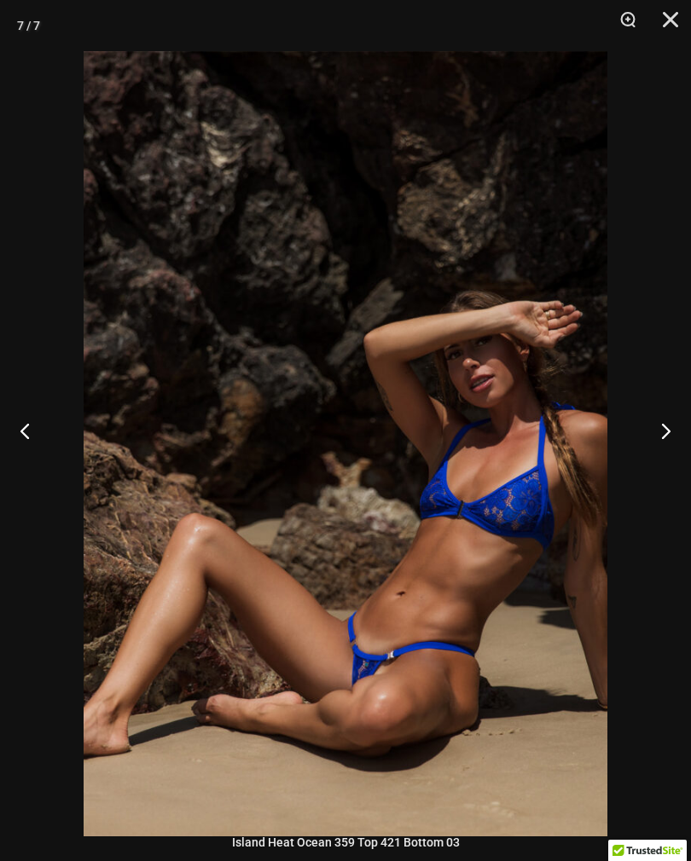
click at [654, 437] on button "Next" at bounding box center [659, 430] width 64 height 85
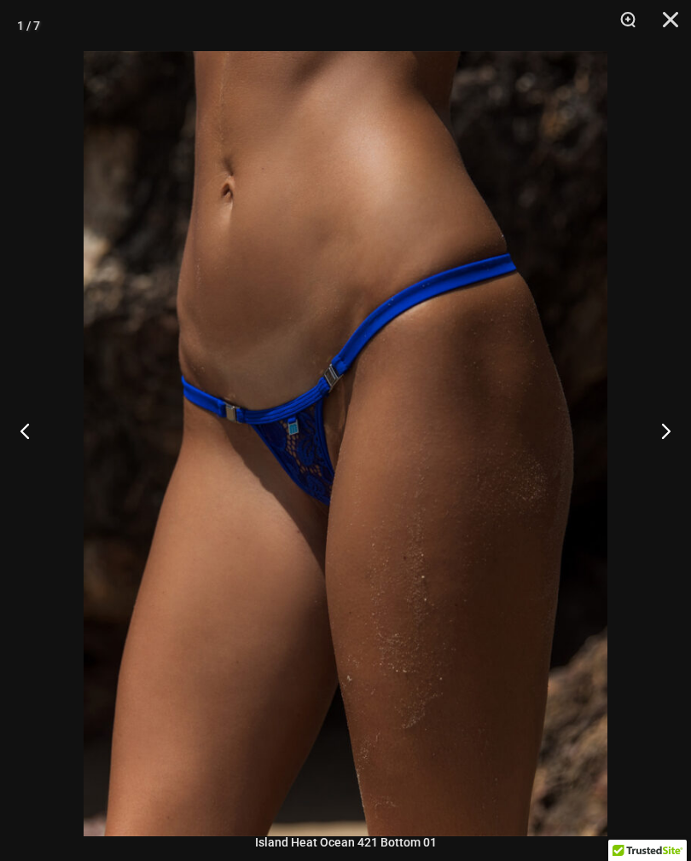
click at [652, 438] on button "Next" at bounding box center [659, 430] width 64 height 85
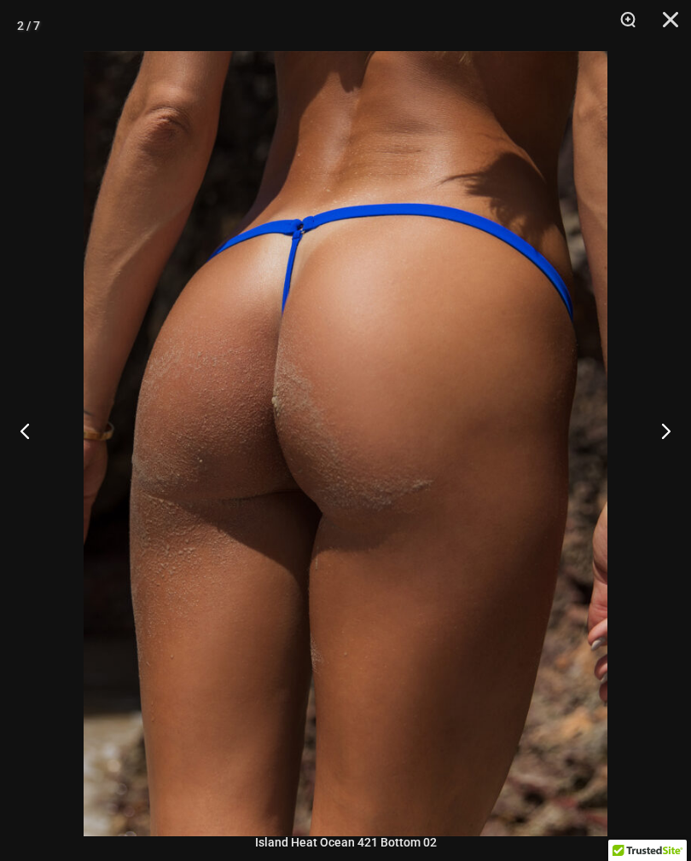
click at [679, 32] on button "Close" at bounding box center [664, 25] width 43 height 51
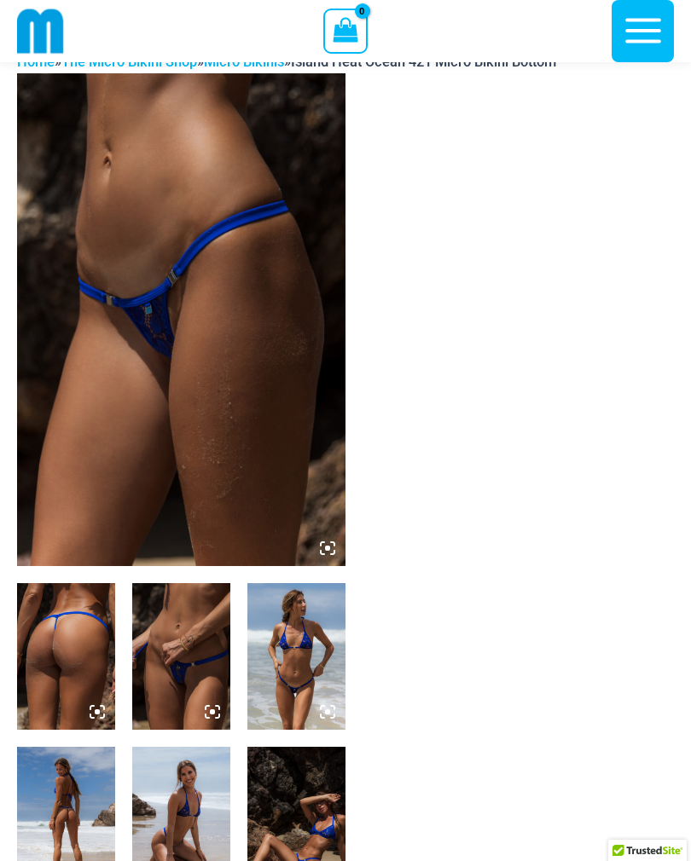
scroll to position [0, 0]
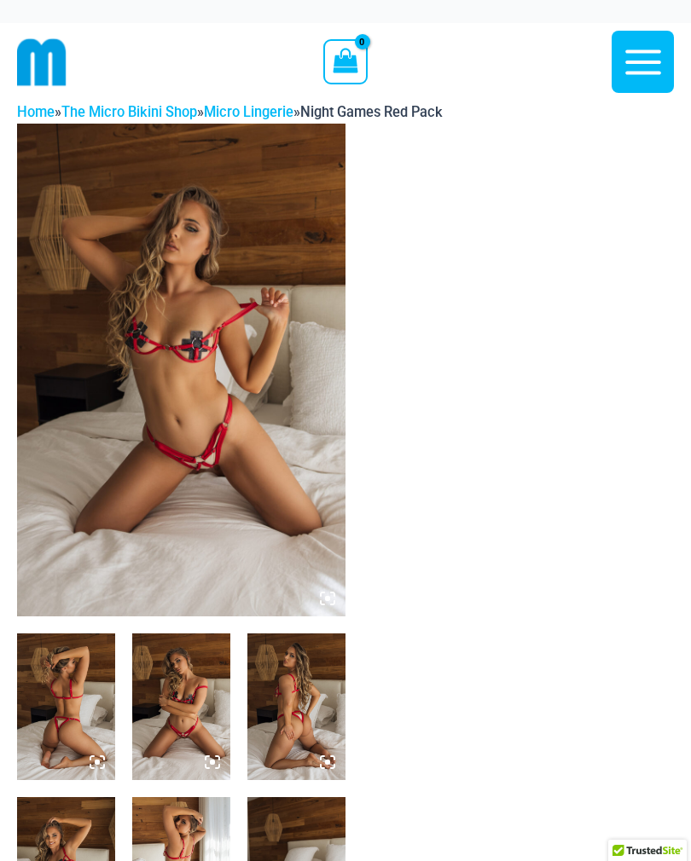
click at [248, 543] on img at bounding box center [181, 370] width 328 height 493
click at [235, 484] on img at bounding box center [181, 370] width 328 height 493
click at [228, 410] on img at bounding box center [181, 370] width 328 height 493
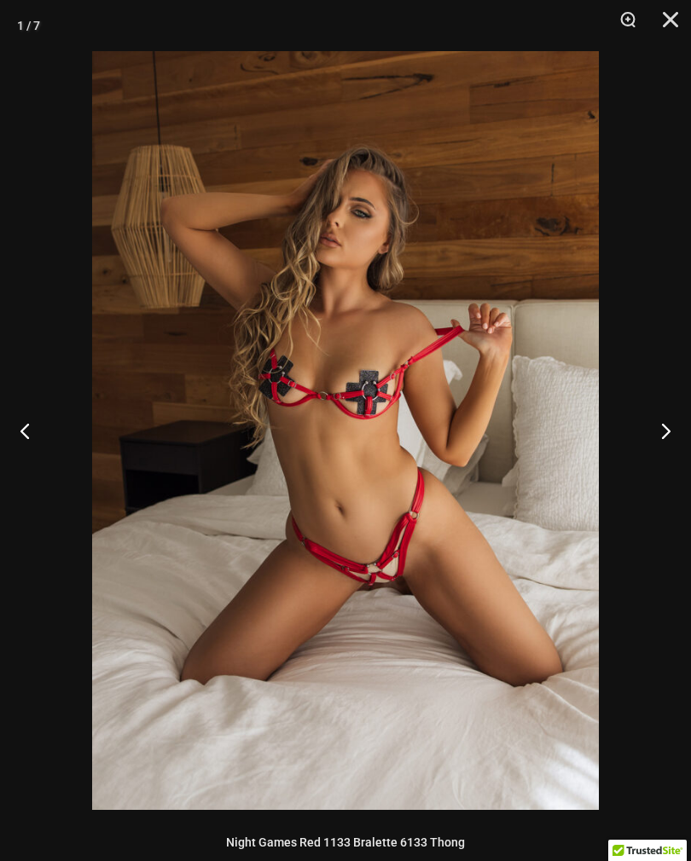
click at [654, 436] on button "Next" at bounding box center [659, 430] width 64 height 85
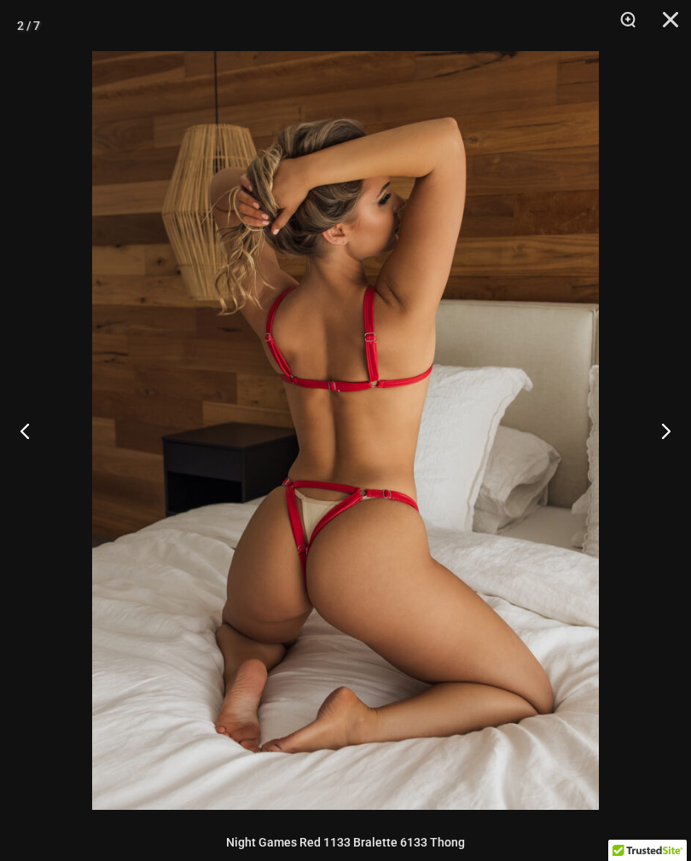
click at [659, 430] on button "Next" at bounding box center [659, 430] width 64 height 85
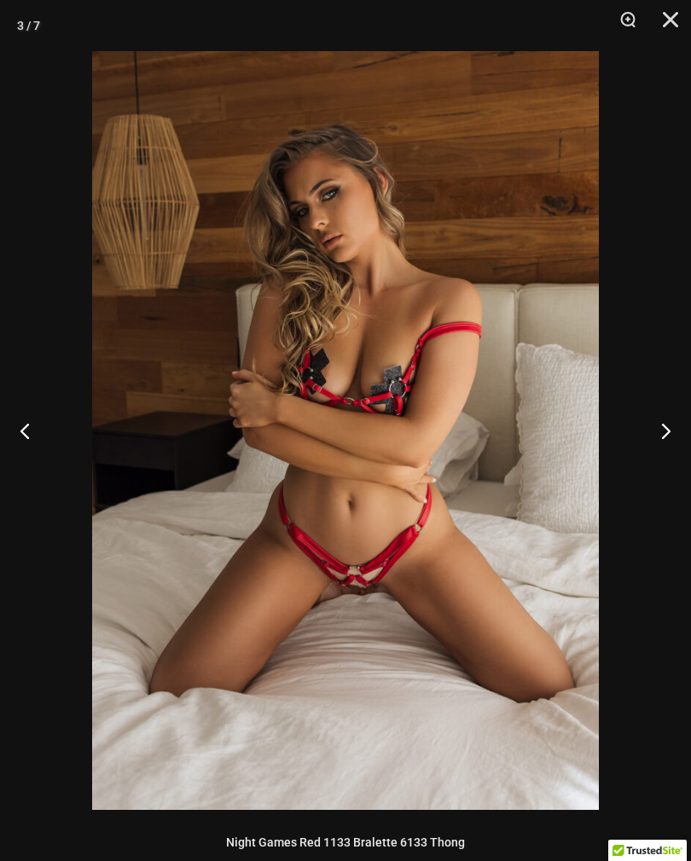
click at [659, 430] on button "Next" at bounding box center [659, 430] width 64 height 85
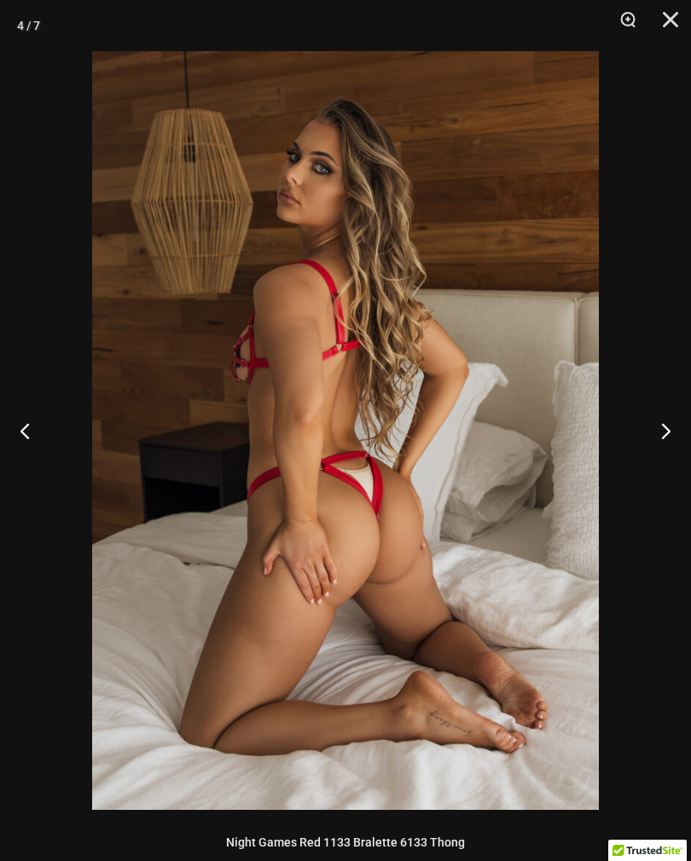
click at [659, 430] on button "Next" at bounding box center [659, 430] width 64 height 85
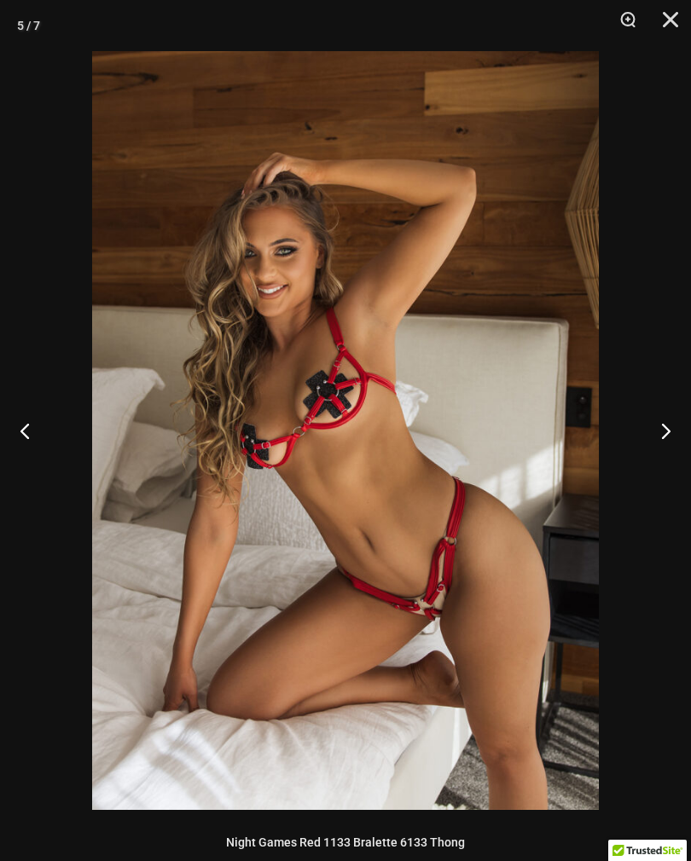
click at [664, 27] on button "Close" at bounding box center [664, 25] width 43 height 51
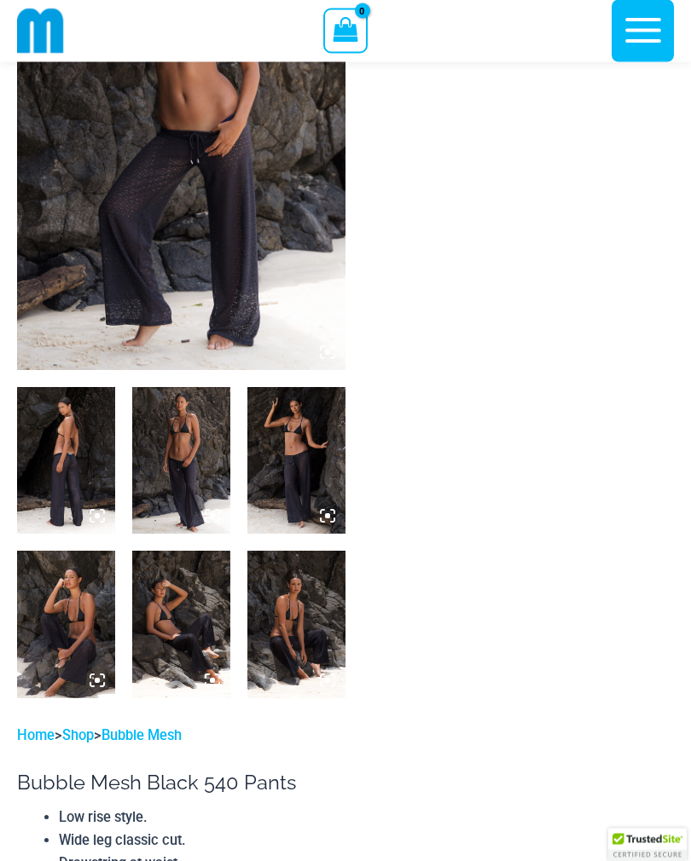
click at [229, 314] on img at bounding box center [181, 124] width 328 height 493
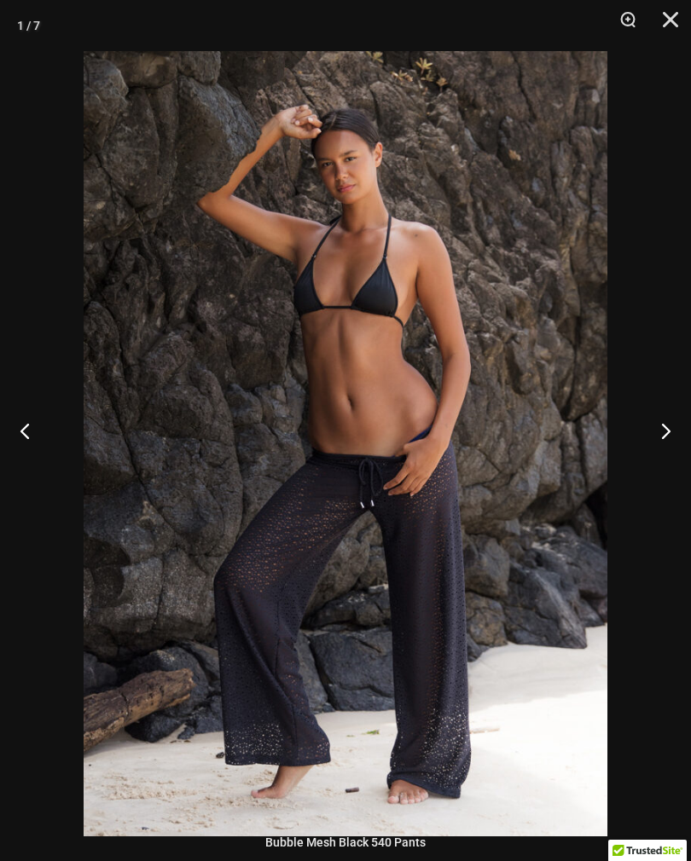
click at [659, 463] on button "Next" at bounding box center [659, 430] width 64 height 85
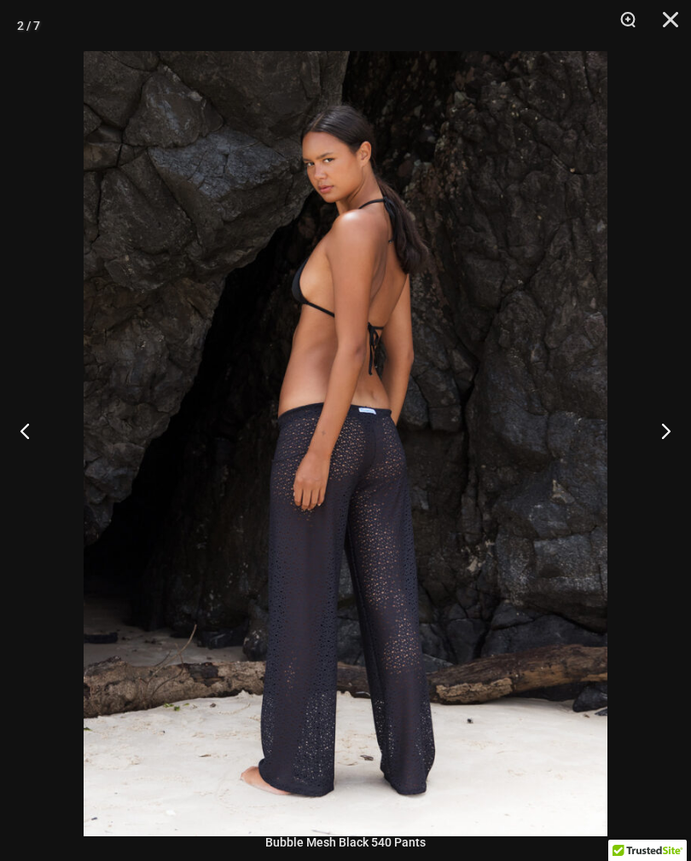
click at [662, 461] on button "Next" at bounding box center [659, 430] width 64 height 85
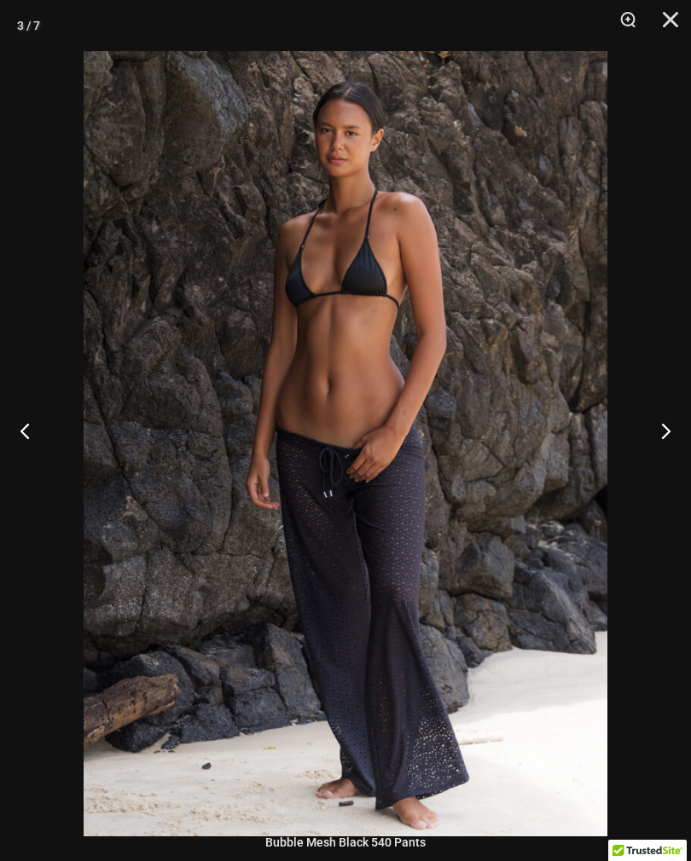
click at [661, 461] on button "Next" at bounding box center [659, 430] width 64 height 85
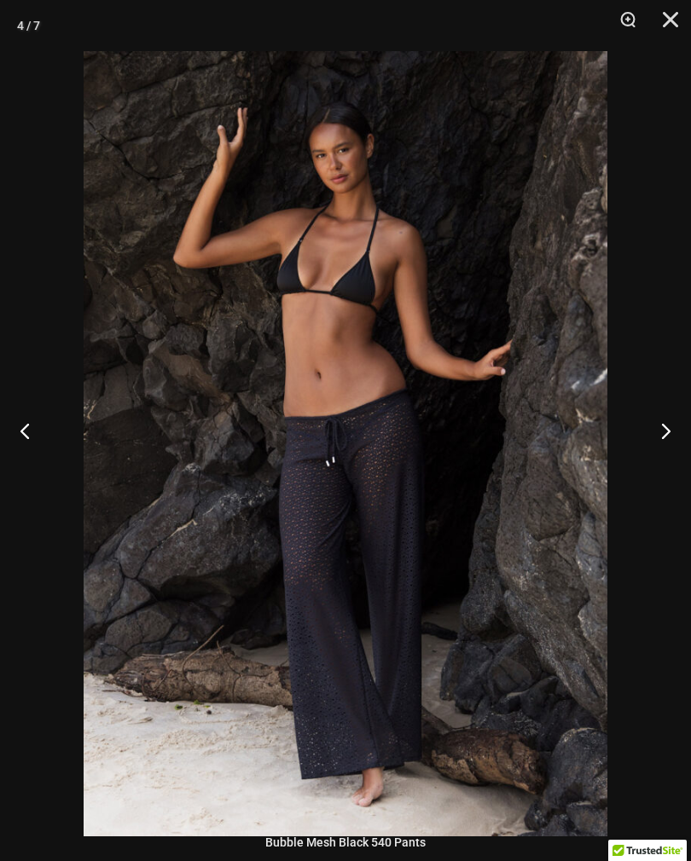
click at [660, 458] on button "Next" at bounding box center [659, 430] width 64 height 85
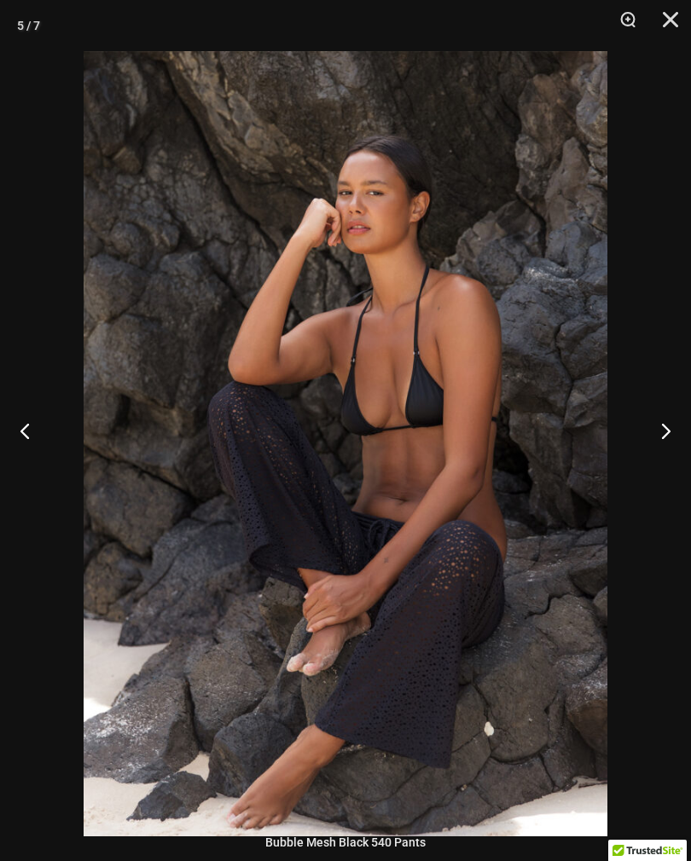
click at [662, 458] on button "Next" at bounding box center [659, 430] width 64 height 85
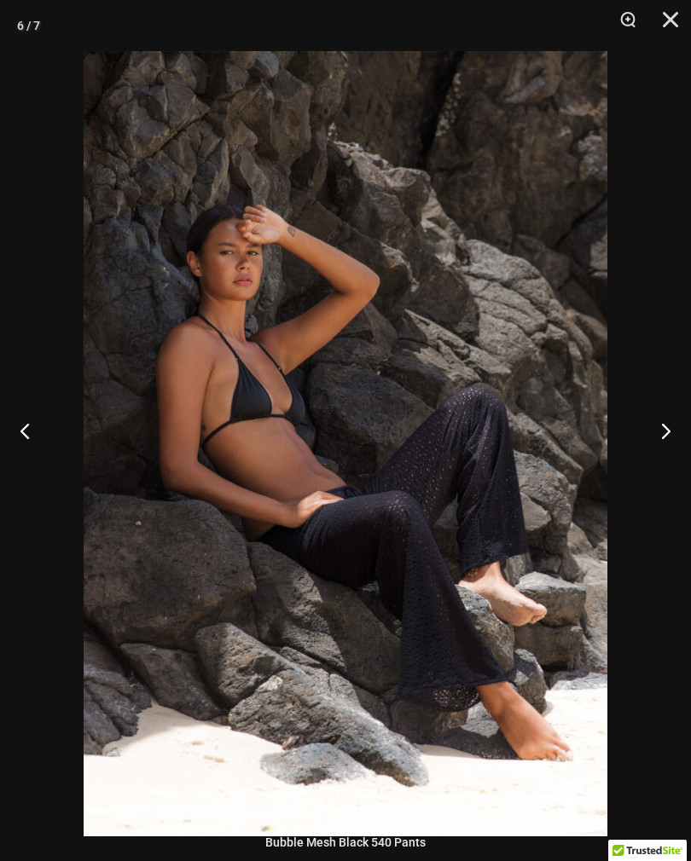
click at [664, 457] on button "Next" at bounding box center [659, 430] width 64 height 85
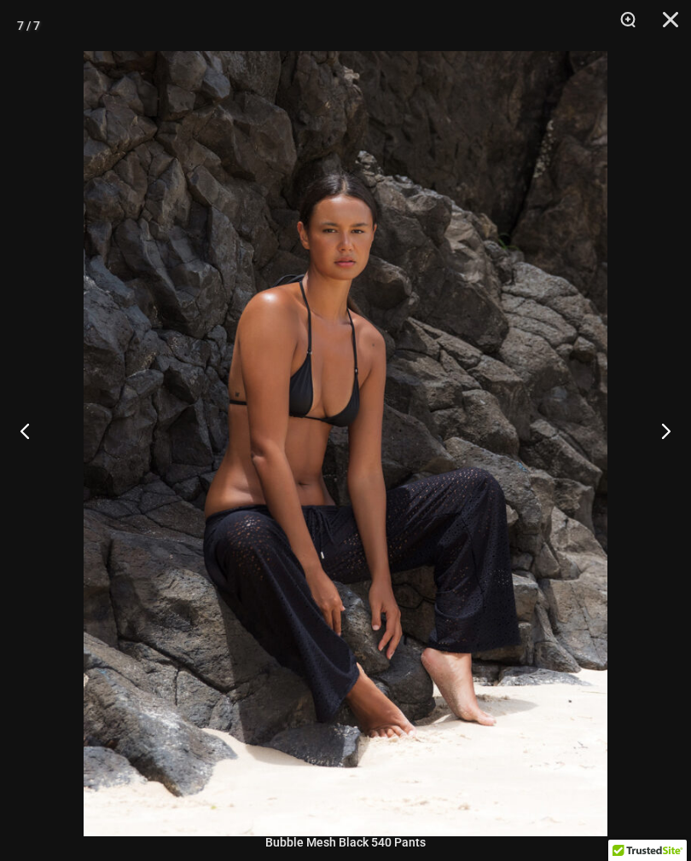
click at [664, 458] on button "Next" at bounding box center [659, 430] width 64 height 85
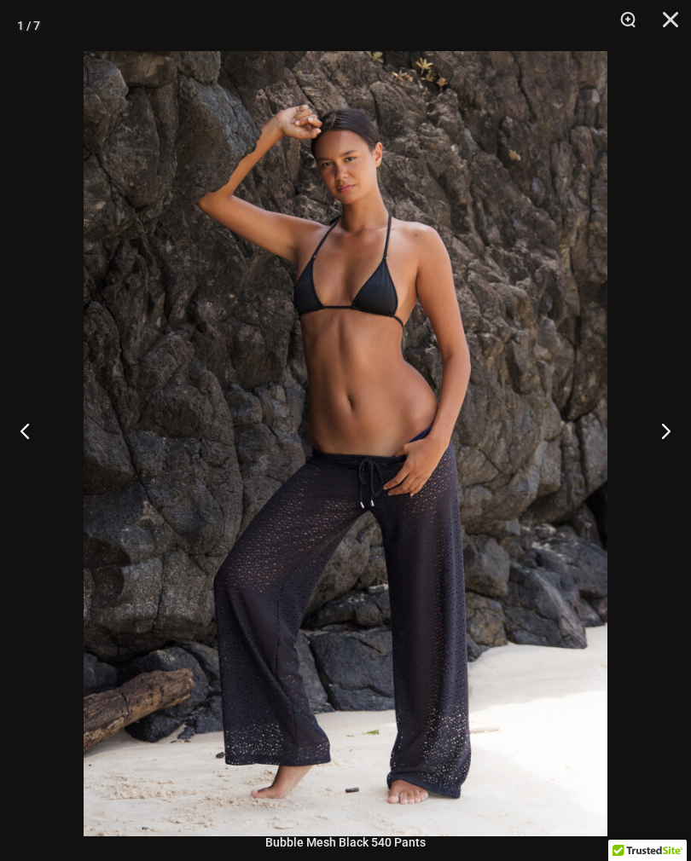
click at [664, 457] on button "Next" at bounding box center [659, 430] width 64 height 85
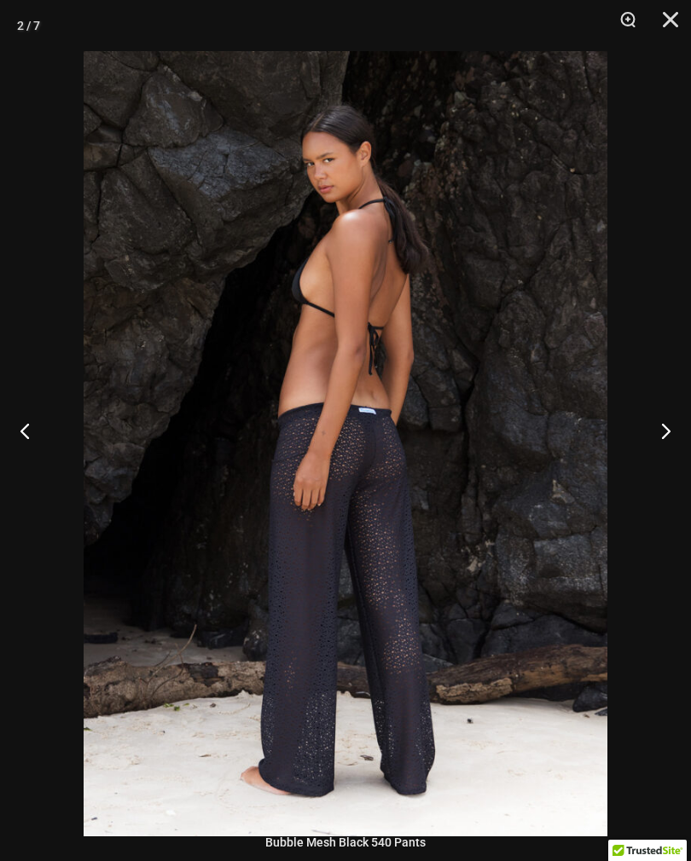
click at [664, 453] on button "Next" at bounding box center [659, 430] width 64 height 85
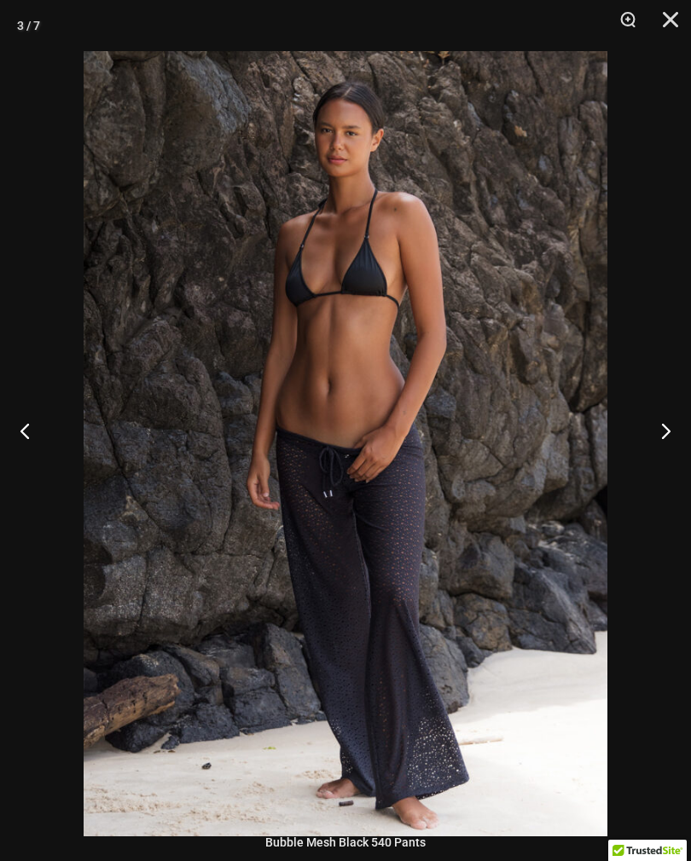
click at [664, 452] on button "Next" at bounding box center [659, 430] width 64 height 85
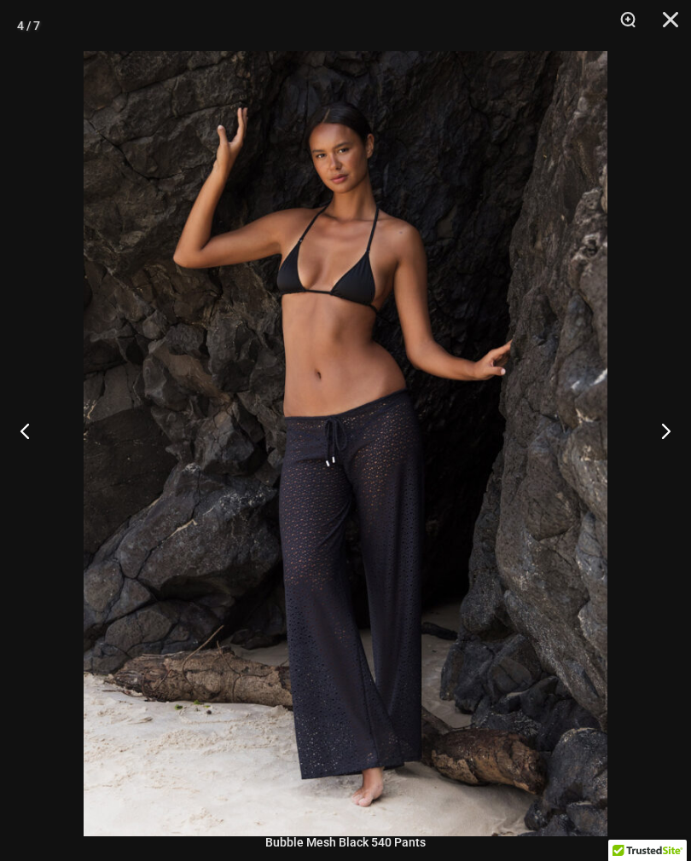
click at [665, 452] on button "Next" at bounding box center [659, 430] width 64 height 85
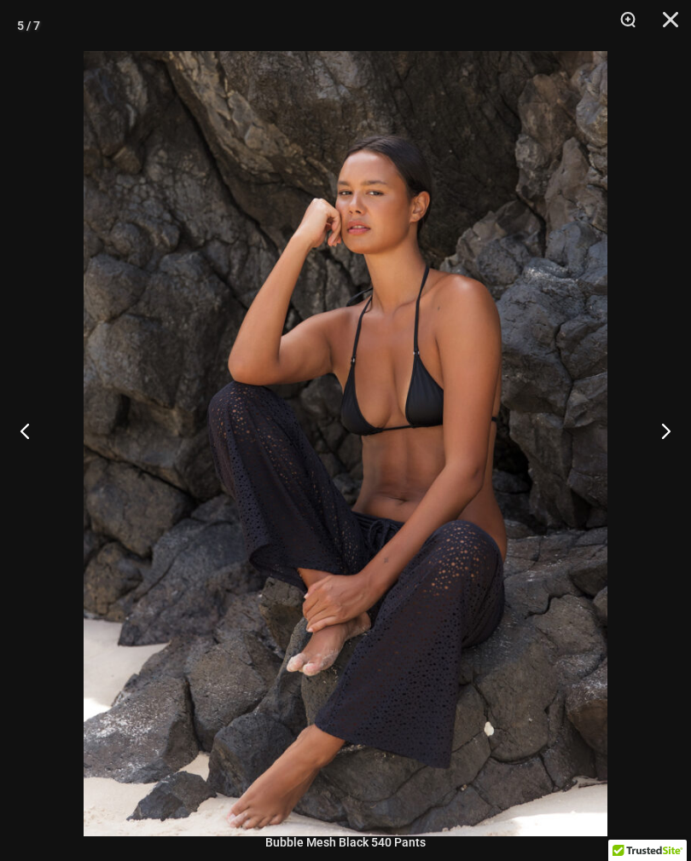
click at [664, 455] on button "Next" at bounding box center [659, 430] width 64 height 85
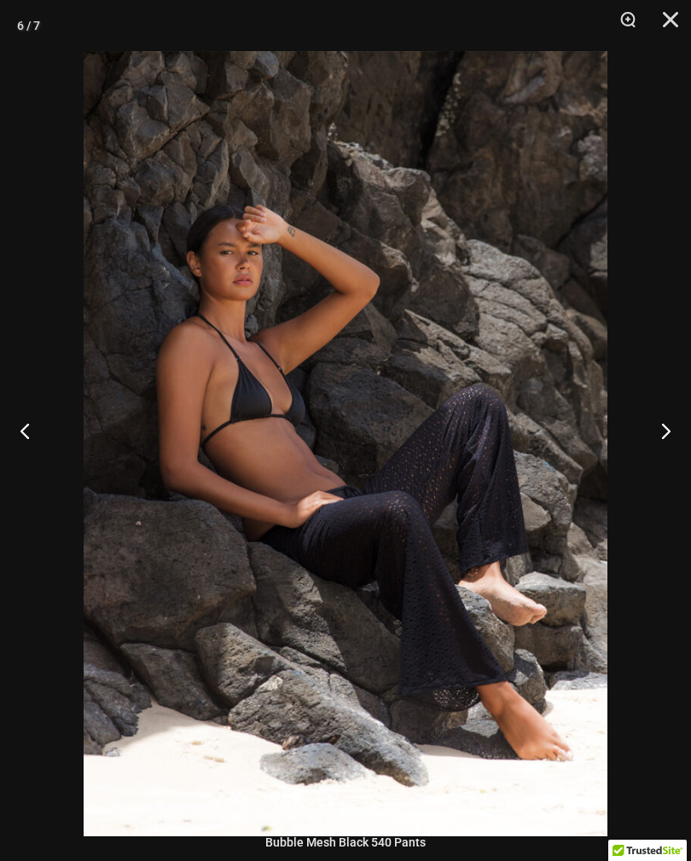
click at [664, 454] on button "Next" at bounding box center [659, 430] width 64 height 85
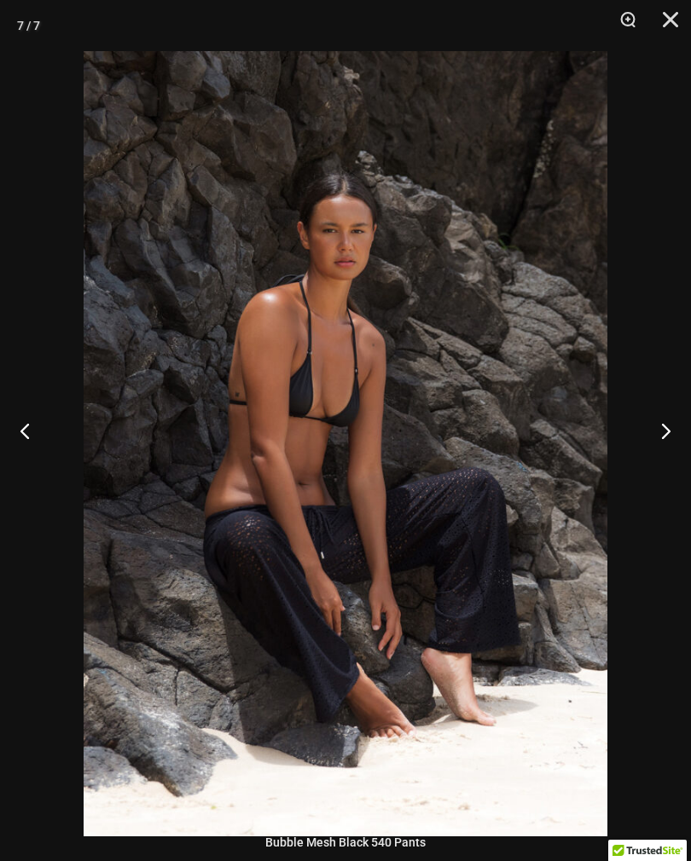
click at [681, 15] on button "Close" at bounding box center [664, 25] width 43 height 51
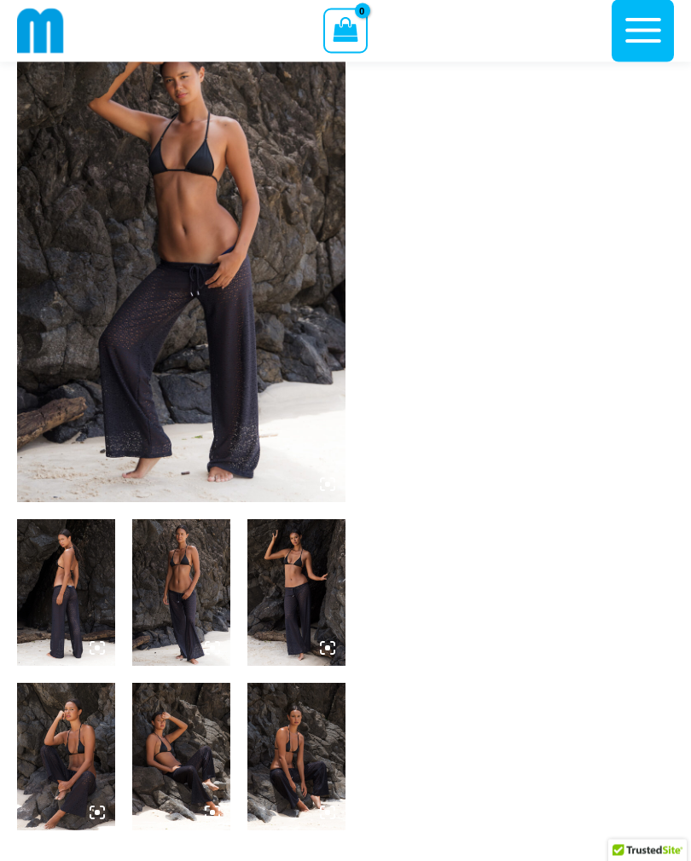
scroll to position [0, 0]
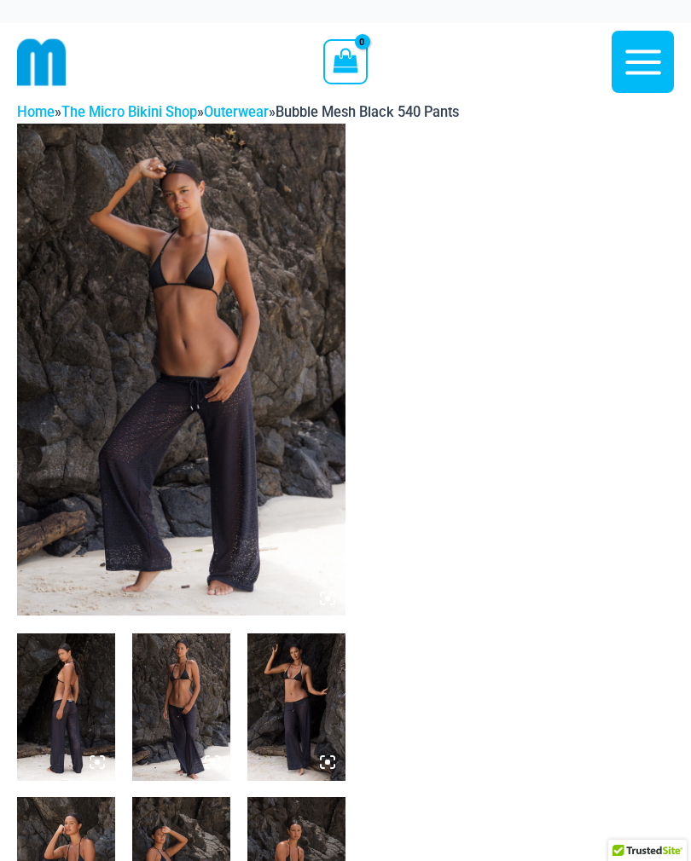
click at [264, 107] on link "Outerwear" at bounding box center [236, 112] width 65 height 16
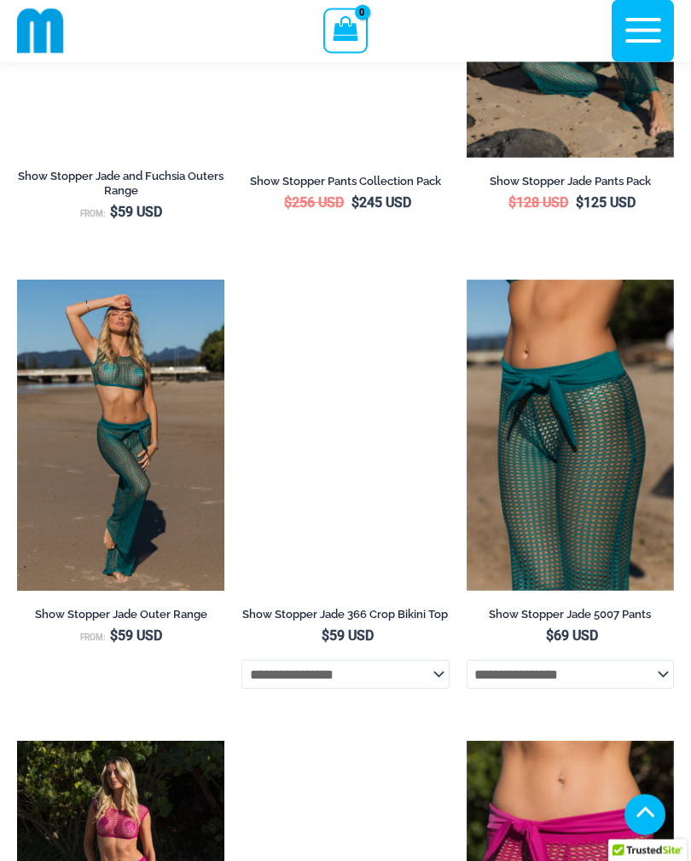
scroll to position [1388, 0]
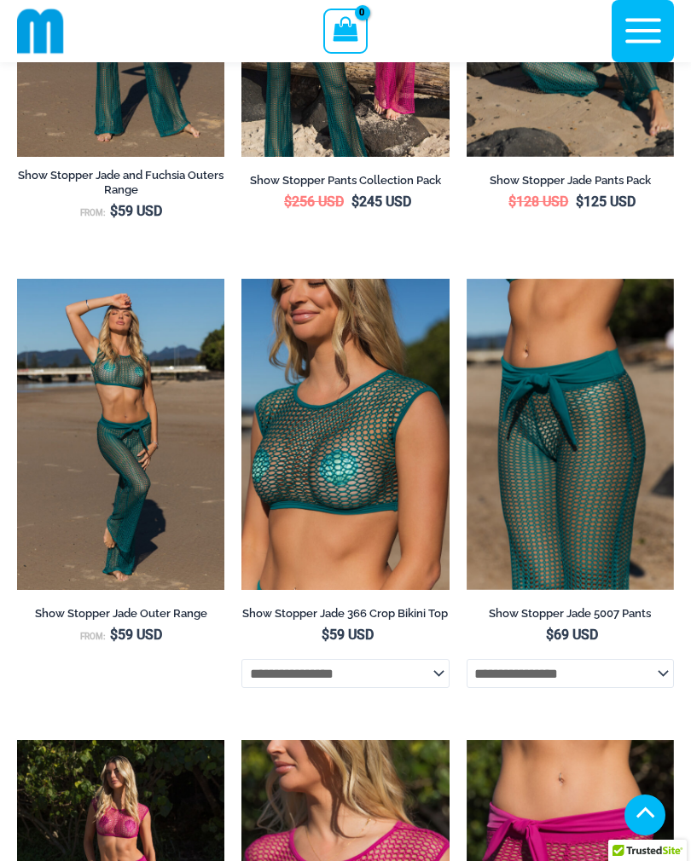
click at [241, 279] on img at bounding box center [241, 279] width 0 height 0
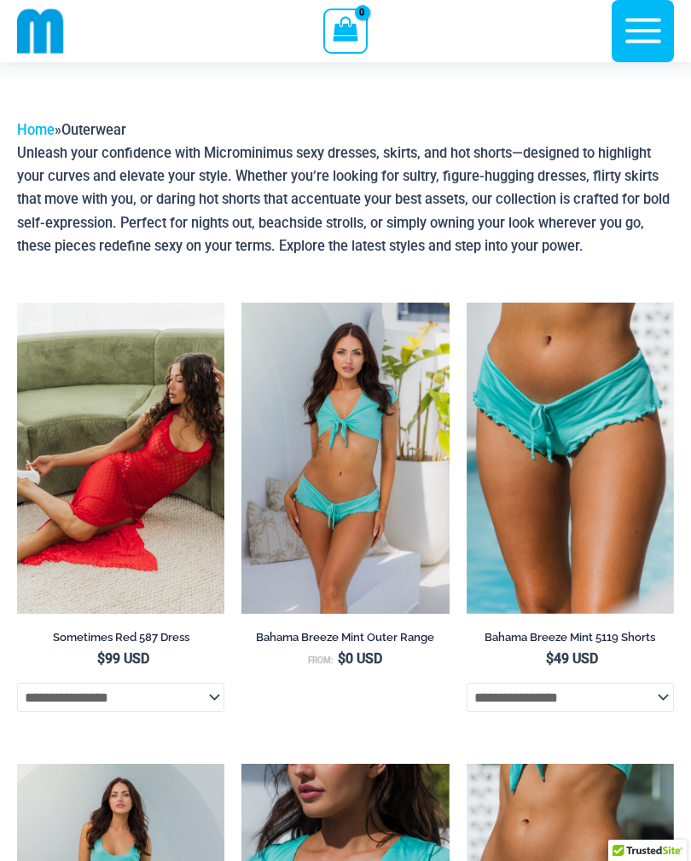
scroll to position [0, 0]
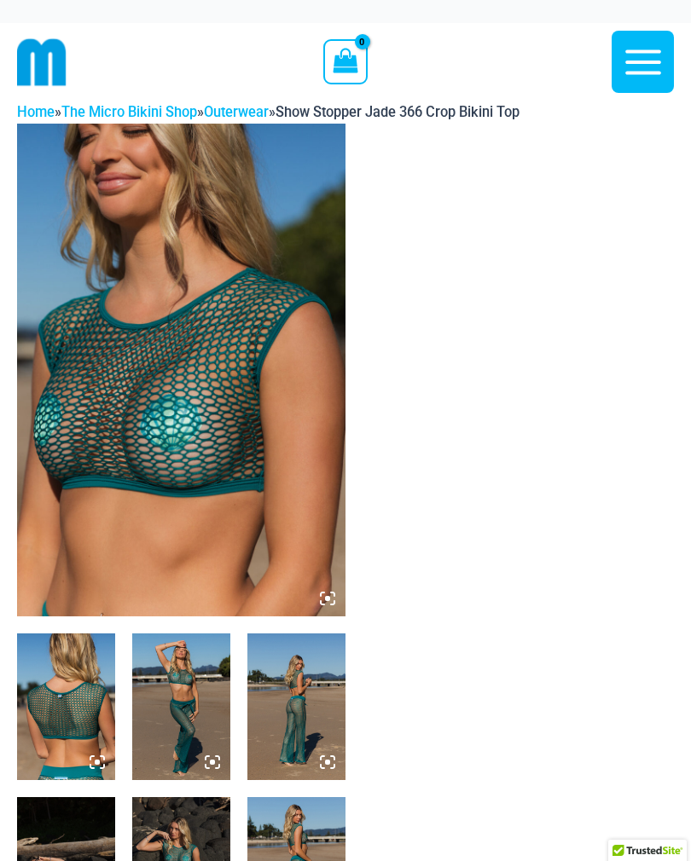
click at [236, 380] on img at bounding box center [181, 370] width 328 height 493
click at [306, 687] on img at bounding box center [296, 707] width 98 height 147
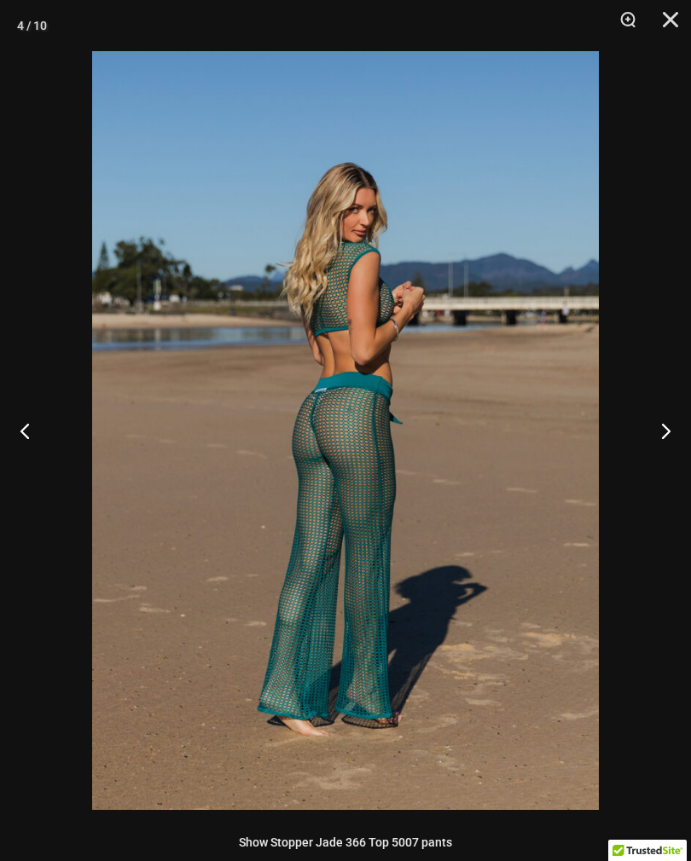
click at [658, 433] on button "Next" at bounding box center [659, 430] width 64 height 85
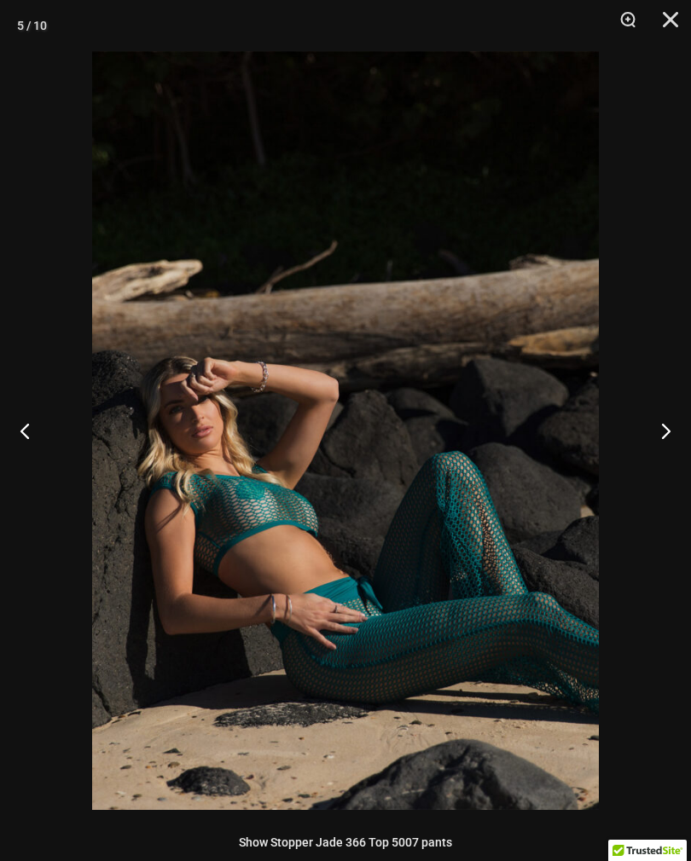
click at [659, 436] on button "Next" at bounding box center [659, 430] width 64 height 85
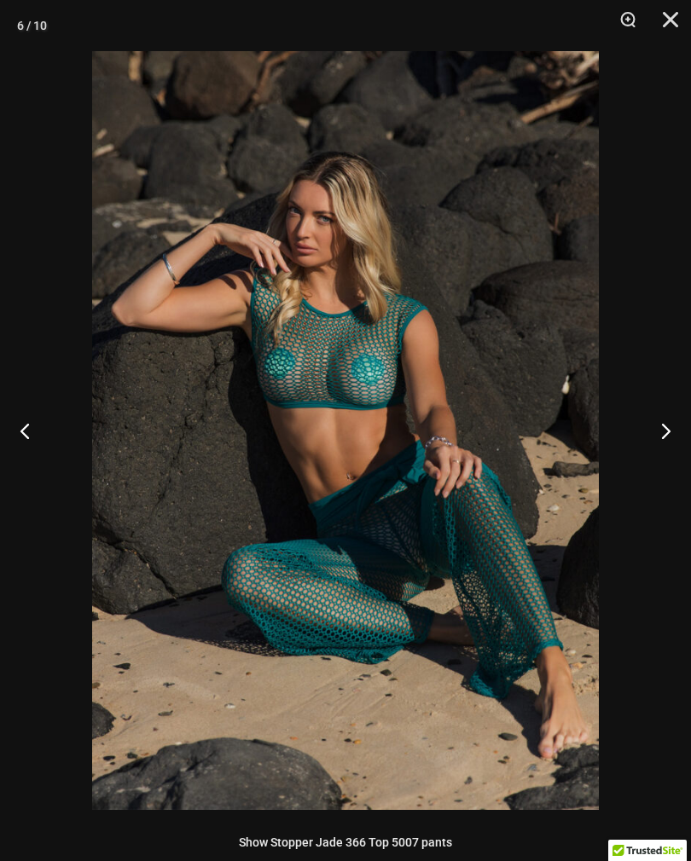
click at [658, 433] on button "Next" at bounding box center [659, 430] width 64 height 85
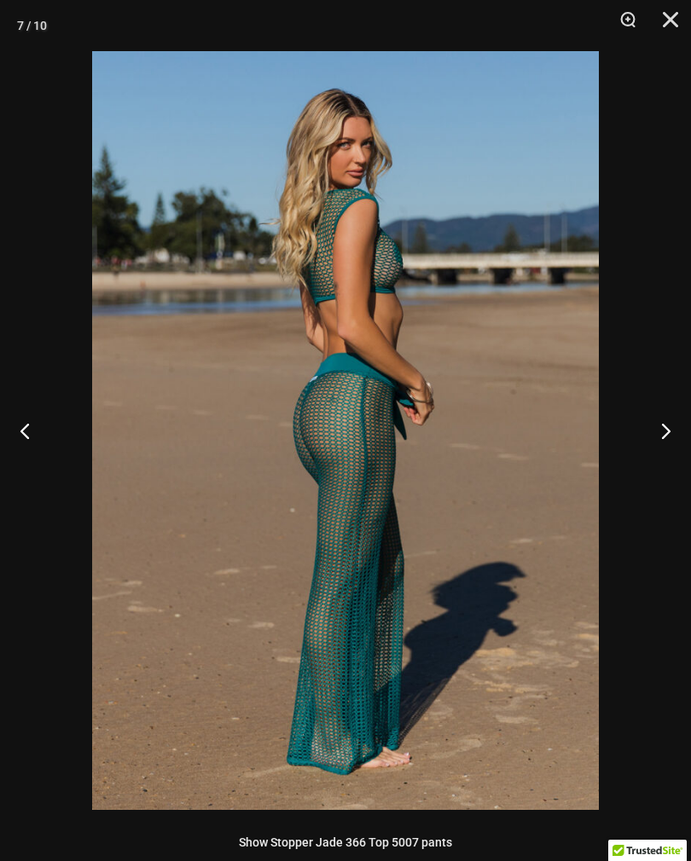
click at [658, 432] on button "Next" at bounding box center [659, 430] width 64 height 85
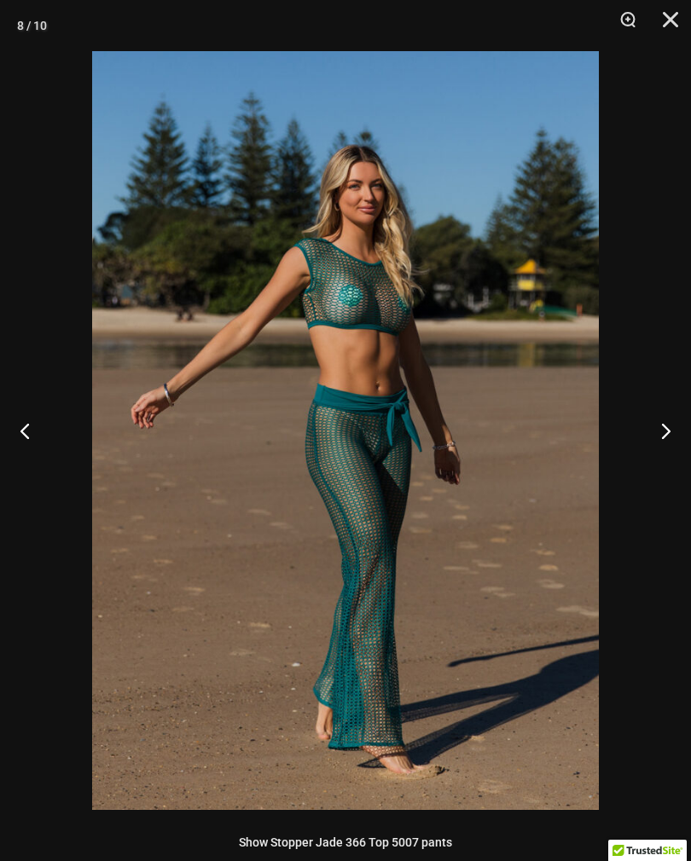
click at [658, 437] on button "Next" at bounding box center [659, 430] width 64 height 85
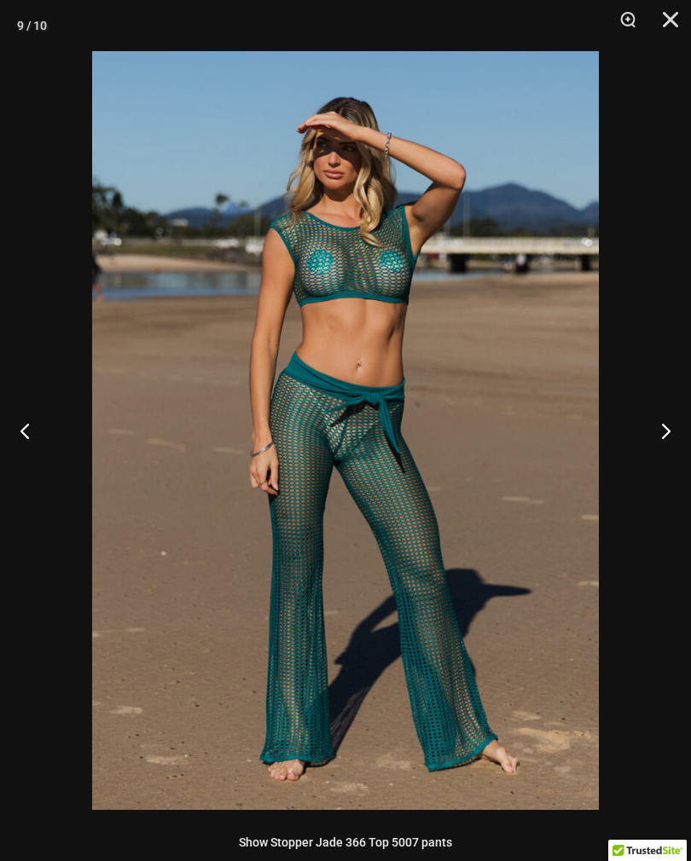
click at [658, 436] on button "Next" at bounding box center [659, 430] width 64 height 85
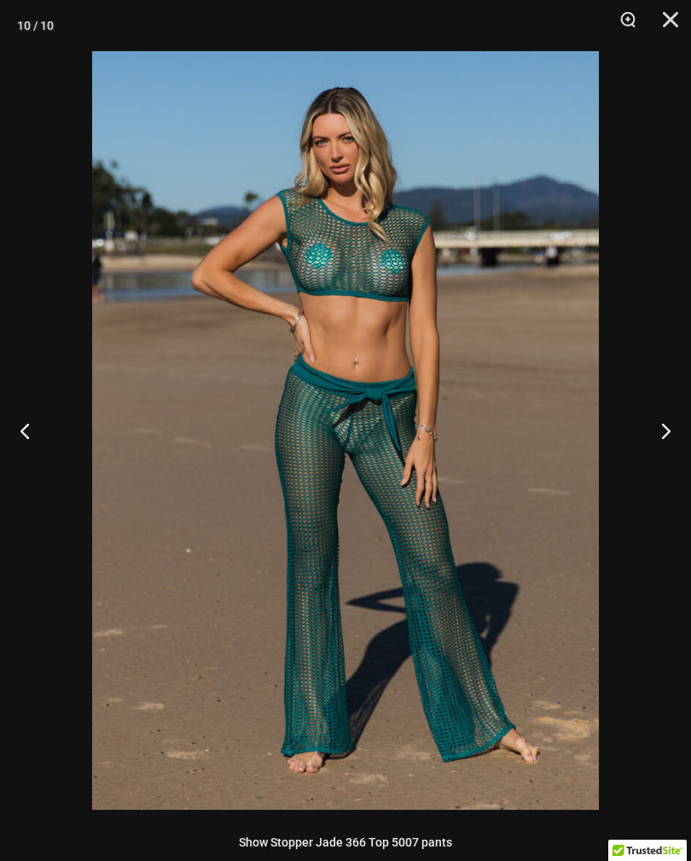
click at [658, 435] on button "Next" at bounding box center [659, 430] width 64 height 85
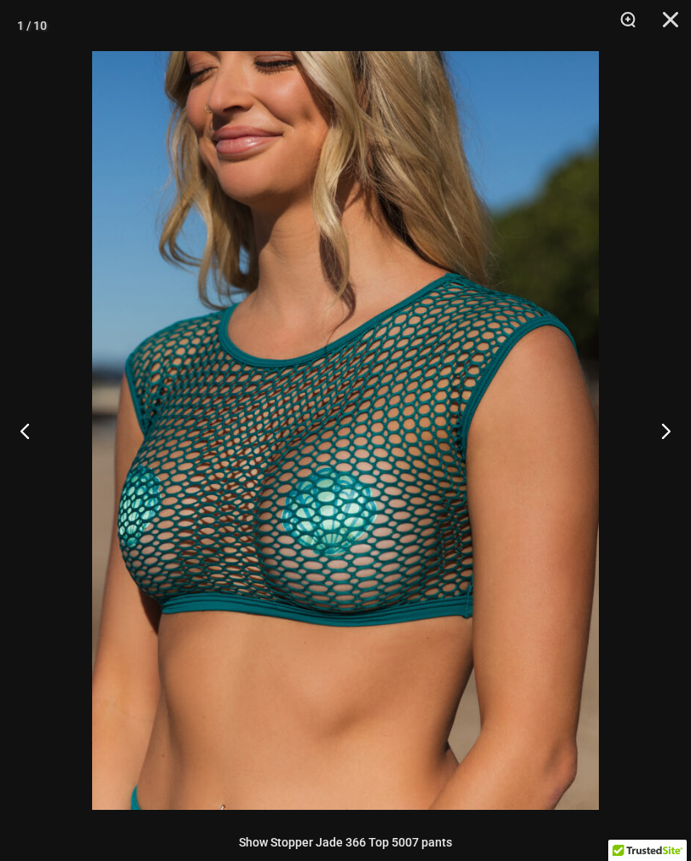
click at [658, 432] on button "Next" at bounding box center [659, 430] width 64 height 85
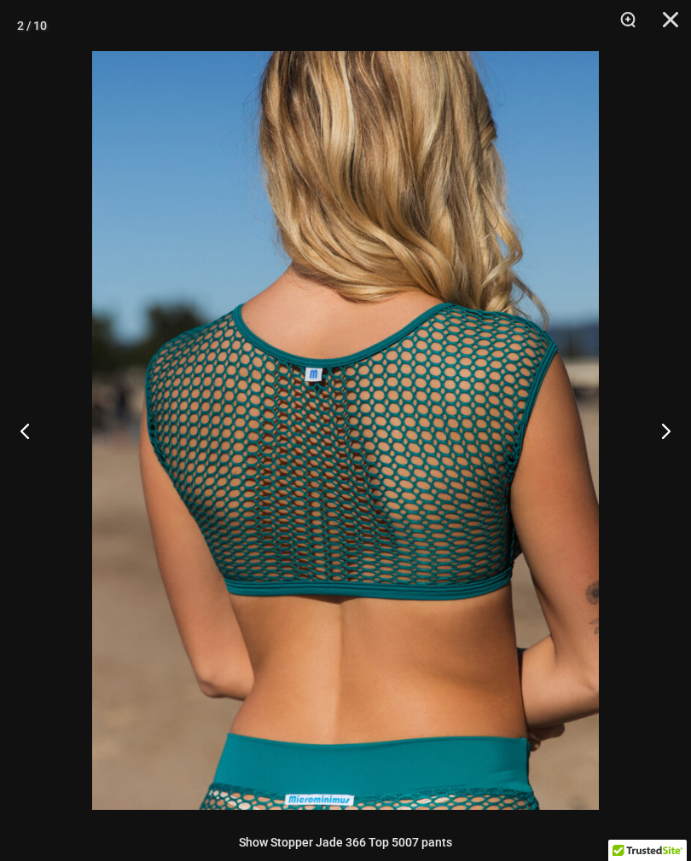
click at [658, 427] on button "Next" at bounding box center [659, 430] width 64 height 85
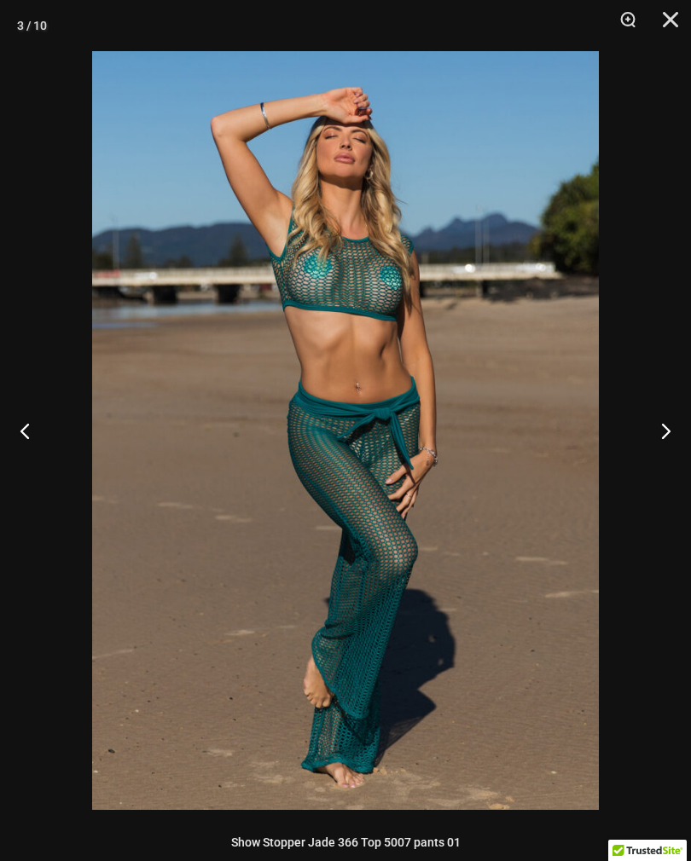
click at [658, 427] on button "Next" at bounding box center [659, 430] width 64 height 85
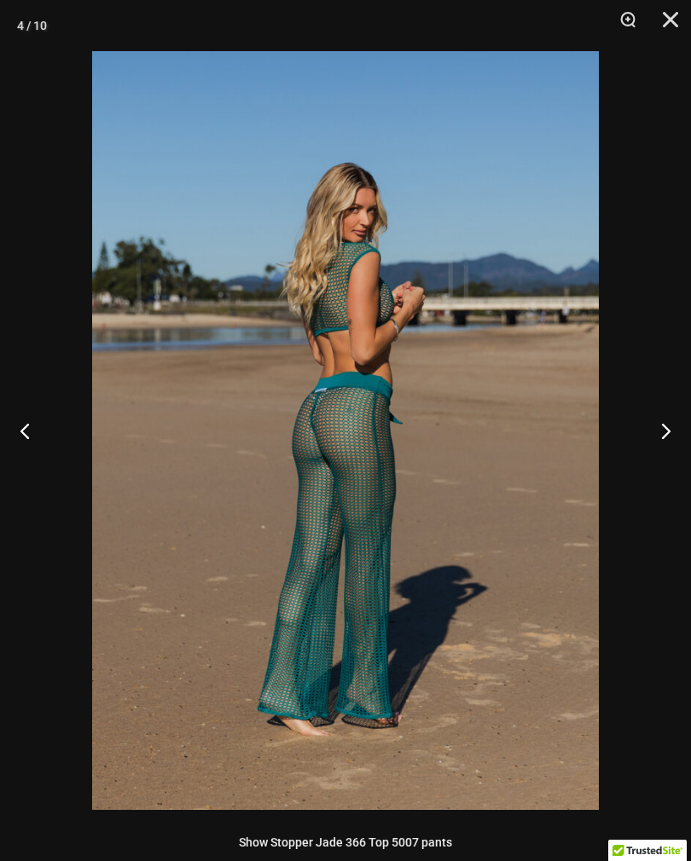
click at [659, 427] on button "Next" at bounding box center [659, 430] width 64 height 85
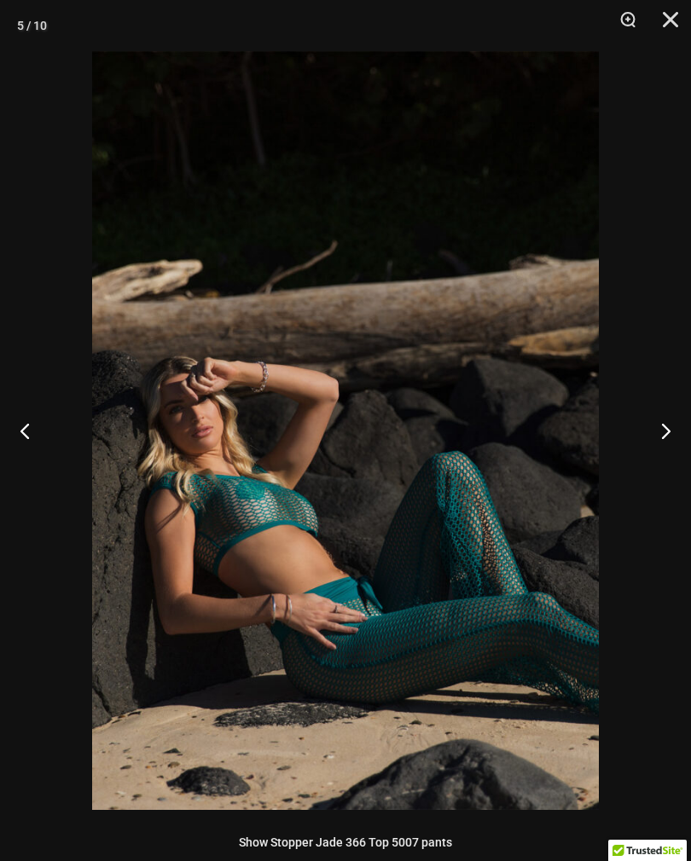
click at [658, 430] on button "Next" at bounding box center [659, 430] width 64 height 85
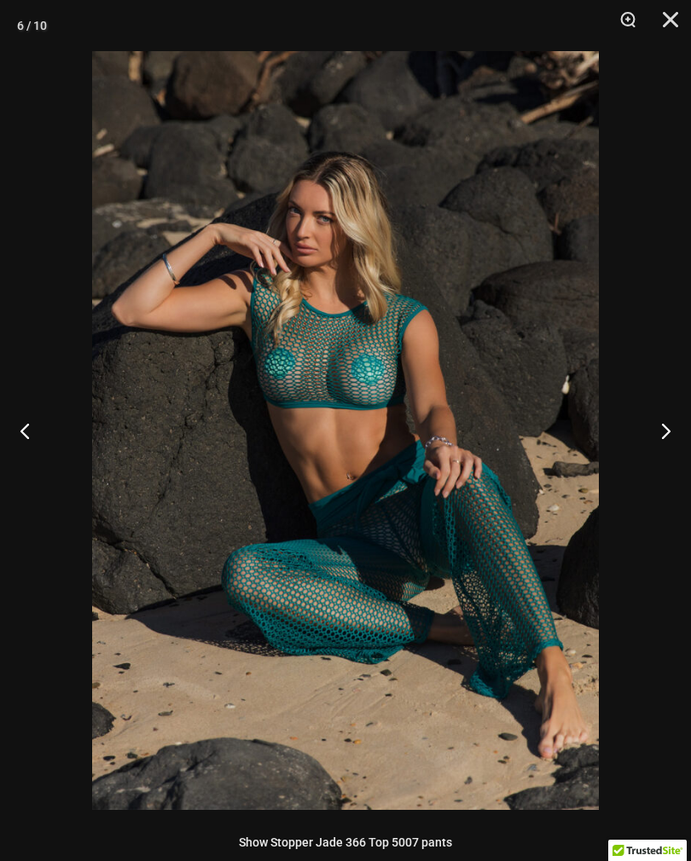
click at [658, 431] on button "Next" at bounding box center [659, 430] width 64 height 85
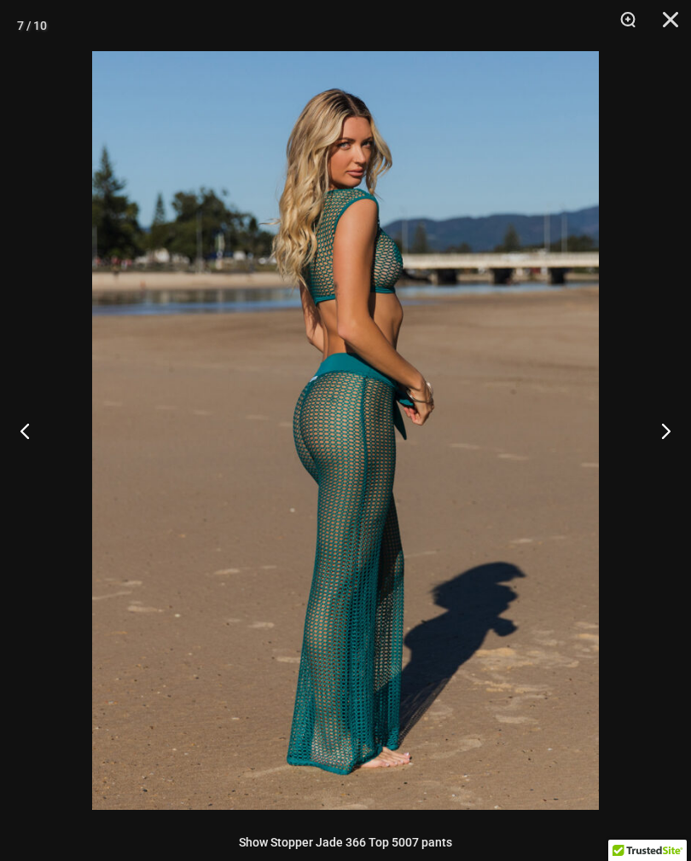
click at [658, 431] on button "Next" at bounding box center [659, 430] width 64 height 85
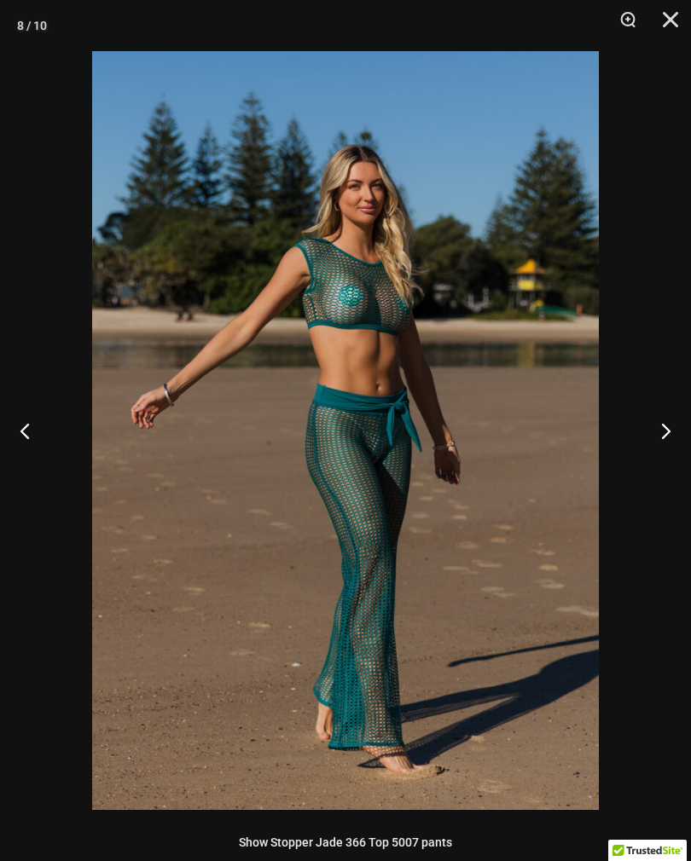
click at [658, 430] on button "Next" at bounding box center [659, 430] width 64 height 85
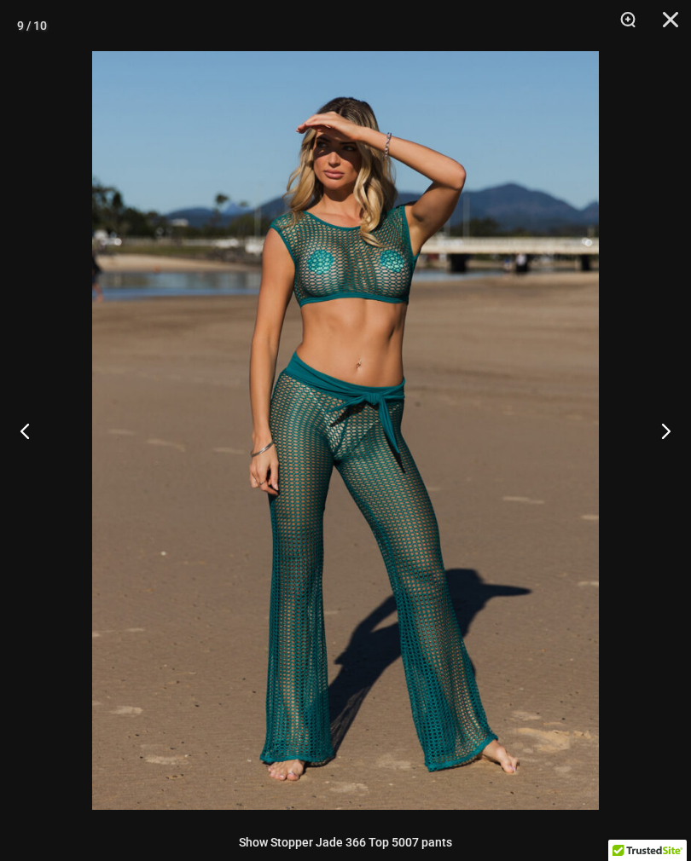
click at [684, 10] on button "Close" at bounding box center [664, 25] width 43 height 51
